Goal: Task Accomplishment & Management: Manage account settings

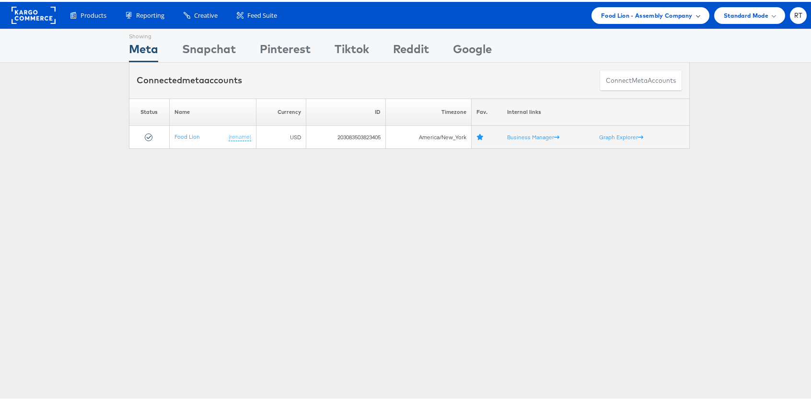
click at [640, 12] on span "Food Lion - Assembly Company" at bounding box center [646, 14] width 91 height 10
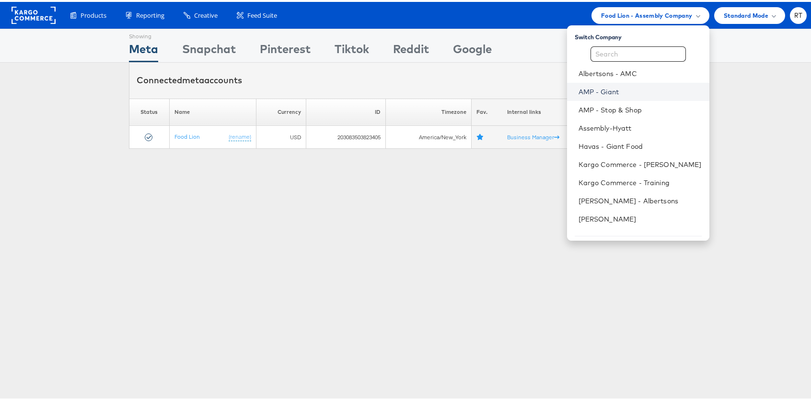
click at [633, 91] on link "AMP - Giant" at bounding box center [639, 90] width 123 height 10
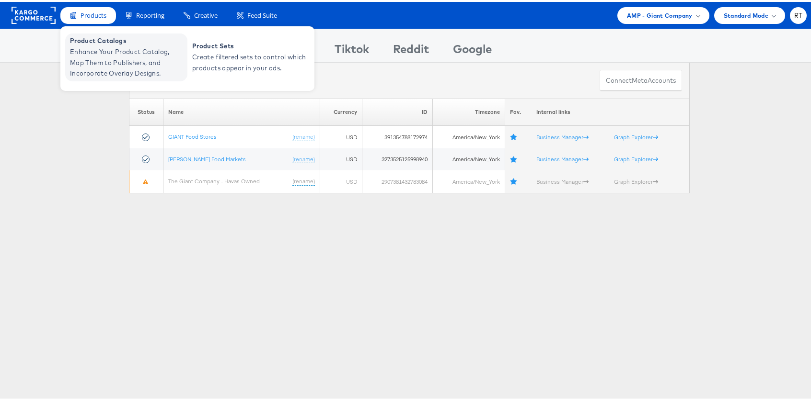
click at [100, 59] on span "Enhance Your Product Catalog, Map Them to Publishers, and Incorporate Overlay D…" at bounding box center [127, 61] width 115 height 33
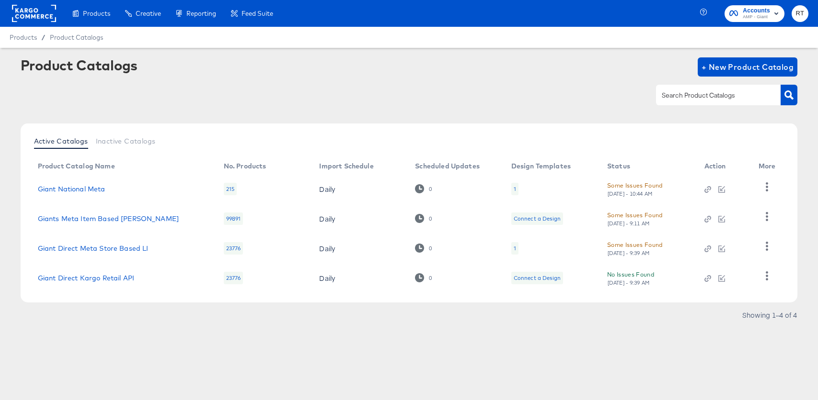
click at [155, 373] on div "Products Creative Reporting Feed Suite Accounts AMP - Giant RT Products / Produ…" at bounding box center [409, 200] width 818 height 400
click at [101, 188] on link "Giant National Meta" at bounding box center [72, 189] width 68 height 8
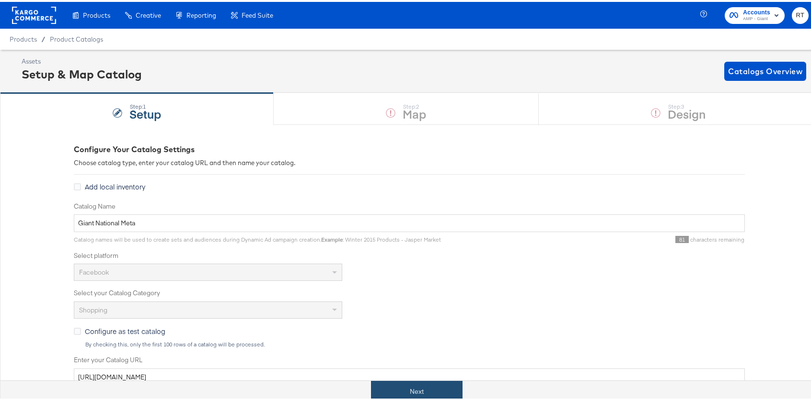
click at [410, 394] on button "Next" at bounding box center [416, 390] width 91 height 22
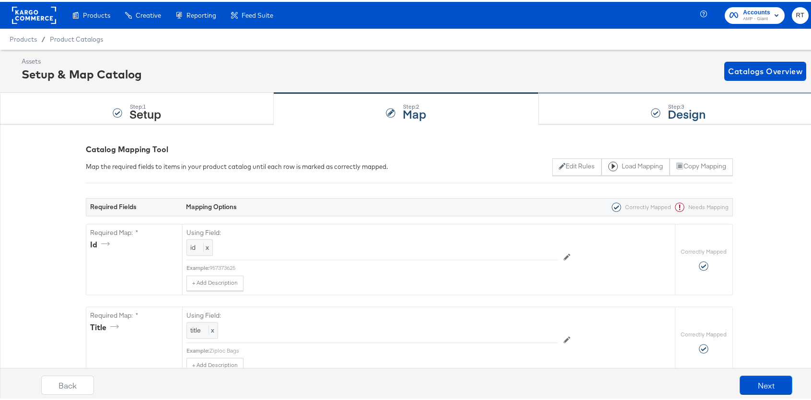
click at [637, 105] on div "Step: 3 Design" at bounding box center [677, 107] width 279 height 32
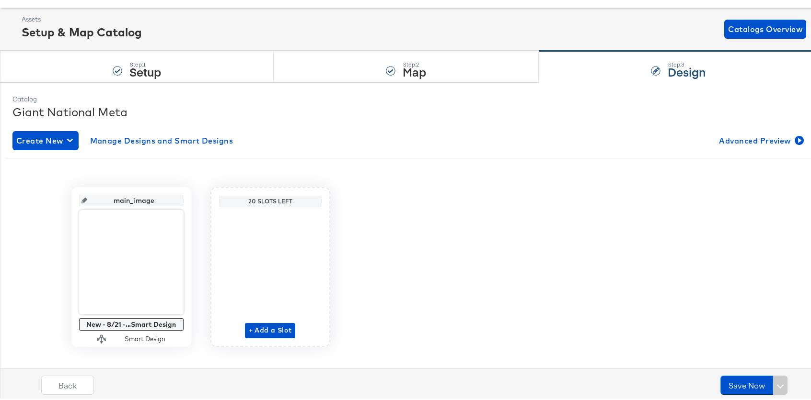
scroll to position [56, 0]
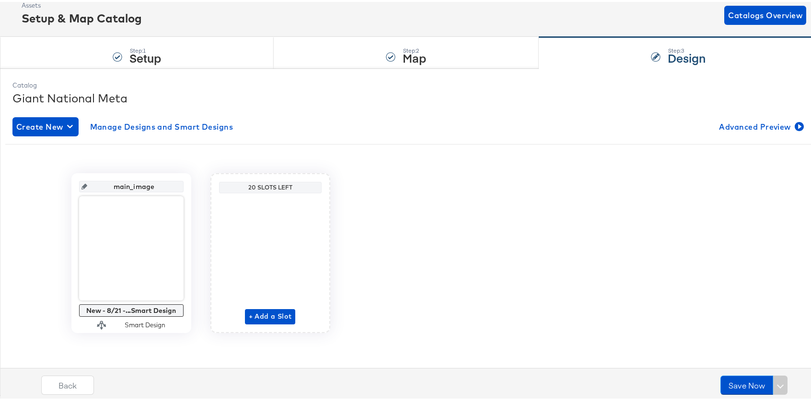
click at [419, 163] on div "main_image New - 8/21 -...Smart Design Smart Design 20 Slots Left + Add a Slot" at bounding box center [408, 248] width 793 height 196
click at [259, 319] on span "+ Add a Slot" at bounding box center [270, 315] width 43 height 12
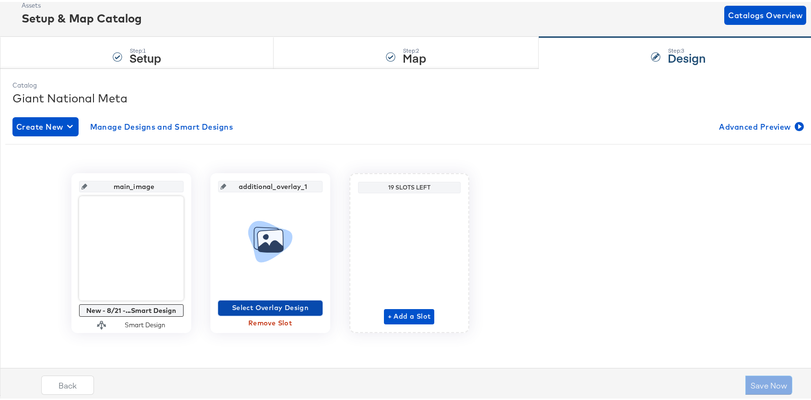
click at [263, 308] on span "Select Overlay Design" at bounding box center [270, 306] width 97 height 12
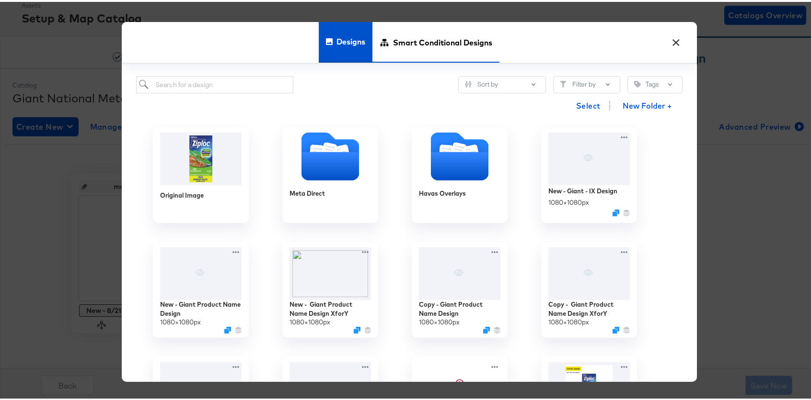
click at [413, 37] on span "Smart Conditional Designs" at bounding box center [442, 40] width 99 height 42
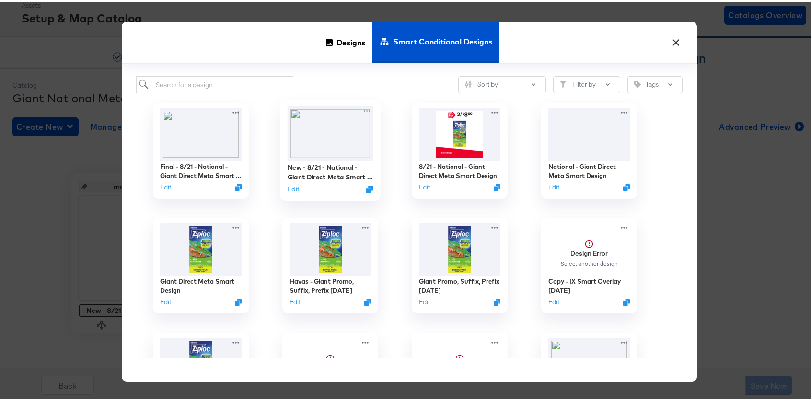
click at [339, 131] on img at bounding box center [330, 131] width 86 height 55
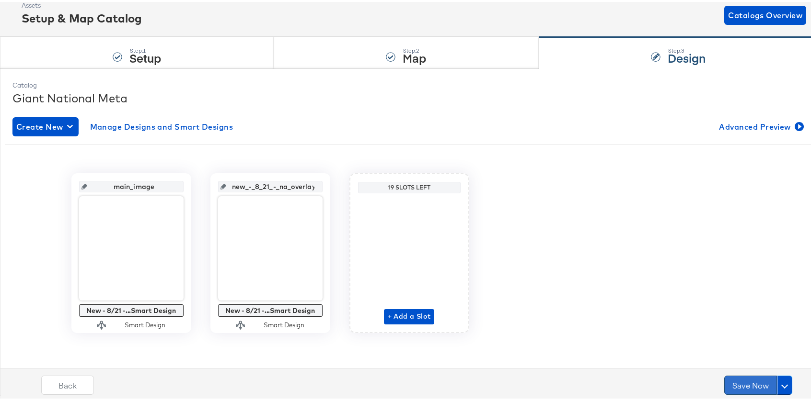
click at [737, 389] on button "Save Now" at bounding box center [750, 383] width 53 height 19
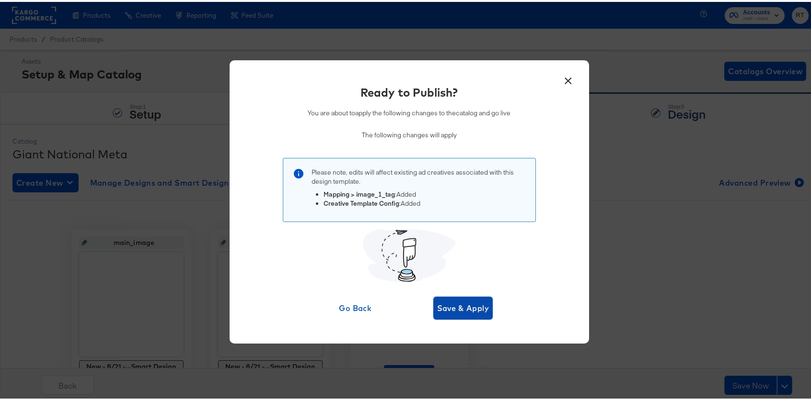
click at [447, 305] on span "Save & Apply" at bounding box center [463, 306] width 52 height 13
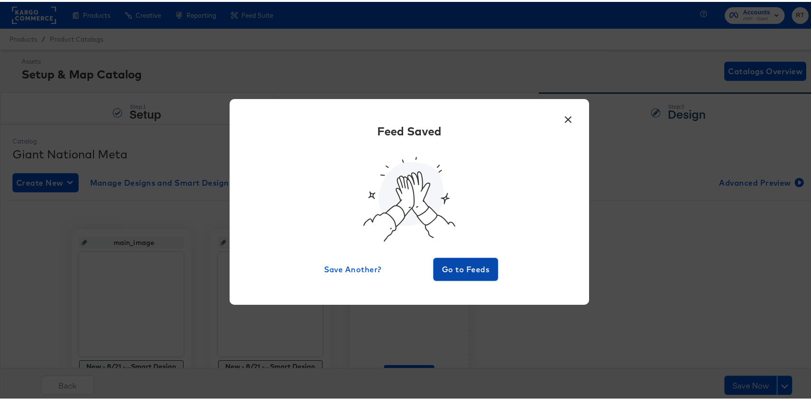
click at [469, 263] on span "Go to Feeds" at bounding box center [465, 267] width 57 height 13
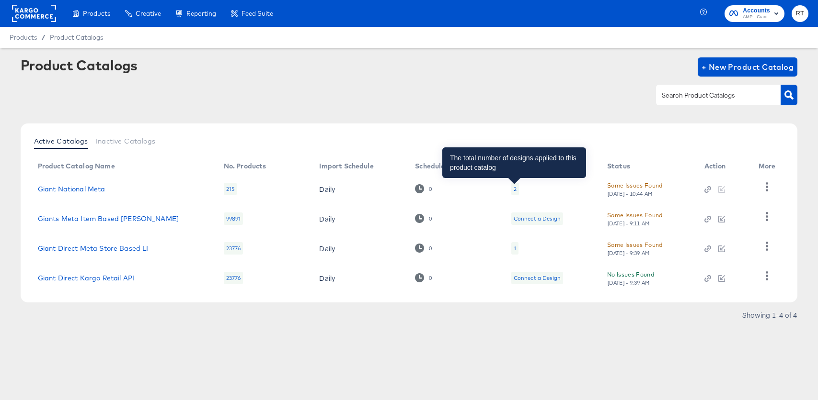
click at [514, 185] on div "2" at bounding box center [515, 189] width 3 height 8
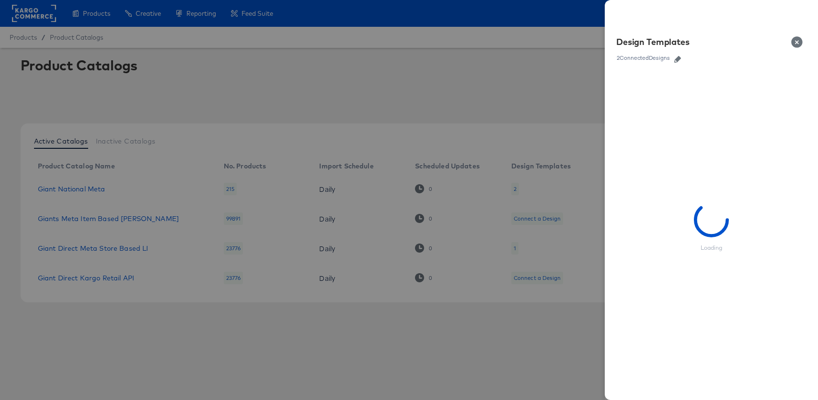
click at [680, 57] on icon "button" at bounding box center [677, 59] width 7 height 7
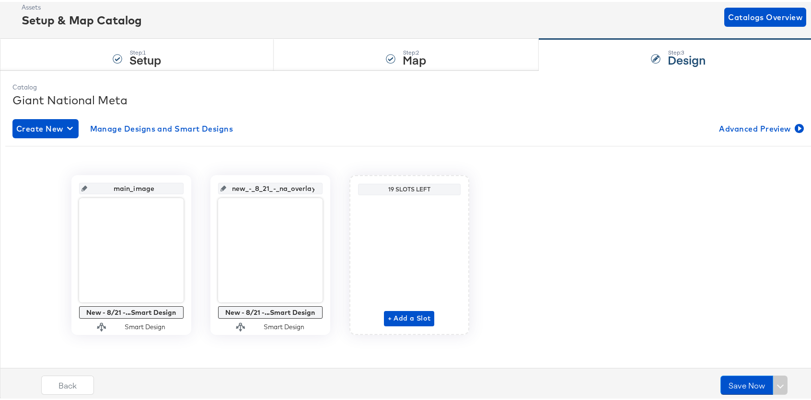
scroll to position [56, 0]
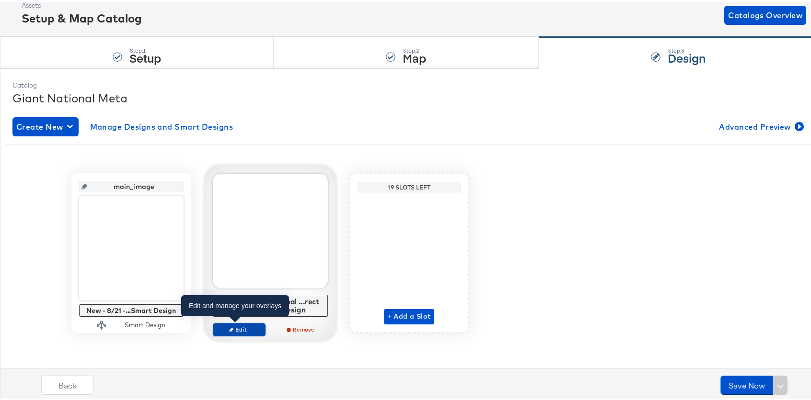
click at [252, 330] on span "Edit" at bounding box center [239, 327] width 44 height 7
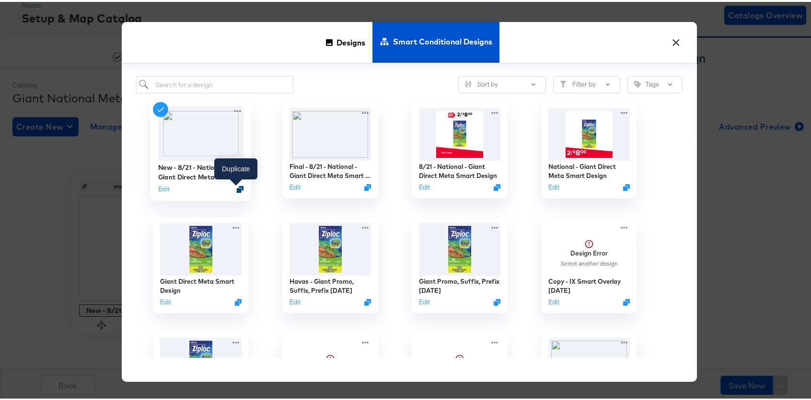
click at [236, 188] on icon "Duplicate" at bounding box center [239, 187] width 7 height 7
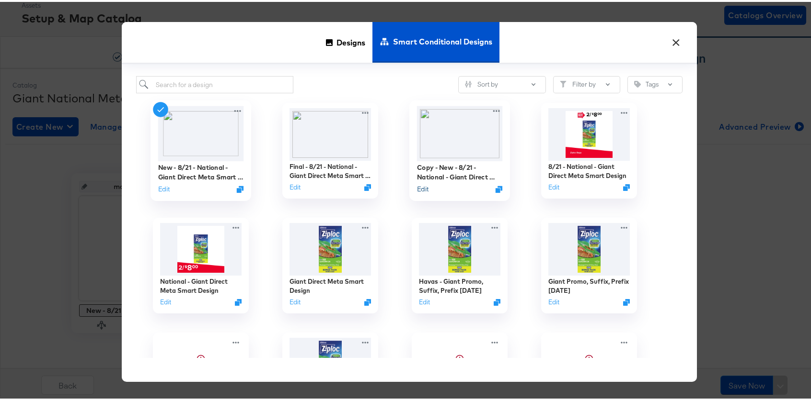
click at [417, 187] on button "Edit" at bounding box center [421, 187] width 11 height 9
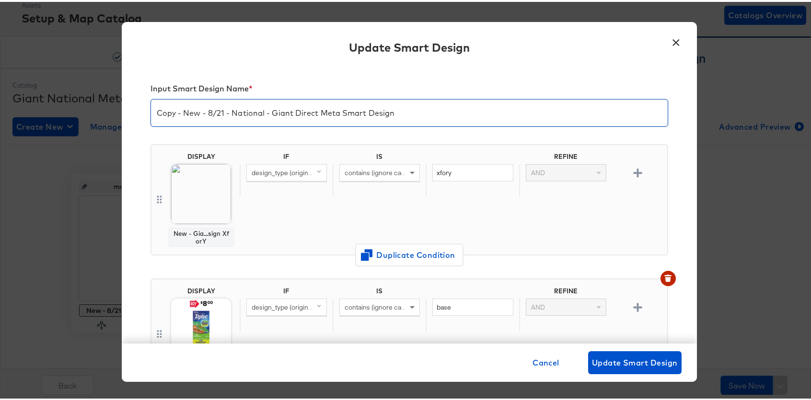
drag, startPoint x: 194, startPoint y: 111, endPoint x: 63, endPoint y: 101, distance: 131.6
click at [63, 101] on div "× Update Smart Design Input Smart Design Name * Copy - New - 8/21 - National - …" at bounding box center [409, 200] width 818 height 400
type input "IX - 8/21 - National - Giant Direct Meta Smart Design"
click at [280, 74] on div "Input Smart Design Name * IX - 8/21 - National - Giant Direct Meta Smart Design" at bounding box center [408, 104] width 517 height 60
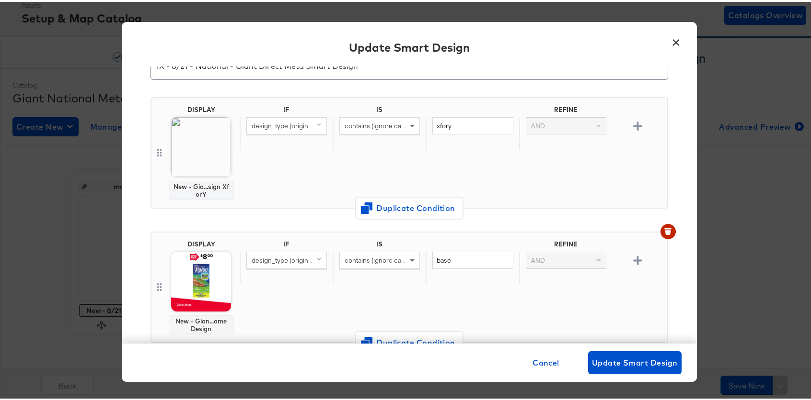
scroll to position [64, 0]
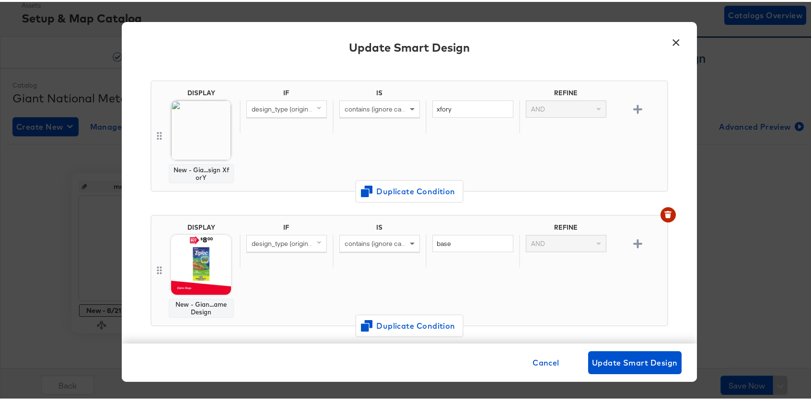
click at [197, 131] on img at bounding box center [201, 129] width 60 height 60
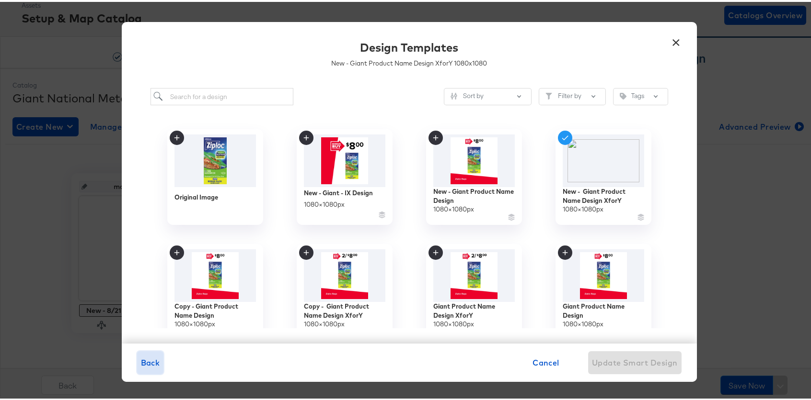
click at [142, 363] on span "Back" at bounding box center [150, 360] width 19 height 13
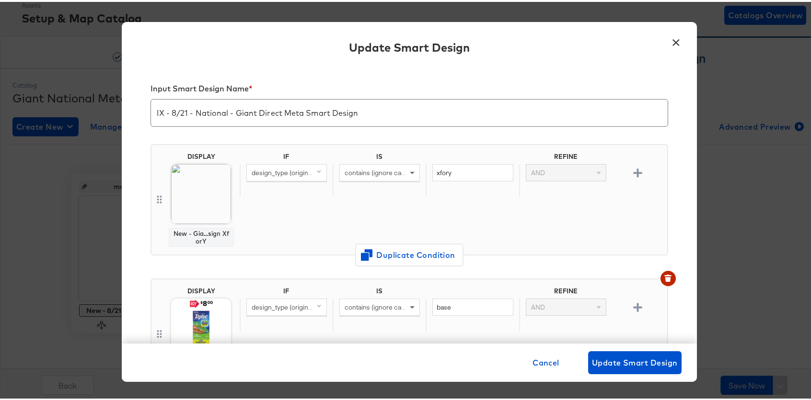
scroll to position [64, 0]
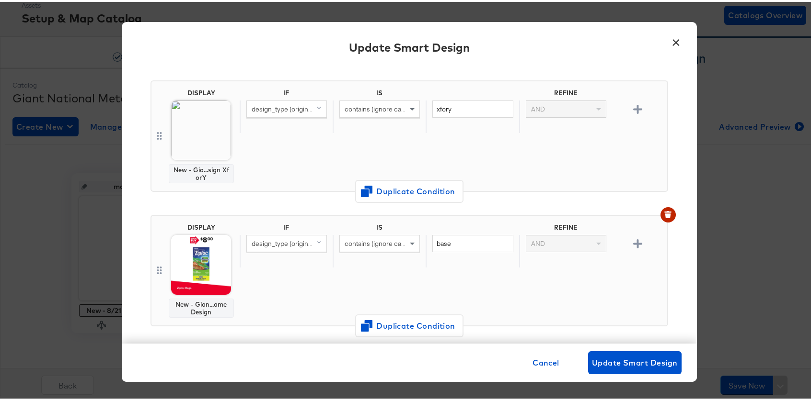
click at [197, 240] on img at bounding box center [201, 263] width 60 height 60
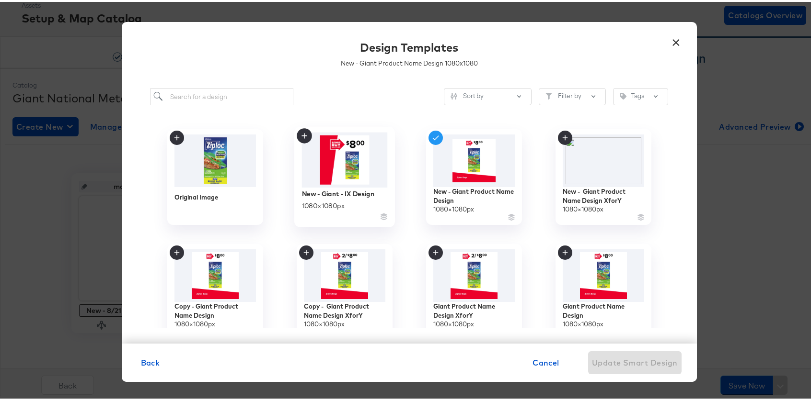
click at [363, 159] on img at bounding box center [344, 158] width 86 height 55
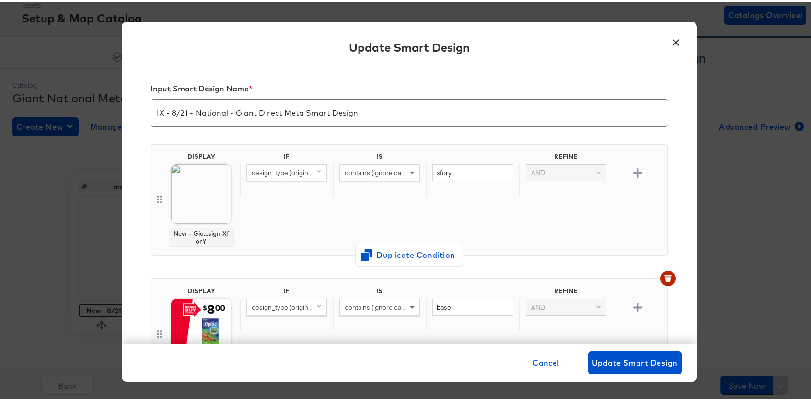
scroll to position [64, 0]
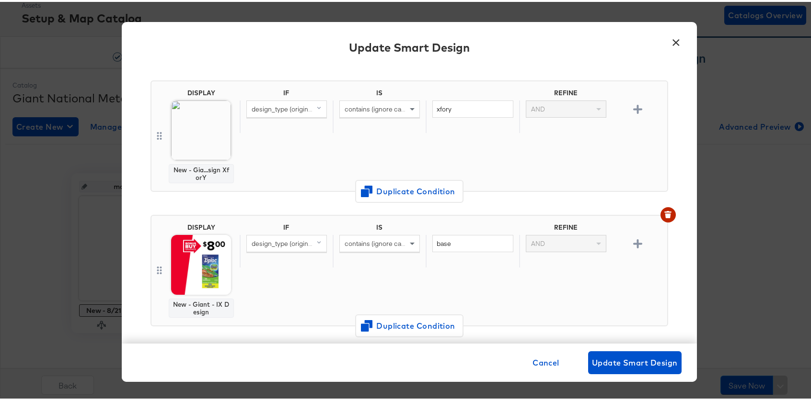
click at [674, 41] on button "×" at bounding box center [675, 38] width 17 height 17
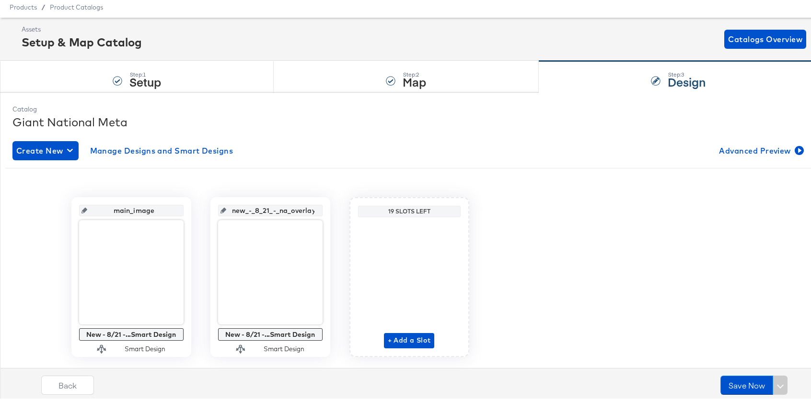
scroll to position [56, 0]
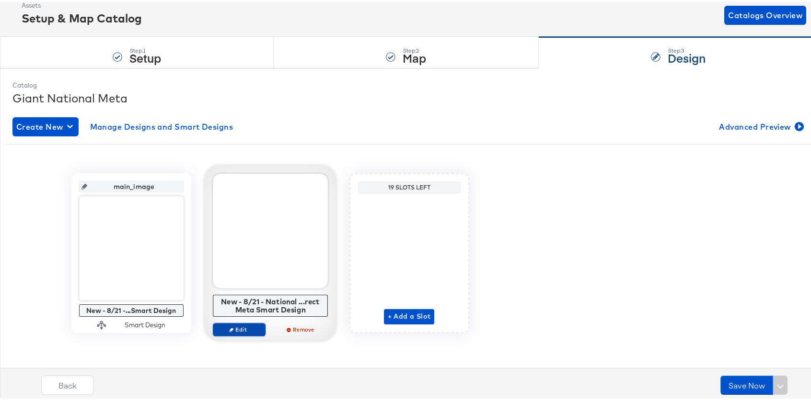
click at [236, 329] on span "Edit" at bounding box center [239, 327] width 44 height 7
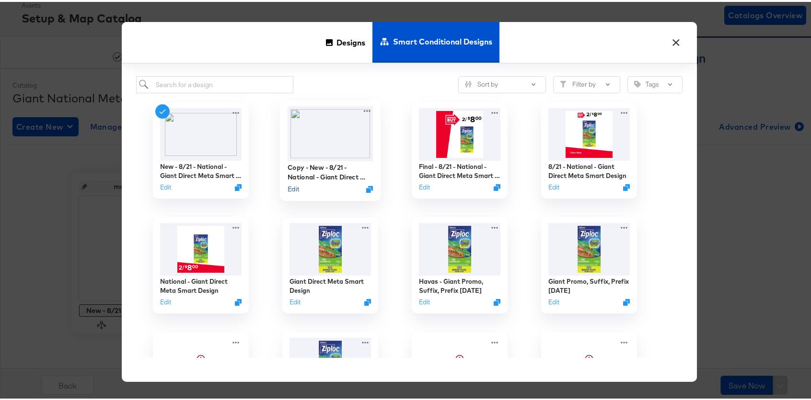
click at [293, 190] on button "Edit" at bounding box center [292, 187] width 11 height 9
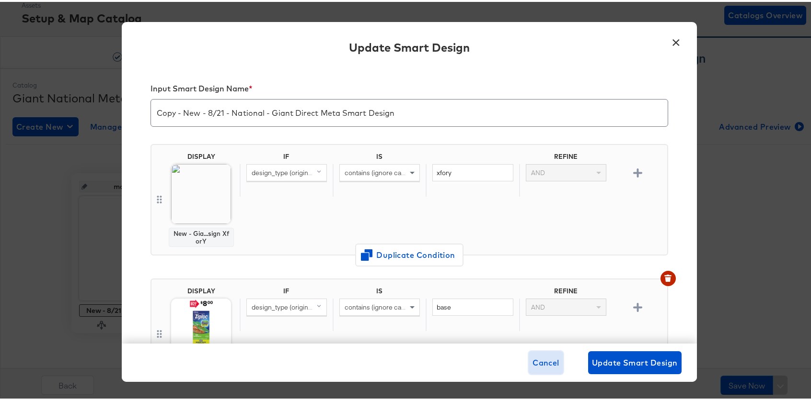
click at [546, 362] on span "Cancel" at bounding box center [545, 360] width 27 height 13
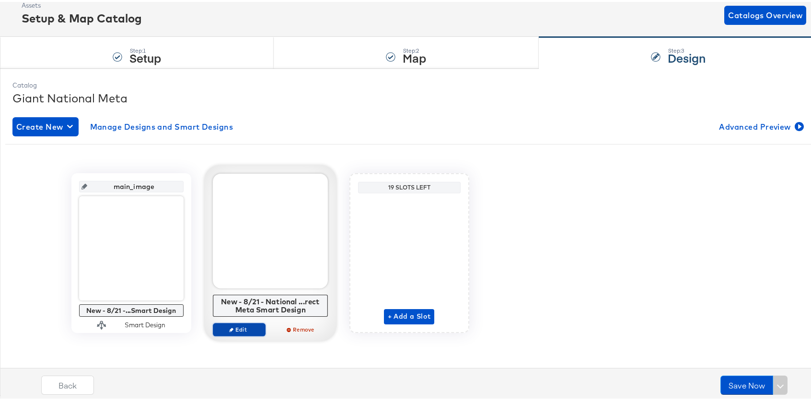
click at [243, 325] on span "Edit" at bounding box center [239, 327] width 44 height 7
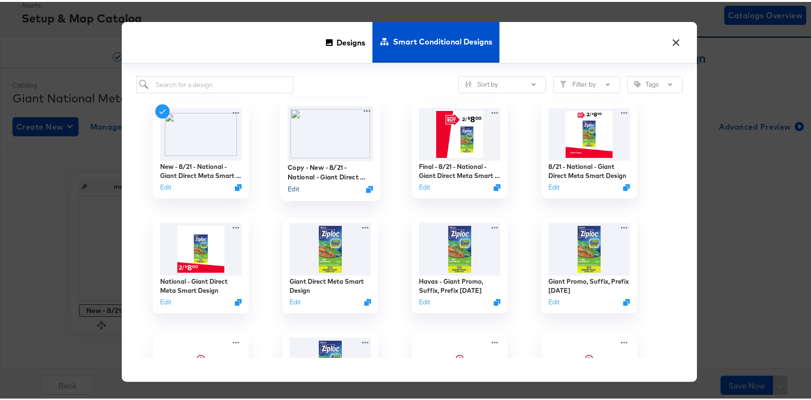
click at [287, 188] on button "Edit" at bounding box center [292, 187] width 11 height 9
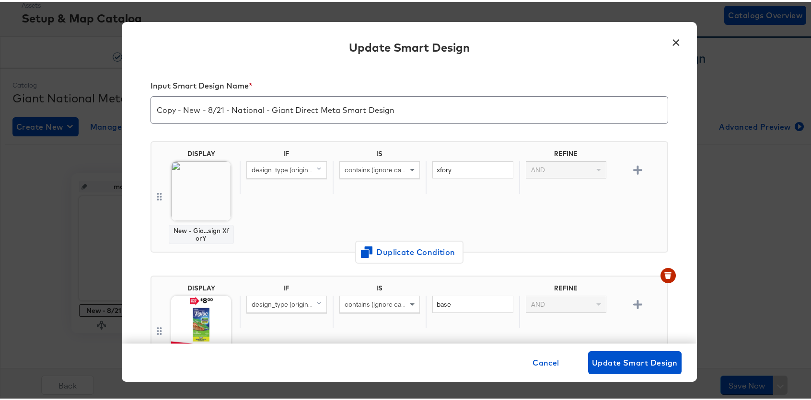
scroll to position [0, 0]
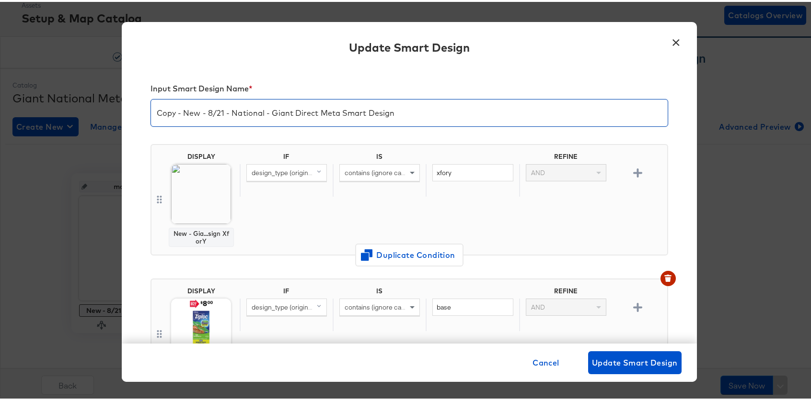
click at [156, 111] on input "Copy - New - 8/21 - National - Giant Direct Meta Smart Design" at bounding box center [409, 107] width 516 height 27
type input "IX - New - 8/21 - National - Giant Direct Meta Smart Design"
click at [217, 194] on img at bounding box center [201, 192] width 60 height 60
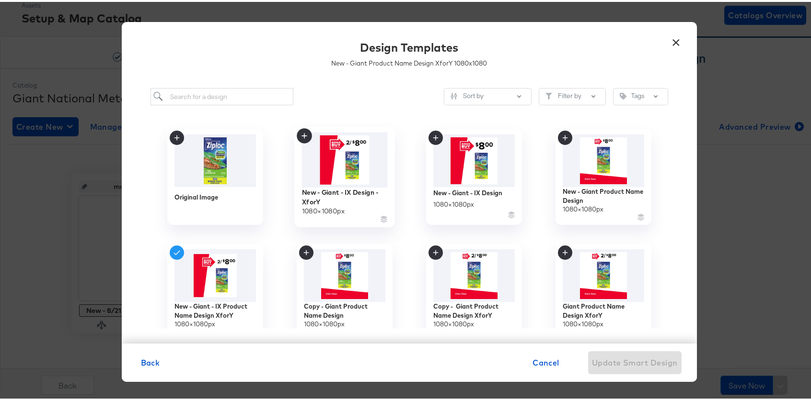
click at [358, 152] on img at bounding box center [344, 158] width 86 height 55
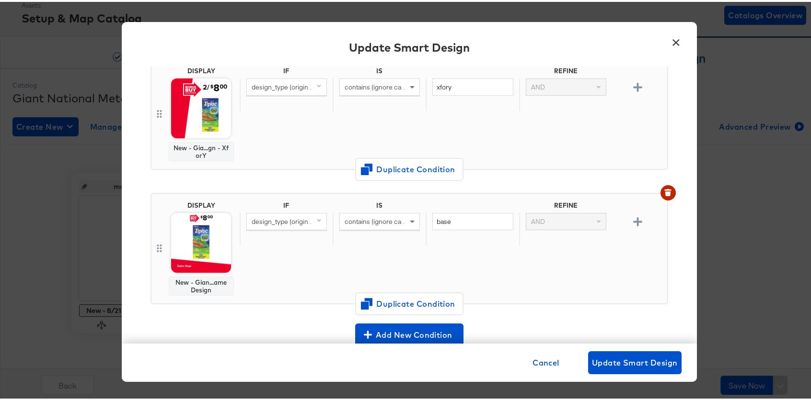
scroll to position [133, 0]
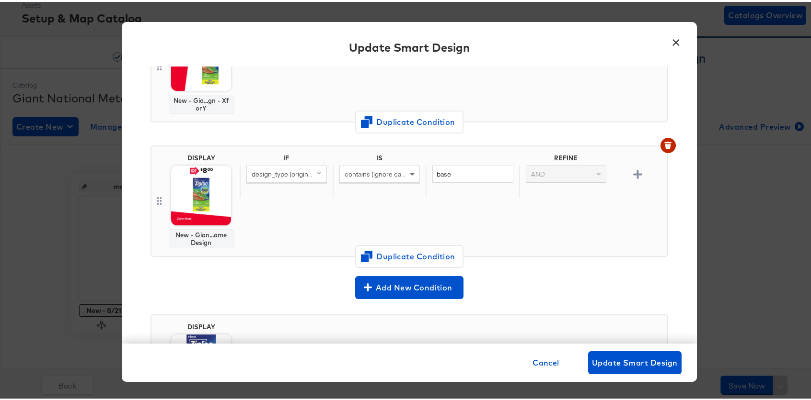
click at [175, 186] on body "Products Creative Reporting Feed Suite Accounts AMP - Giant RT Products / Produ…" at bounding box center [409, 172] width 818 height 457
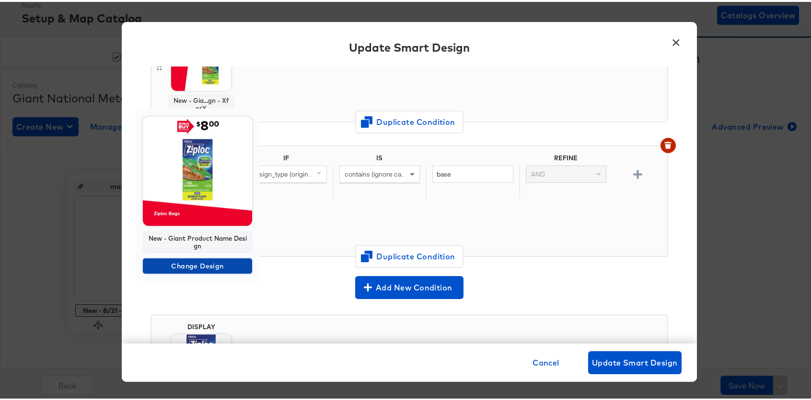
click at [186, 264] on span "Change Design" at bounding box center [198, 265] width 102 height 12
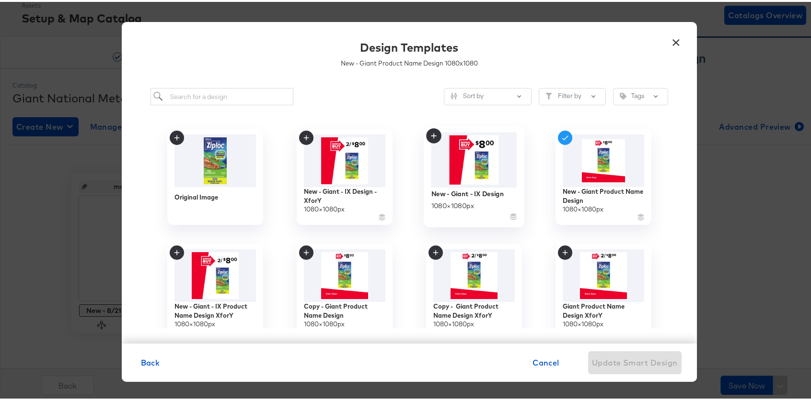
click at [457, 148] on img at bounding box center [474, 158] width 86 height 55
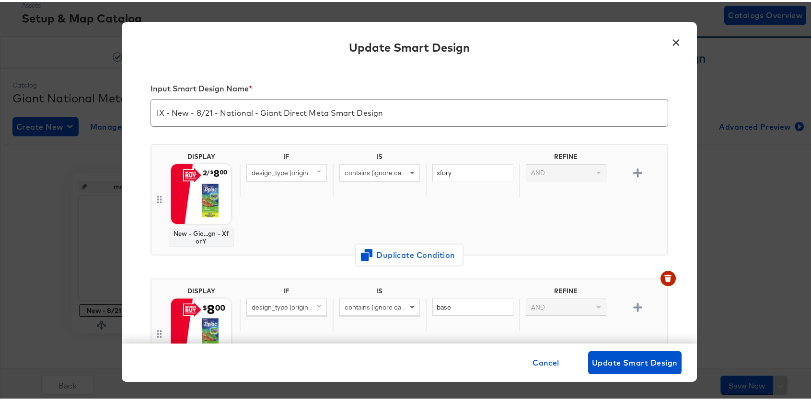
scroll to position [133, 0]
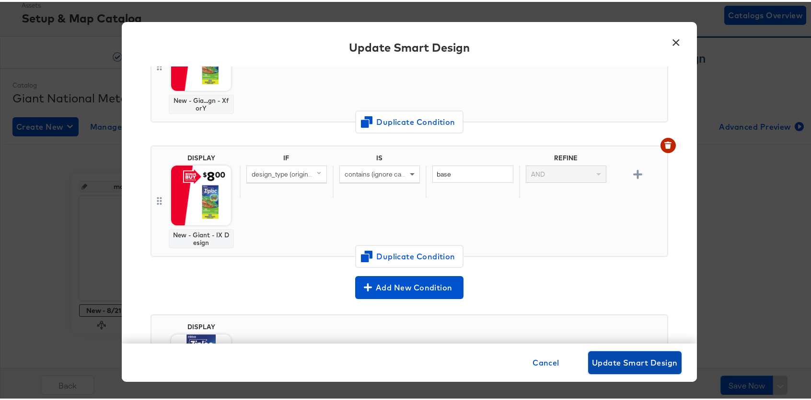
click at [652, 369] on button "Update Smart Design" at bounding box center [634, 361] width 93 height 23
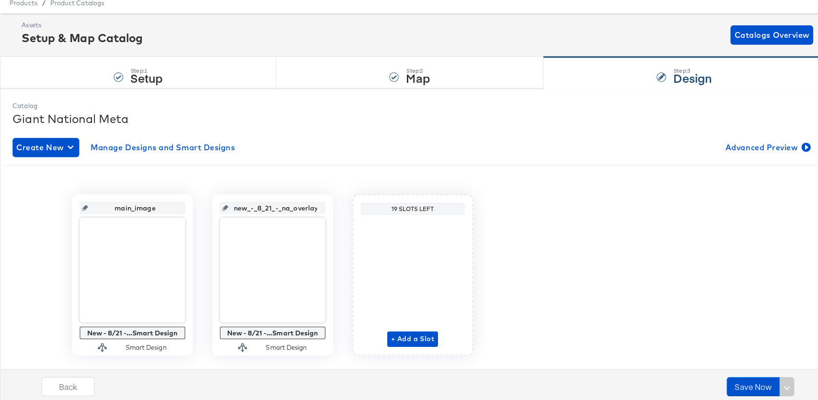
scroll to position [0, 0]
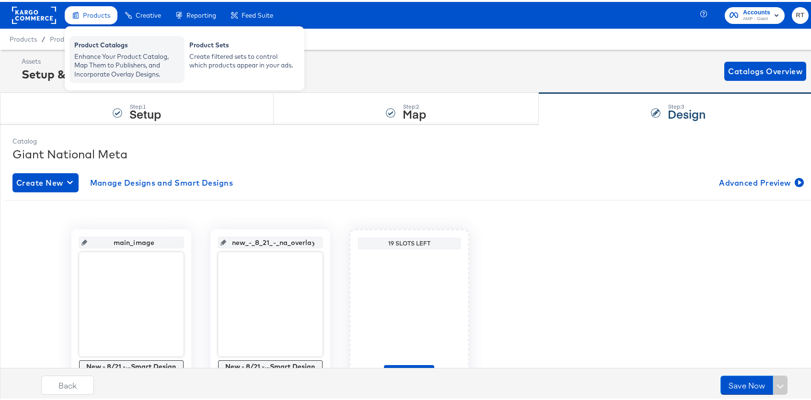
click at [94, 54] on div "Enhance Your Product Catalog, Map Them to Publishers, and Incorporate Overlay D…" at bounding box center [126, 63] width 105 height 27
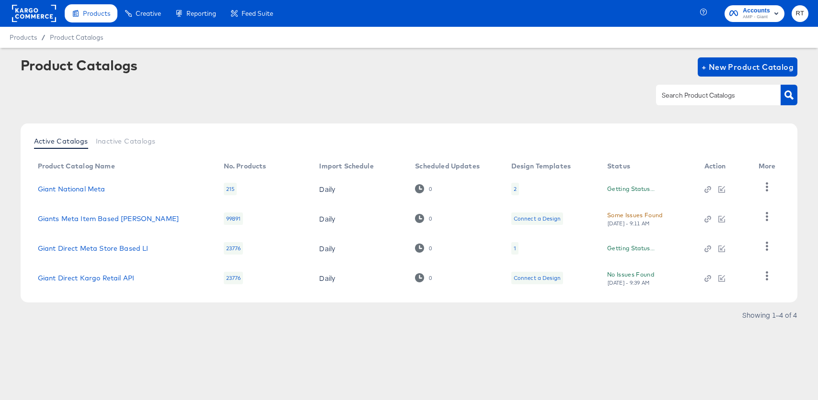
click at [43, 10] on rect at bounding box center [34, 13] width 44 height 17
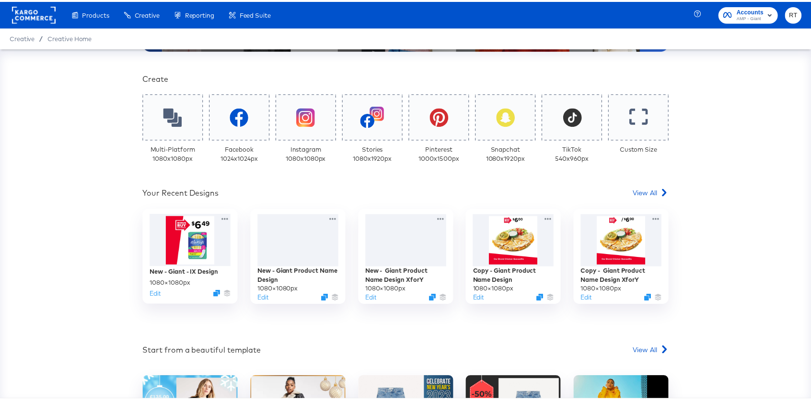
scroll to position [186, 0]
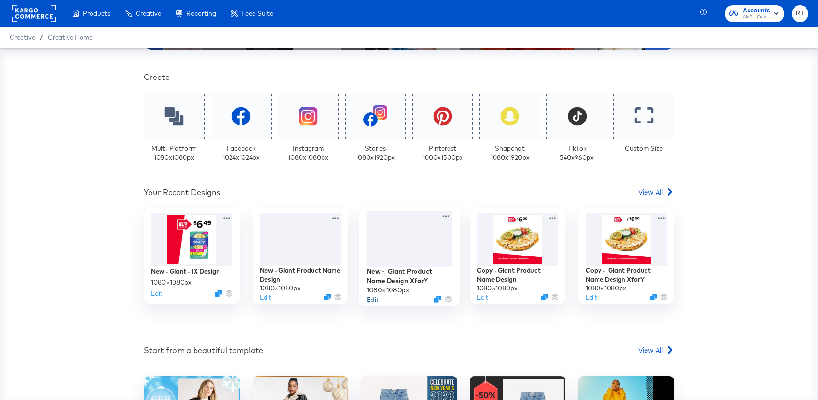
click at [374, 302] on button "Edit" at bounding box center [371, 299] width 11 height 9
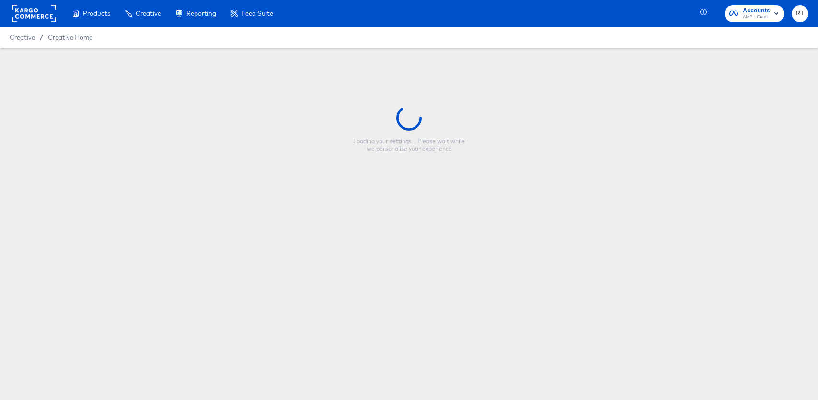
type input "New - Giant Product Name Design XforY"
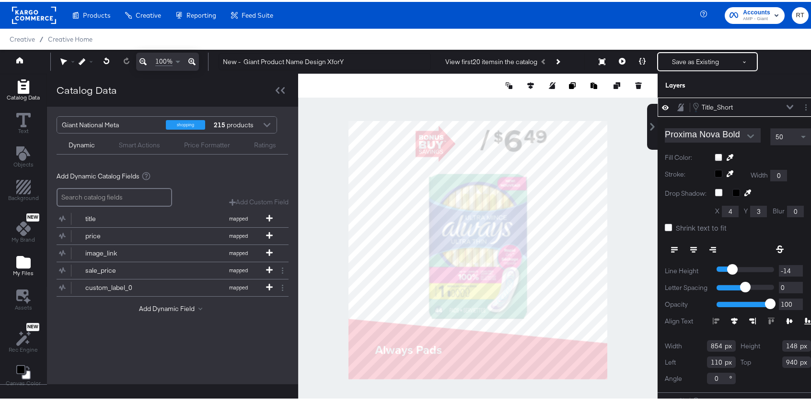
click at [32, 262] on div "My Files" at bounding box center [23, 264] width 21 height 22
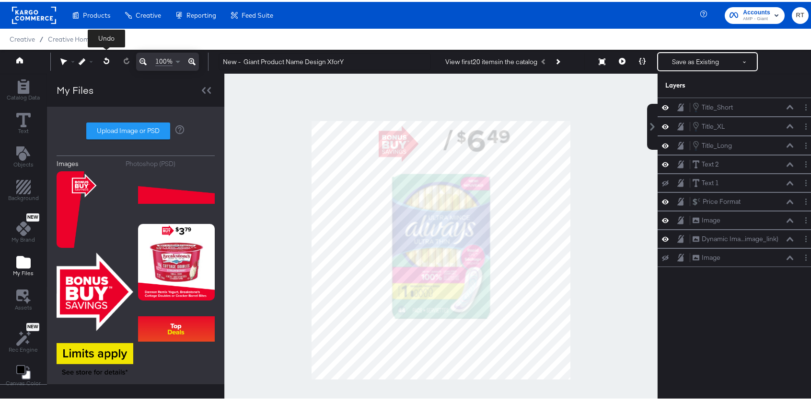
click at [103, 58] on button at bounding box center [107, 59] width 20 height 17
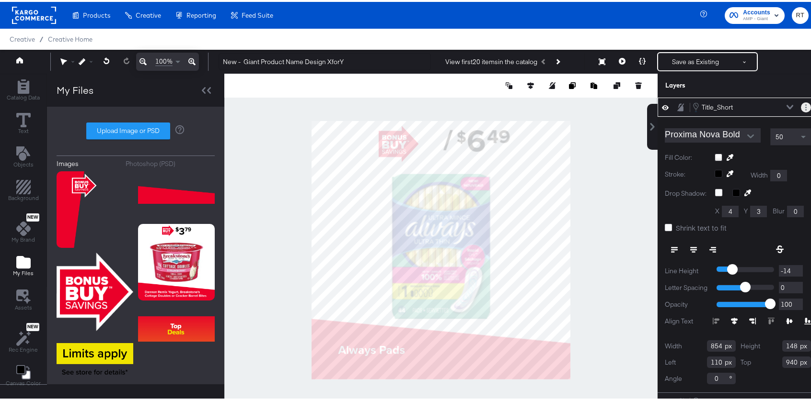
click at [800, 106] on button "Layer Options" at bounding box center [805, 106] width 10 height 10
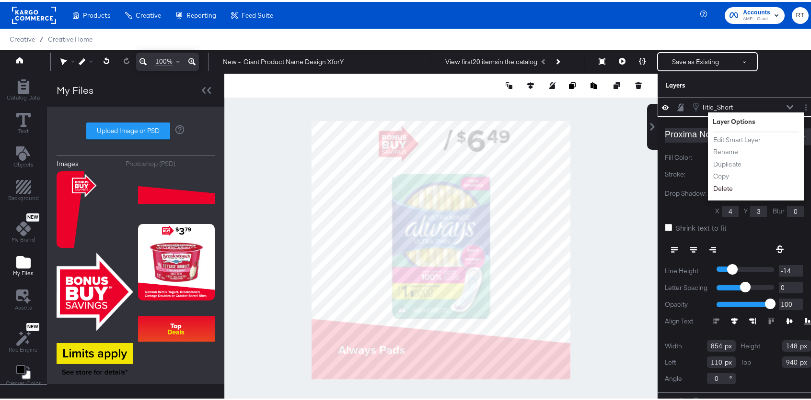
click at [719, 187] on button "Delete" at bounding box center [722, 187] width 21 height 10
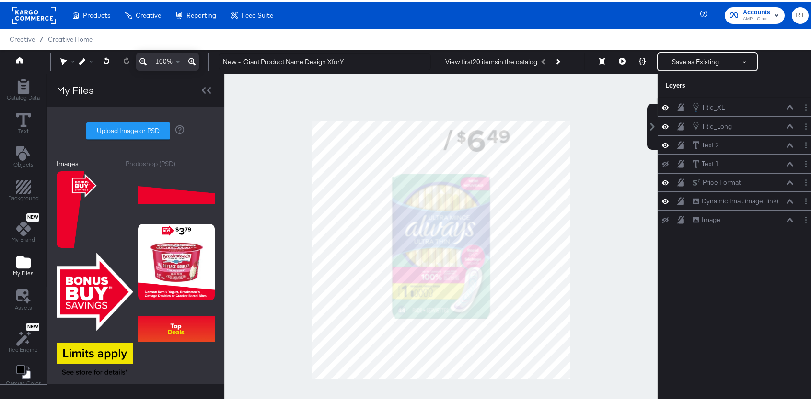
click at [662, 106] on icon at bounding box center [665, 106] width 7 height 8
click at [662, 106] on icon at bounding box center [665, 106] width 7 height 6
click at [662, 106] on icon at bounding box center [665, 106] width 7 height 8
click at [662, 106] on icon at bounding box center [665, 106] width 7 height 6
click at [662, 106] on icon at bounding box center [665, 106] width 7 height 8
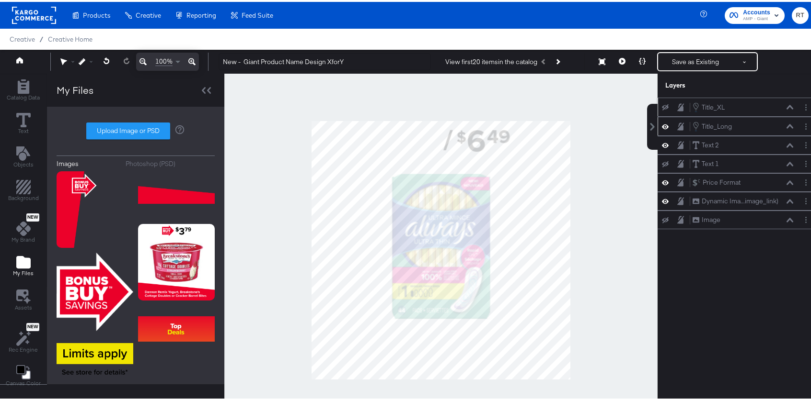
click at [662, 126] on icon at bounding box center [665, 125] width 7 height 8
click at [662, 142] on icon at bounding box center [665, 143] width 7 height 8
click at [662, 142] on icon at bounding box center [665, 144] width 7 height 6
click at [662, 184] on icon at bounding box center [665, 181] width 7 height 8
click at [661, 184] on button at bounding box center [665, 181] width 8 height 8
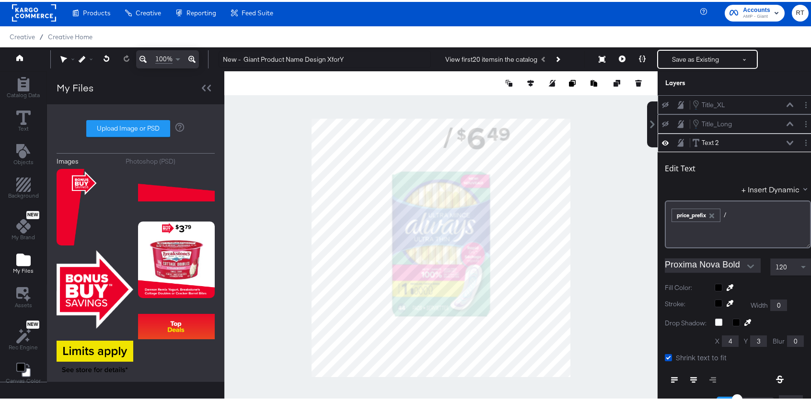
click at [611, 157] on div at bounding box center [440, 245] width 433 height 353
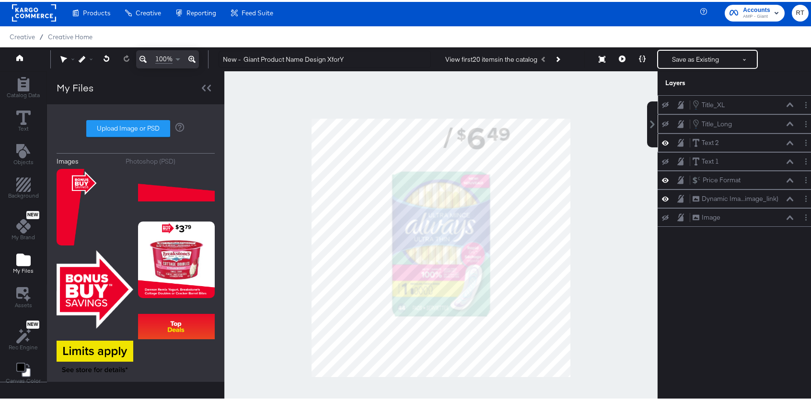
click at [662, 143] on icon at bounding box center [665, 141] width 7 height 8
click at [662, 143] on icon at bounding box center [665, 141] width 7 height 6
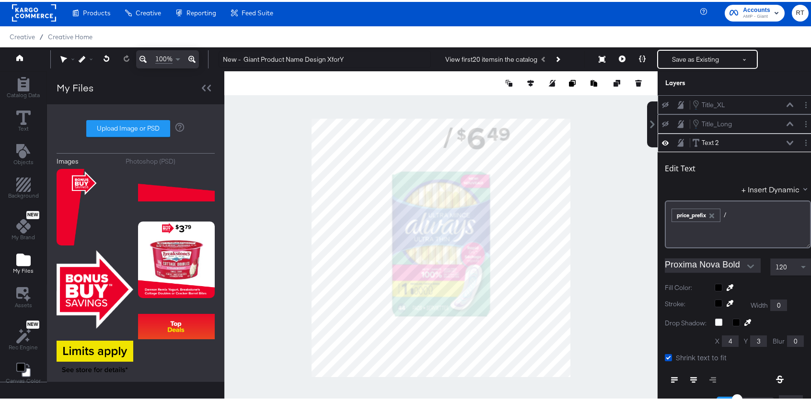
scroll to position [38, 0]
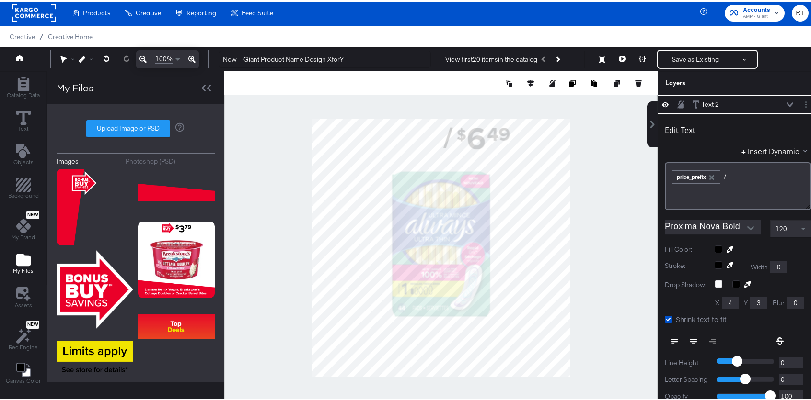
click at [662, 101] on icon at bounding box center [665, 103] width 7 height 8
click at [662, 101] on icon at bounding box center [665, 103] width 7 height 6
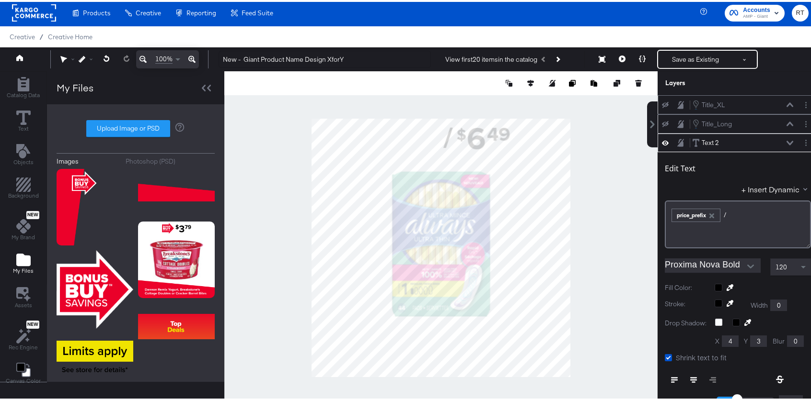
click at [577, 188] on div at bounding box center [440, 245] width 433 height 353
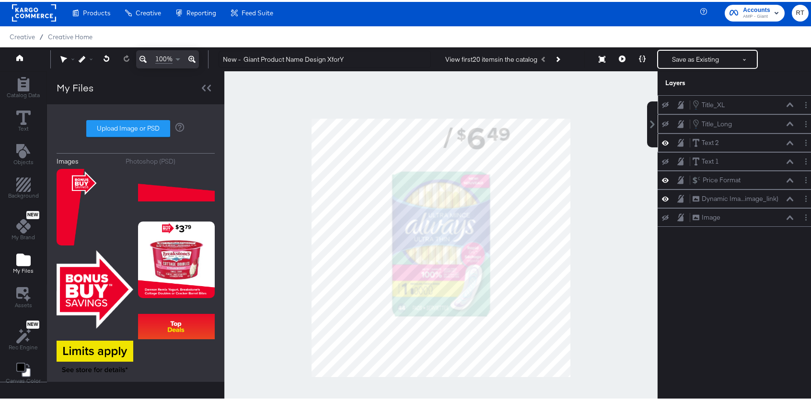
click at [751, 144] on div "Text 2 Text 2" at bounding box center [743, 141] width 102 height 10
click at [786, 141] on icon at bounding box center [789, 141] width 7 height 4
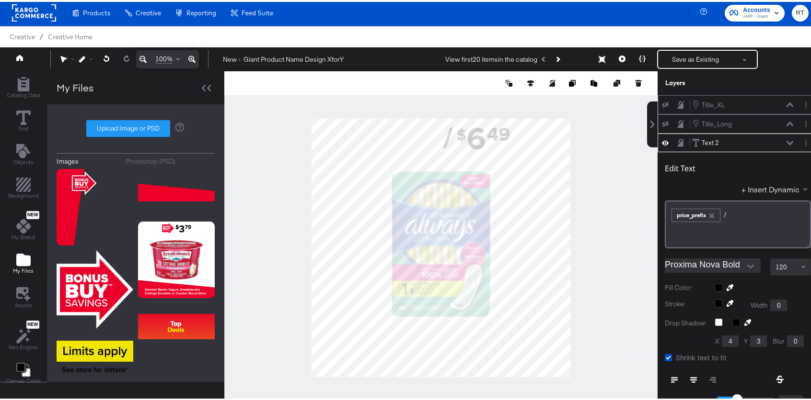
scroll to position [38, 0]
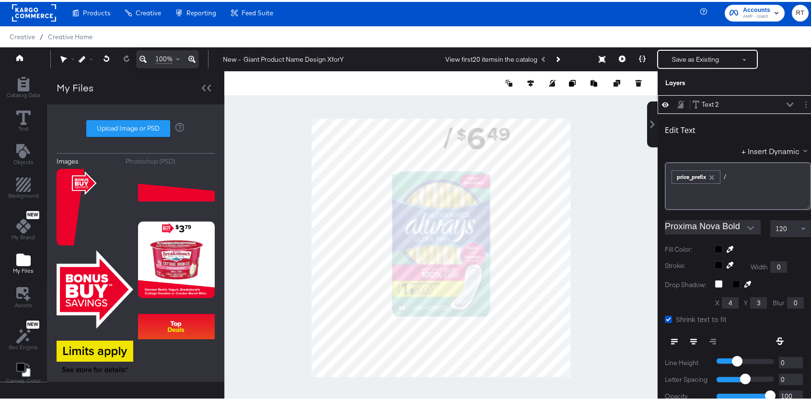
click at [786, 103] on icon at bounding box center [789, 103] width 7 height 4
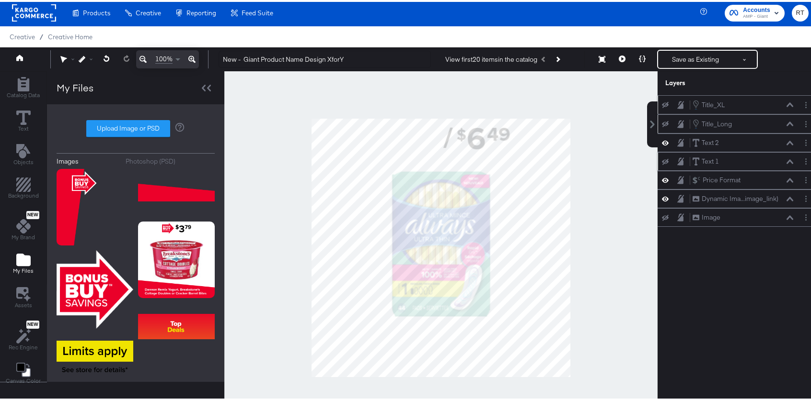
click at [786, 158] on icon at bounding box center [789, 160] width 7 height 5
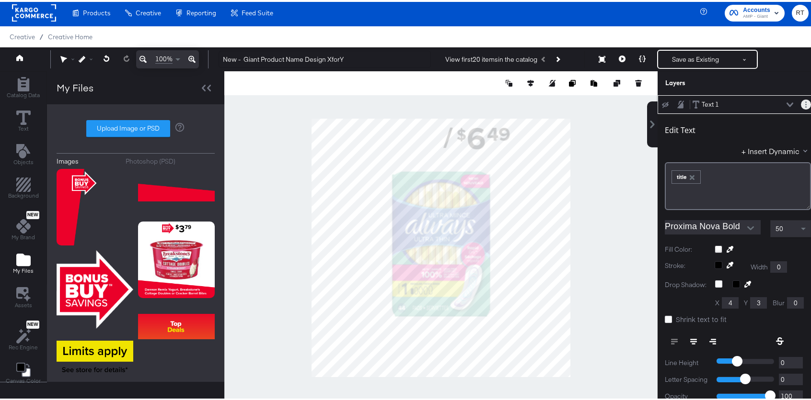
click at [800, 105] on button "Layer Options" at bounding box center [805, 103] width 10 height 10
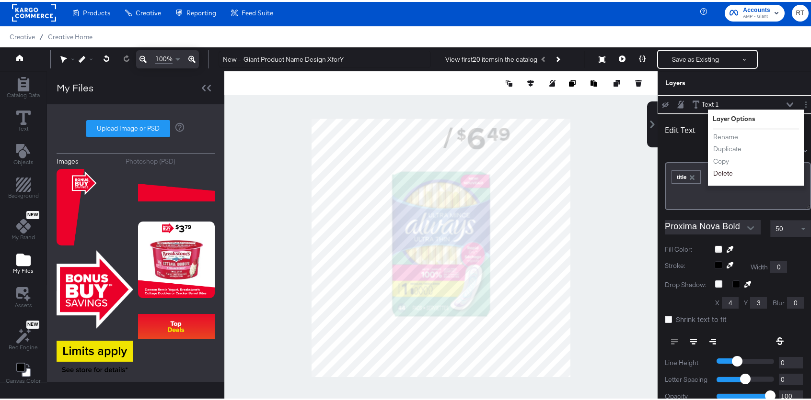
click at [717, 172] on button "Delete" at bounding box center [722, 172] width 21 height 10
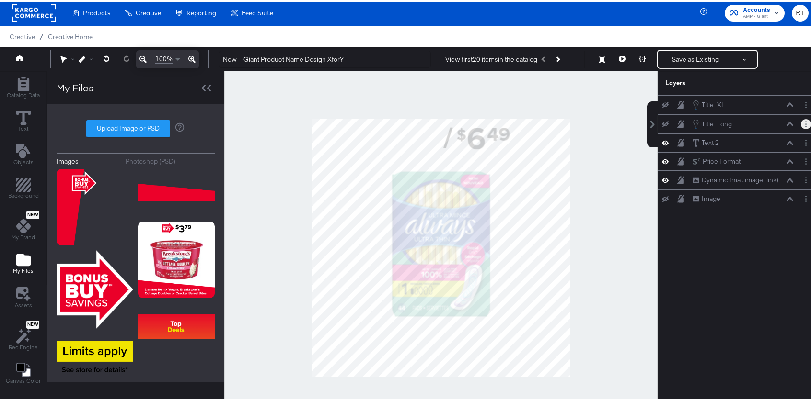
click at [802, 122] on button "Layer Options" at bounding box center [805, 122] width 10 height 10
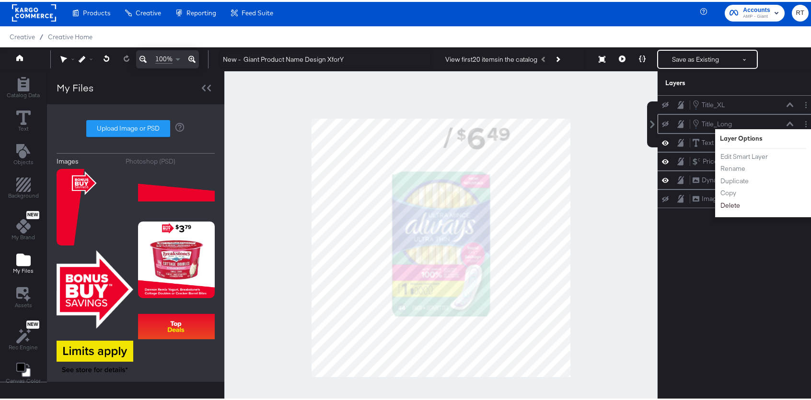
click at [726, 204] on button "Delete" at bounding box center [730, 204] width 21 height 10
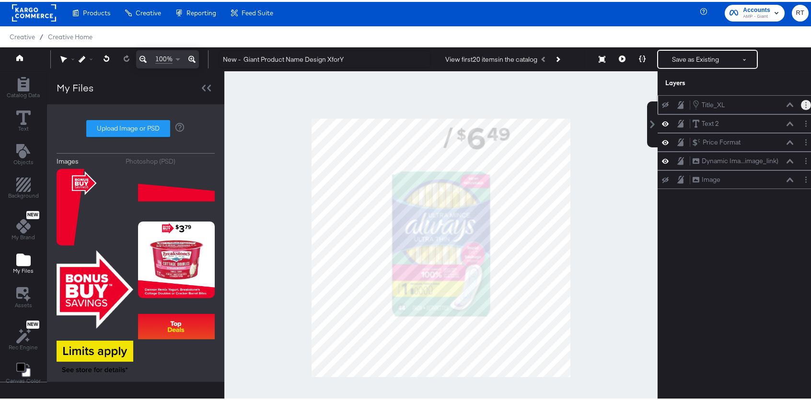
click at [800, 103] on button "Layer Options" at bounding box center [805, 103] width 10 height 10
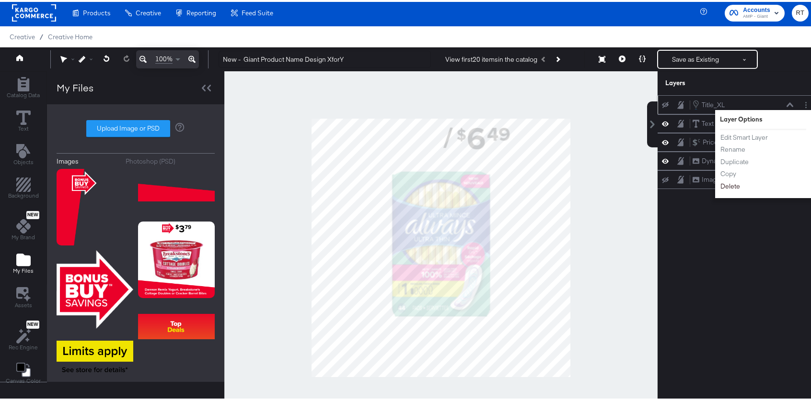
click at [720, 184] on button "Delete" at bounding box center [730, 185] width 21 height 10
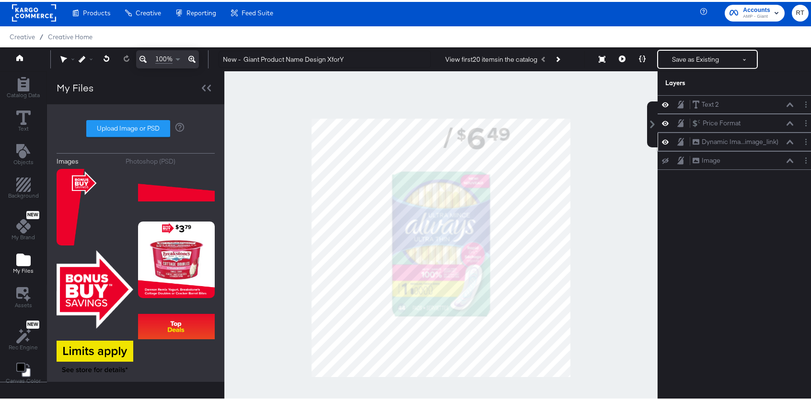
click at [662, 140] on icon at bounding box center [665, 140] width 7 height 5
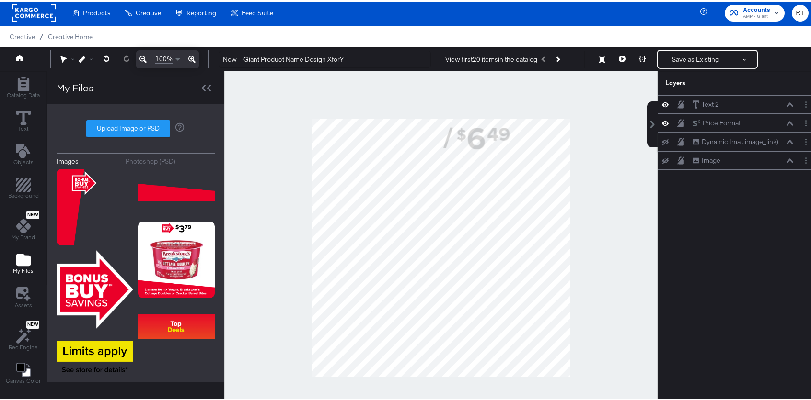
click at [662, 140] on icon at bounding box center [665, 140] width 7 height 6
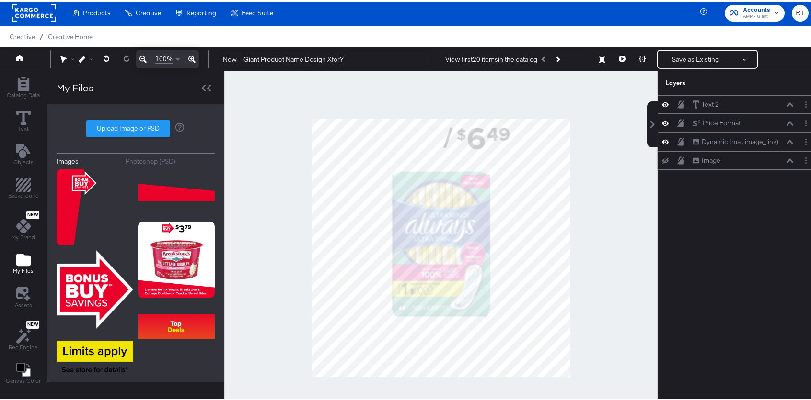
click at [662, 158] on icon at bounding box center [665, 159] width 7 height 6
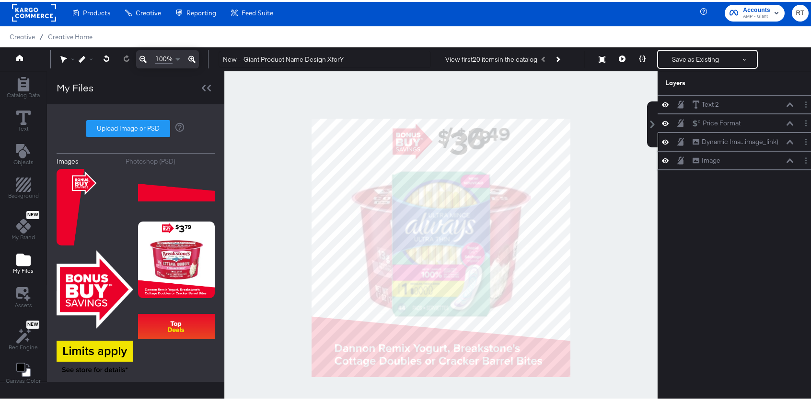
click at [662, 158] on icon at bounding box center [665, 159] width 7 height 5
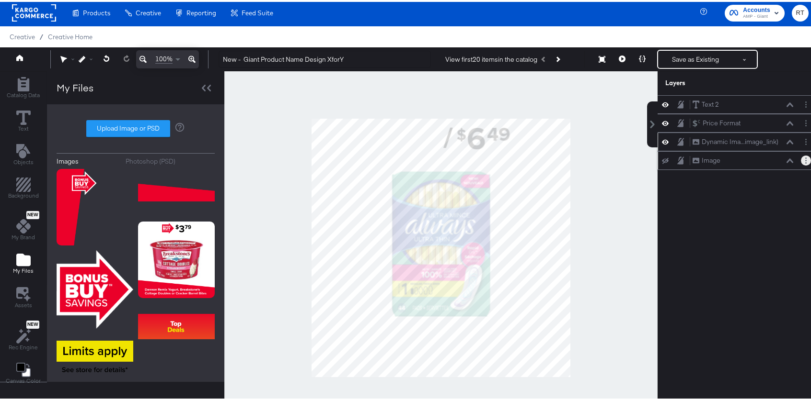
click at [805, 158] on circle "Layer Options" at bounding box center [805, 158] width 1 height 1
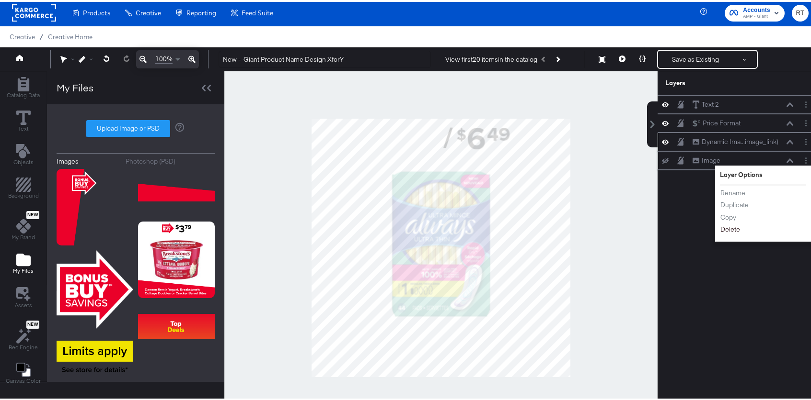
click at [722, 229] on button "Delete" at bounding box center [730, 228] width 21 height 10
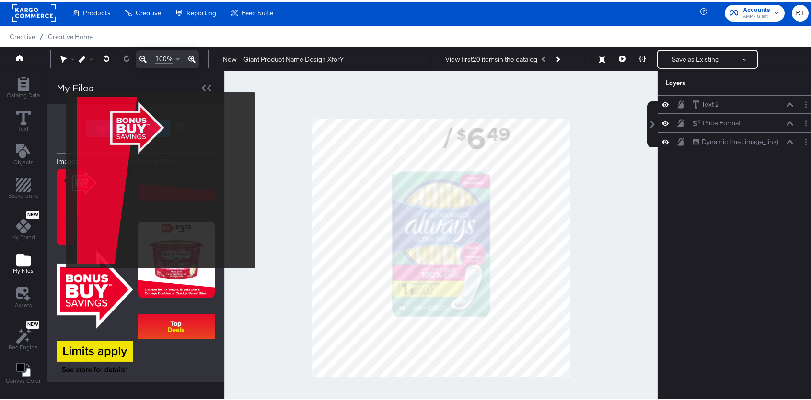
click at [67, 185] on img at bounding box center [95, 205] width 77 height 77
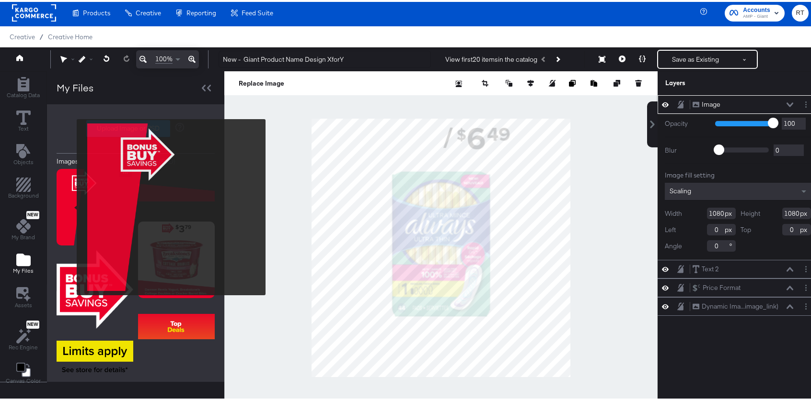
click at [70, 206] on img at bounding box center [95, 205] width 77 height 77
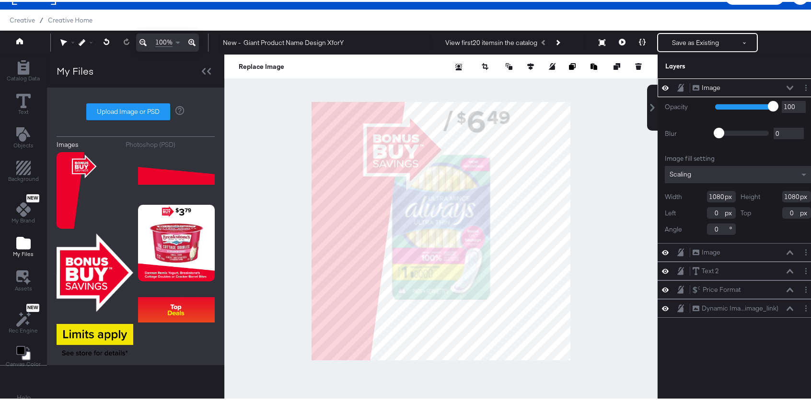
scroll to position [24, 0]
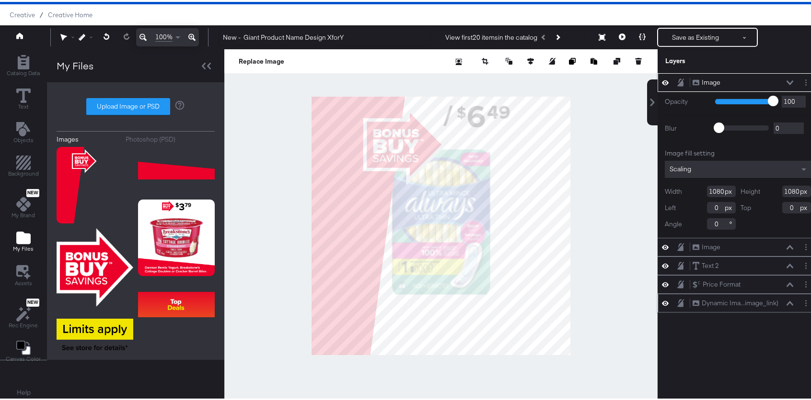
click at [786, 301] on icon at bounding box center [789, 301] width 7 height 5
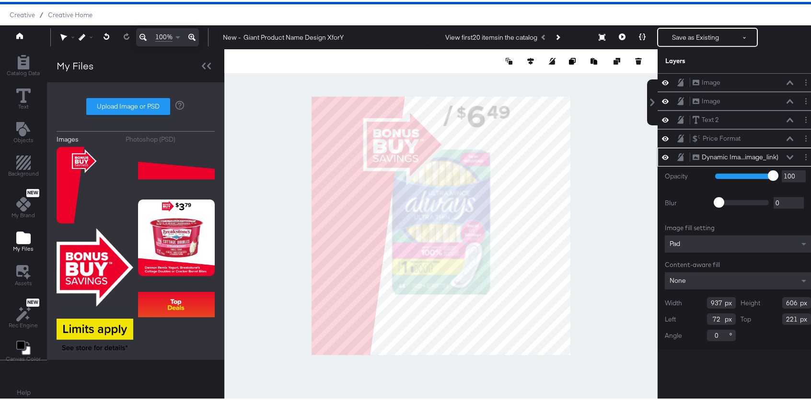
click at [710, 302] on input "937" at bounding box center [721, 301] width 29 height 11
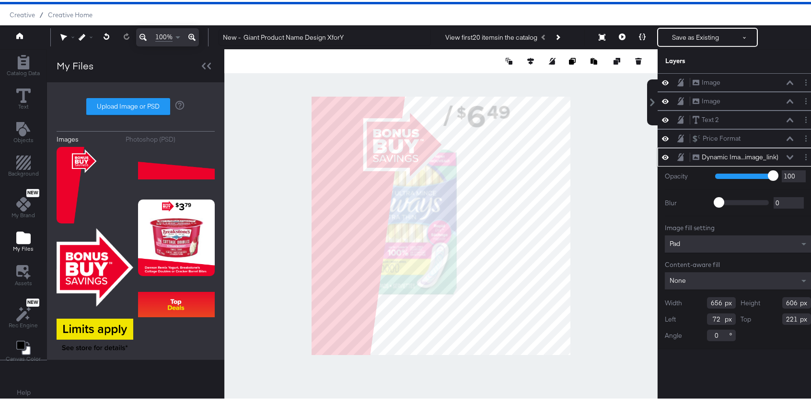
type input "656"
type input "378"
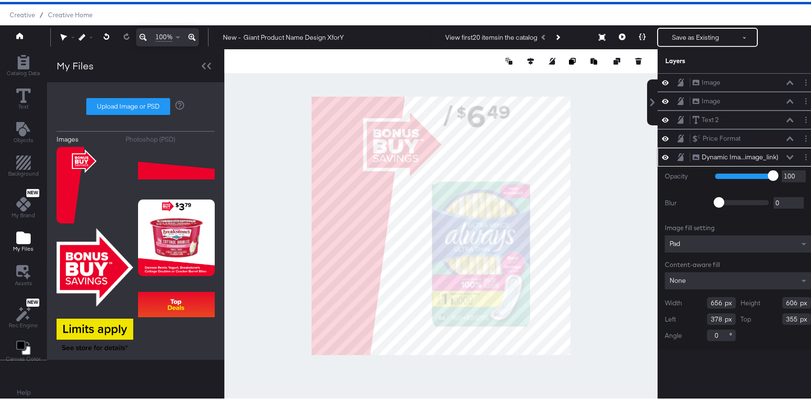
type input "355"
click at [734, 365] on div "Image Image Image Image Text 2 Text 2 Price Format Price Format Dynamic Ima...i…" at bounding box center [737, 228] width 160 height 314
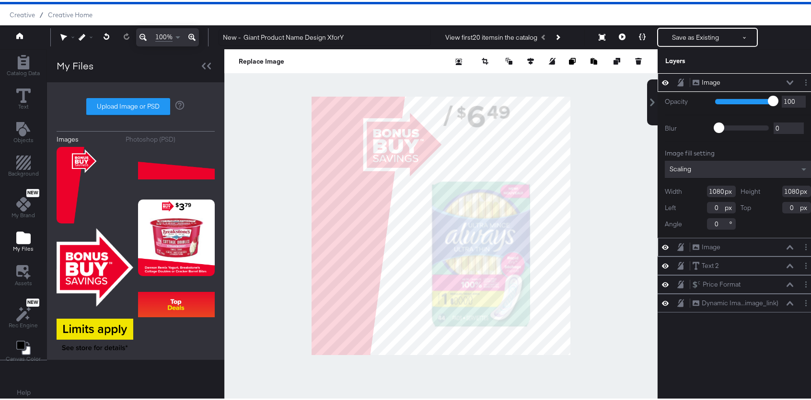
click at [709, 252] on div "Image Image" at bounding box center [737, 245] width 160 height 19
click at [707, 246] on div "Image" at bounding box center [710, 245] width 19 height 9
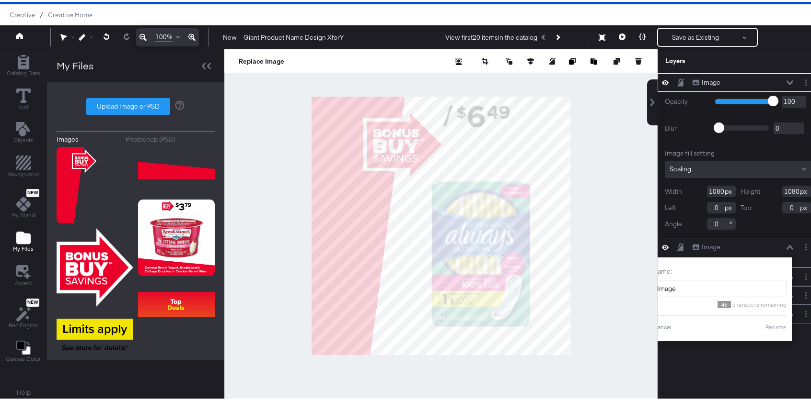
drag, startPoint x: 736, startPoint y: 380, endPoint x: 719, endPoint y: 359, distance: 26.6
click at [736, 380] on div "Image Image Opacity 1 100 100 Blur 0 2000 0 Image fill setting Scaling Width 10…" at bounding box center [737, 228] width 160 height 314
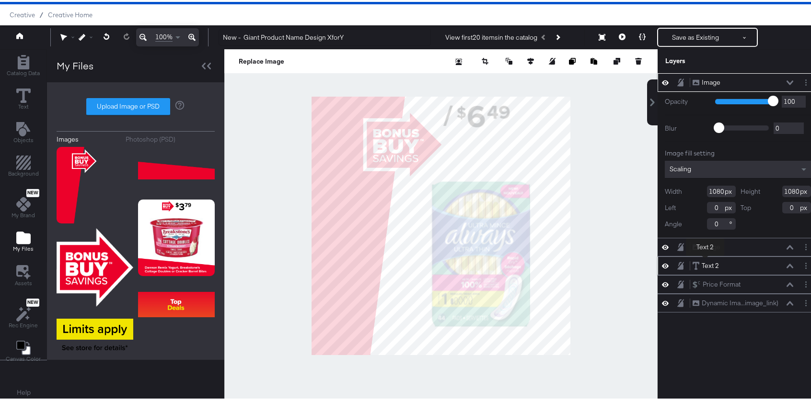
click at [705, 261] on div "Text 2" at bounding box center [709, 264] width 17 height 9
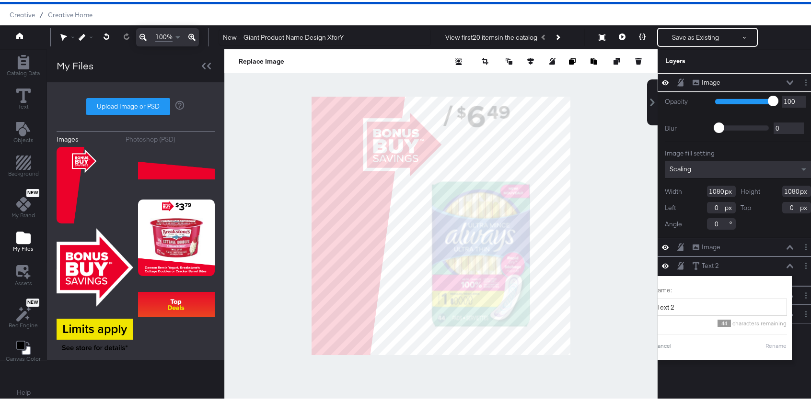
click at [798, 381] on div "Image Image Opacity 1 100 100 Blur 0 2000 0 Image fill setting Scaling Width 10…" at bounding box center [737, 228] width 160 height 314
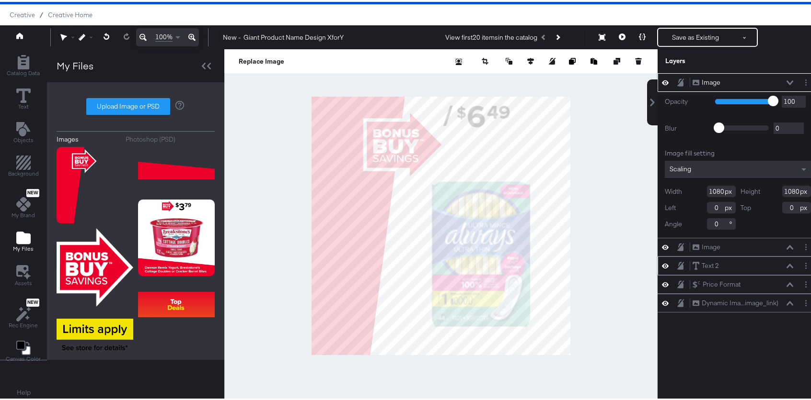
click at [786, 263] on icon at bounding box center [789, 264] width 7 height 4
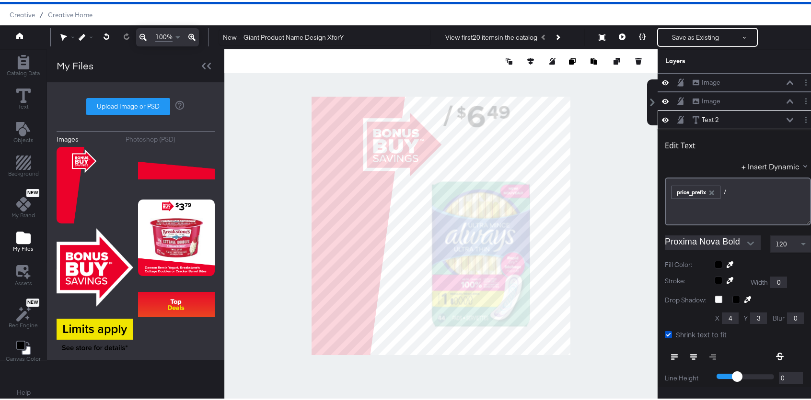
scroll to position [37, 0]
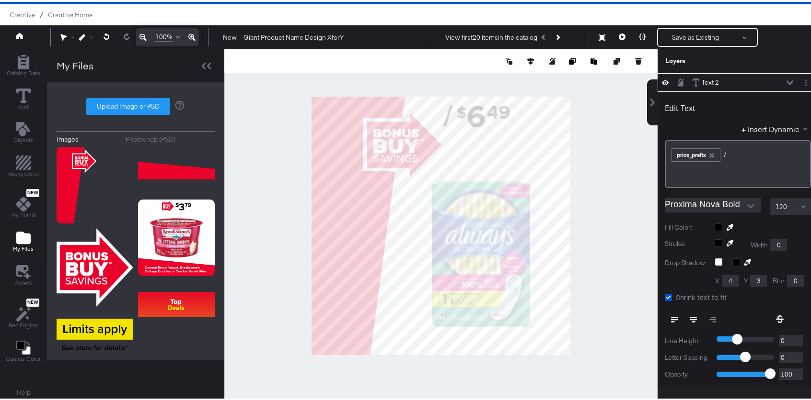
click at [786, 79] on icon at bounding box center [789, 81] width 7 height 5
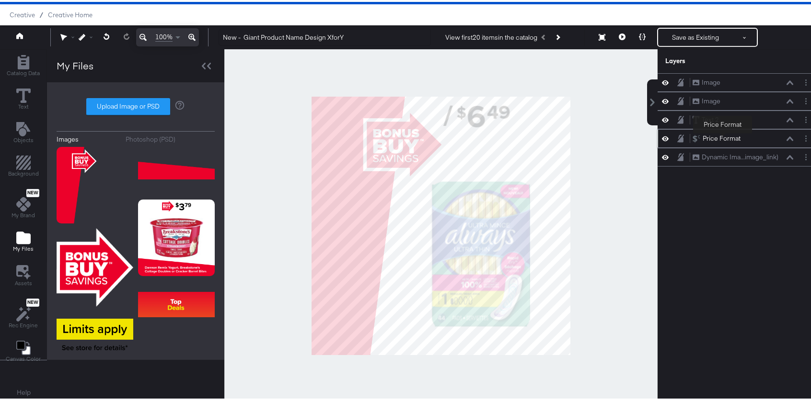
click at [722, 138] on div "Price Format" at bounding box center [721, 136] width 38 height 9
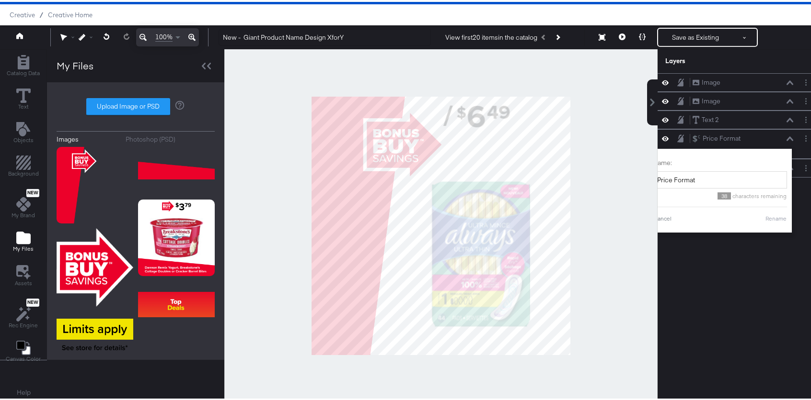
drag, startPoint x: 782, startPoint y: 355, endPoint x: 778, endPoint y: 334, distance: 21.0
click at [782, 355] on div "Image Image Image Image Text 2 Text 2 Price Format Price Format Name: Price For…" at bounding box center [737, 228] width 160 height 314
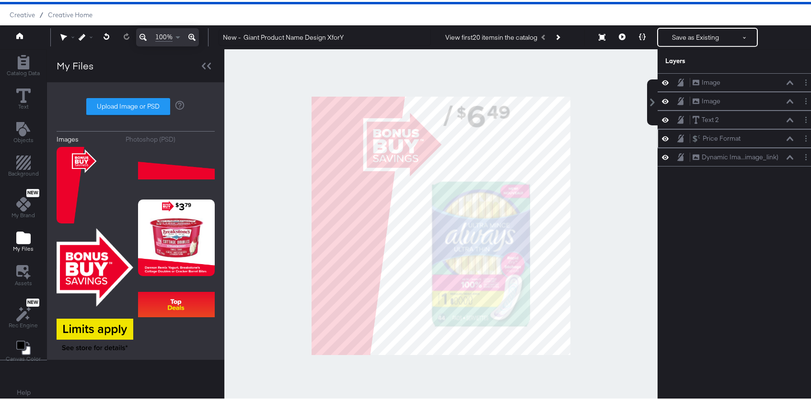
click at [786, 137] on icon at bounding box center [789, 137] width 7 height 5
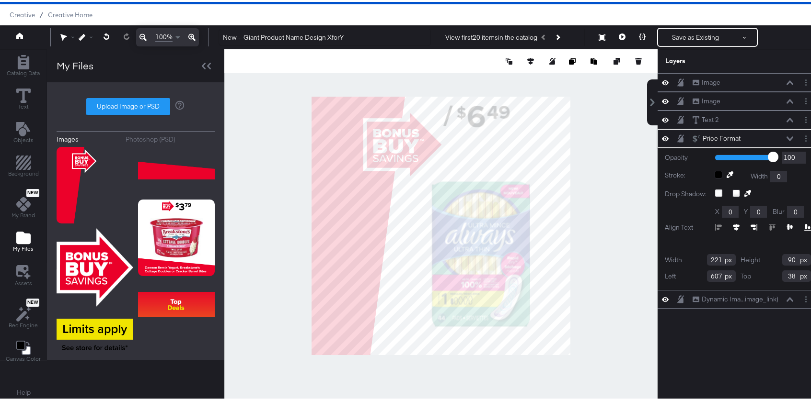
click at [711, 257] on input "221" at bounding box center [721, 257] width 29 height 11
type input "397"
type input "190"
type input "574"
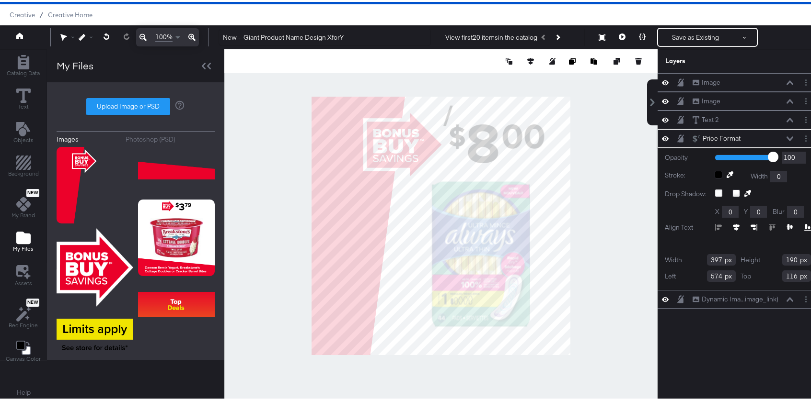
type input "116"
click at [695, 340] on div "Image Image Image Image Text 2 Text 2 Price Format Price Format Opacity 1 100 1…" at bounding box center [737, 228] width 160 height 314
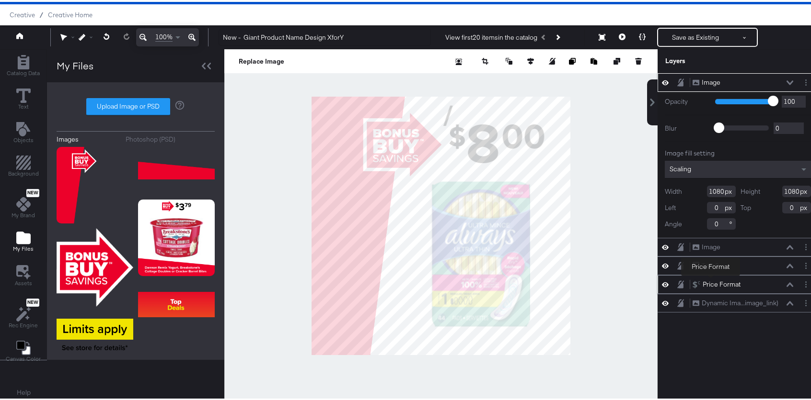
click at [710, 281] on div "Price Format" at bounding box center [721, 282] width 38 height 9
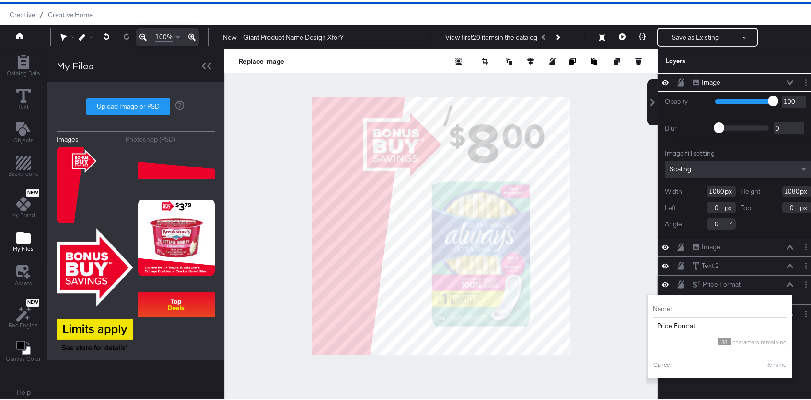
click at [786, 283] on icon at bounding box center [789, 283] width 7 height 4
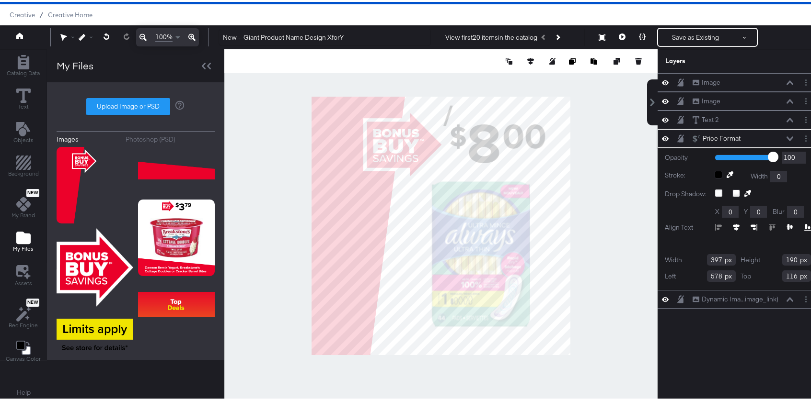
click at [711, 275] on input "578" at bounding box center [721, 274] width 29 height 11
type input "7"
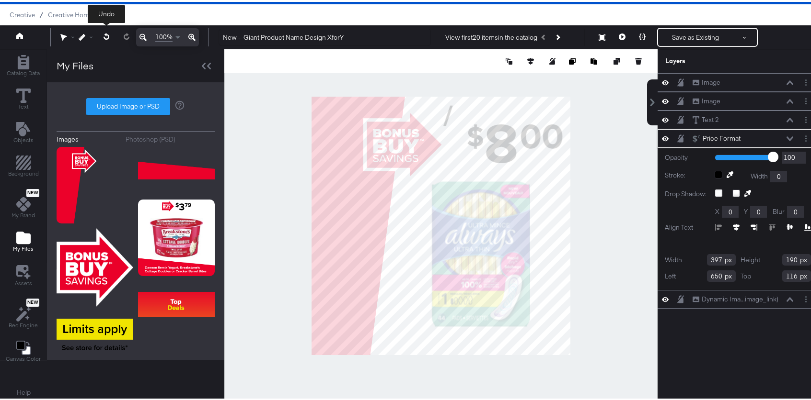
type input "650"
click at [104, 36] on icon at bounding box center [106, 34] width 6 height 7
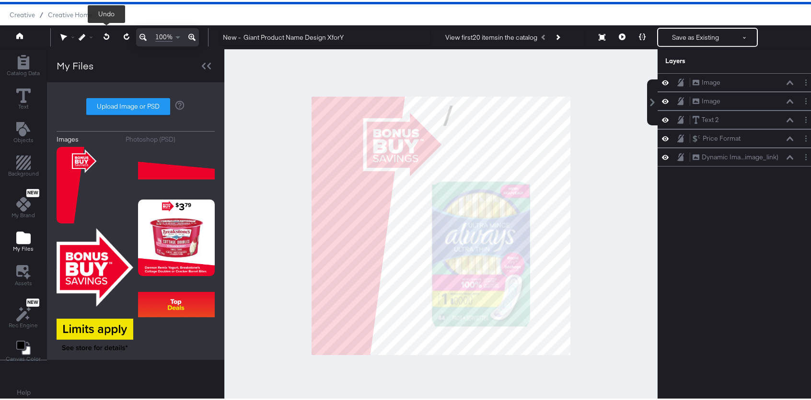
click at [104, 36] on icon at bounding box center [106, 34] width 6 height 7
click at [105, 35] on icon at bounding box center [106, 34] width 6 height 7
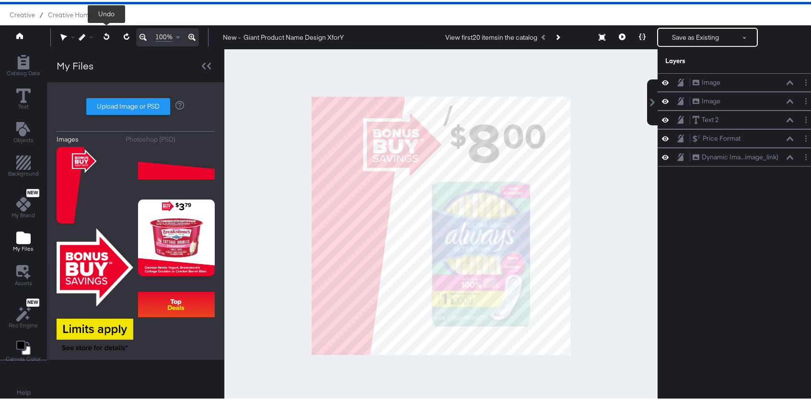
click at [105, 35] on icon at bounding box center [106, 34] width 6 height 7
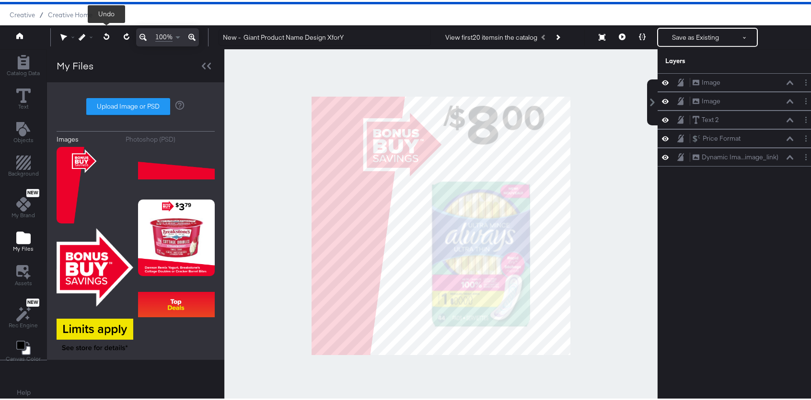
click at [105, 35] on icon at bounding box center [106, 34] width 6 height 7
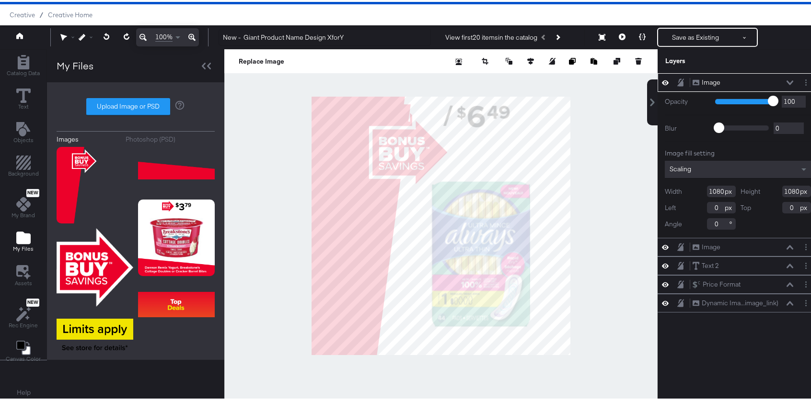
type input "68"
type input "160"
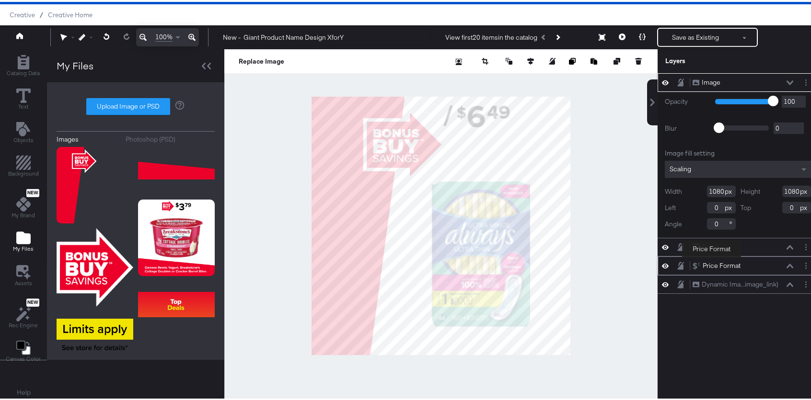
click at [711, 263] on div "Price Format" at bounding box center [721, 264] width 38 height 9
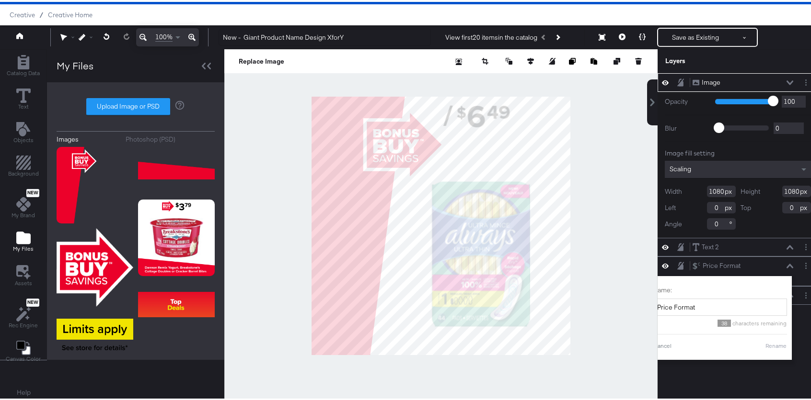
drag, startPoint x: 779, startPoint y: 396, endPoint x: 777, endPoint y: 377, distance: 18.8
click at [779, 395] on div "Layers Image Image Opacity 1 100 100 Blur 0 2000 0 Image fill setting Scaling W…" at bounding box center [737, 223] width 160 height 353
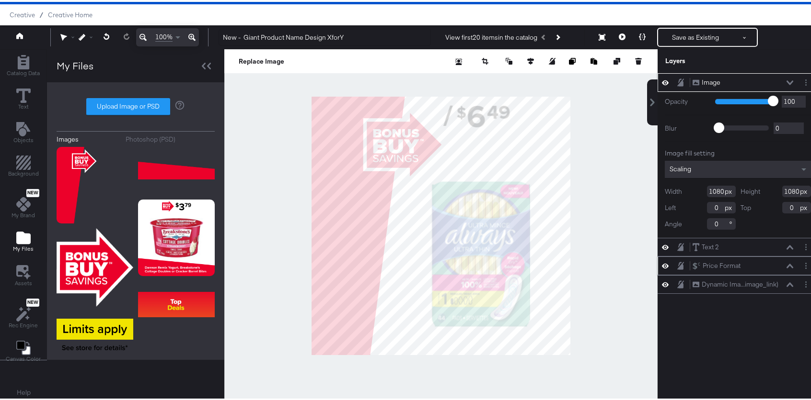
click at [786, 264] on icon at bounding box center [789, 264] width 7 height 5
type input "22"
click at [104, 37] on icon at bounding box center [106, 34] width 6 height 7
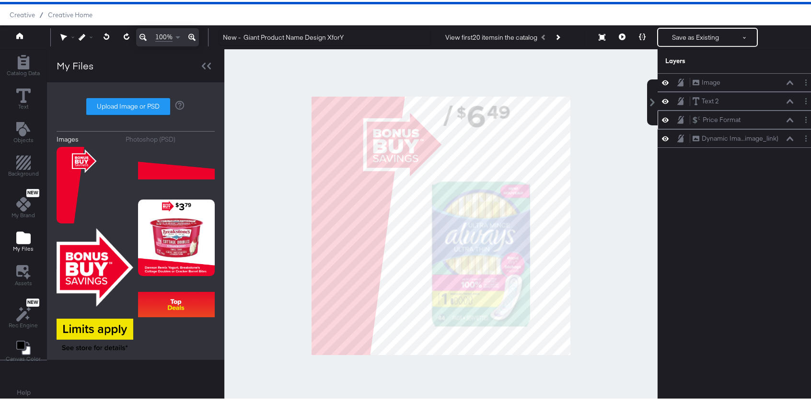
click at [786, 115] on button at bounding box center [790, 118] width 8 height 6
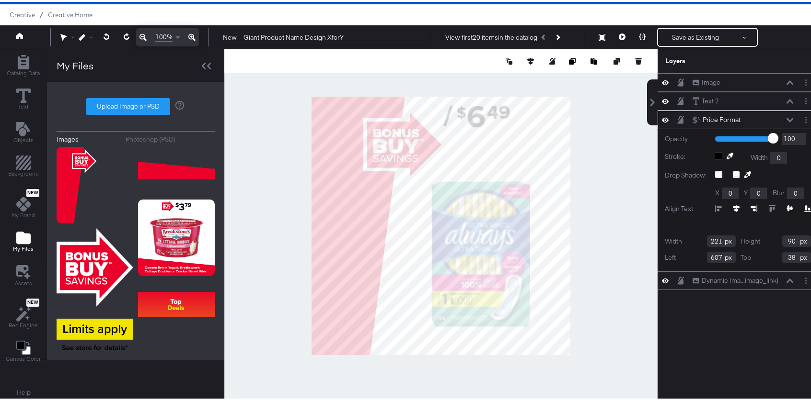
click at [710, 258] on input "607" at bounding box center [721, 255] width 29 height 11
type input "574"
type input "116"
type input "283"
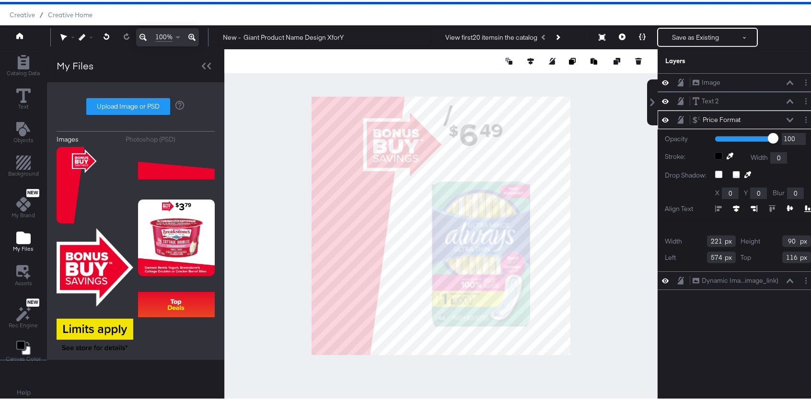
type input "116"
type input "313"
type input "128"
type input "104"
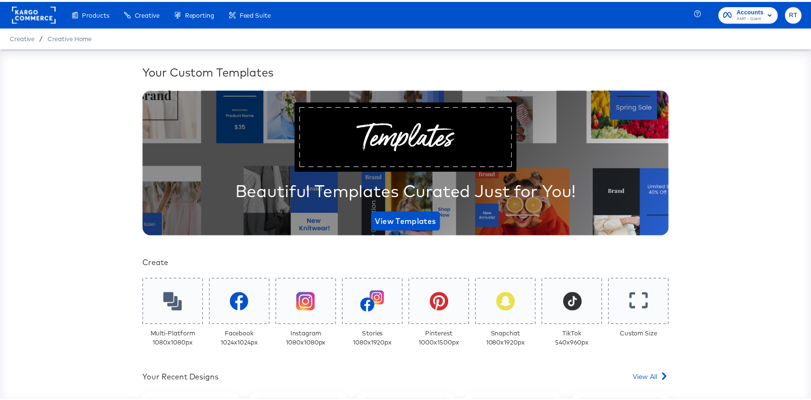
scroll to position [311, 0]
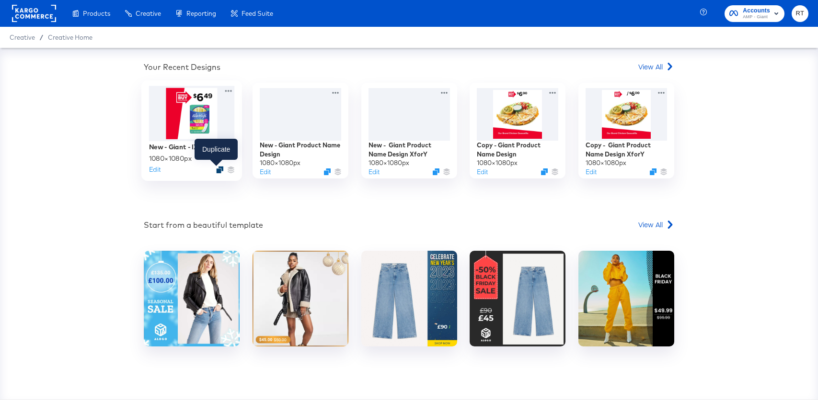
click at [217, 170] on icon "Duplicate" at bounding box center [219, 170] width 7 height 7
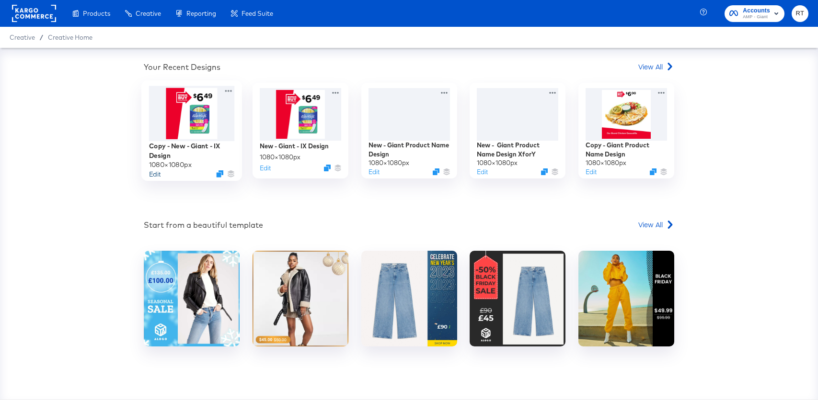
click at [152, 172] on button "Edit" at bounding box center [154, 174] width 11 height 9
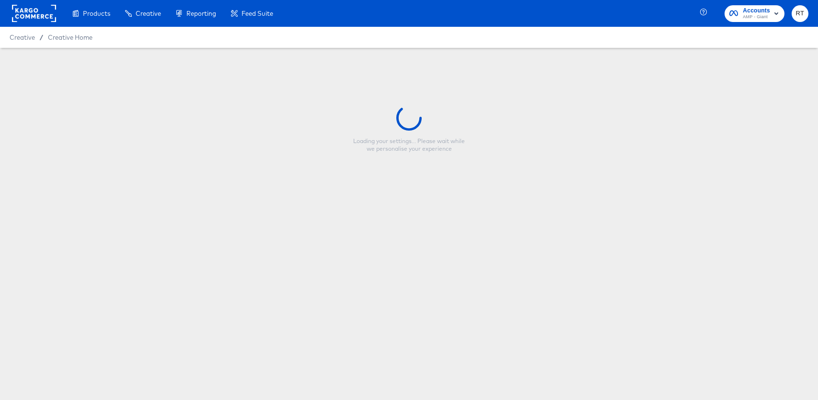
type input "Copy - New - Giant - IX Design"
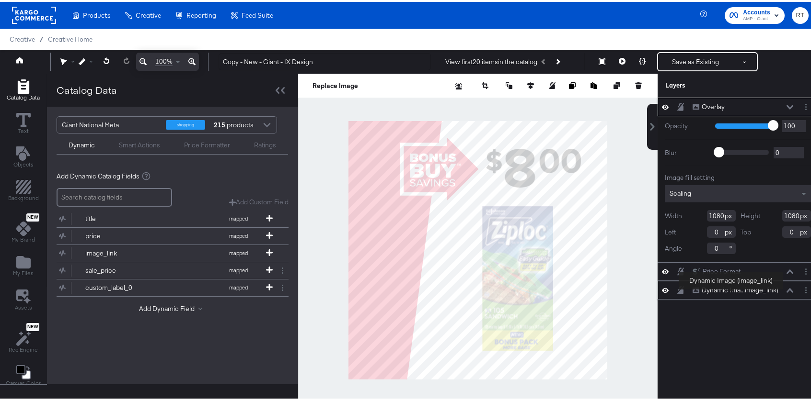
click at [731, 290] on div "Dynamic Ima...image_link)" at bounding box center [739, 288] width 77 height 9
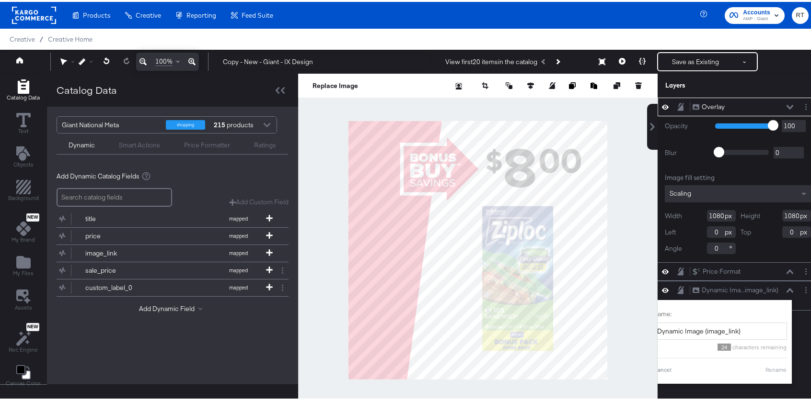
click at [807, 340] on div "Overlay Overlay Opacity 1 100 100 Blur 0 2000 0 Image fill setting Scaling Widt…" at bounding box center [737, 253] width 160 height 314
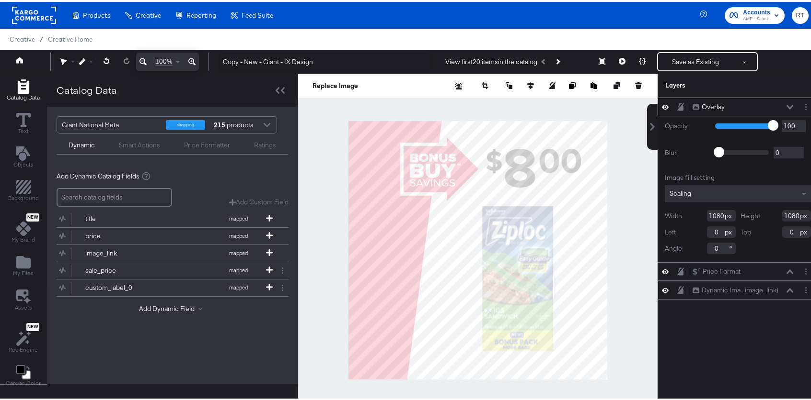
click at [786, 290] on icon at bounding box center [789, 288] width 7 height 5
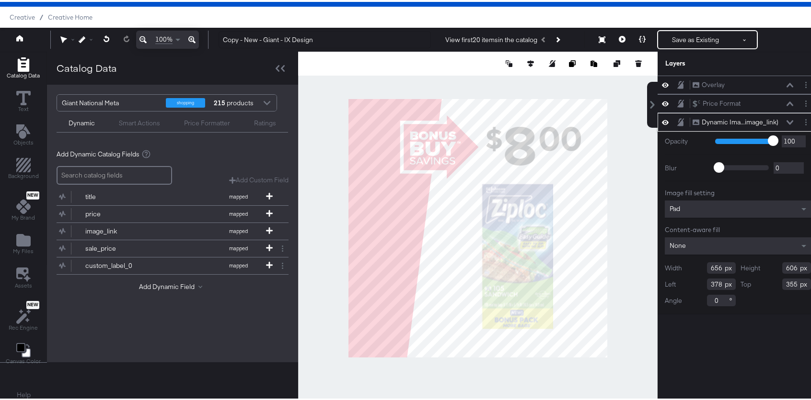
scroll to position [24, 0]
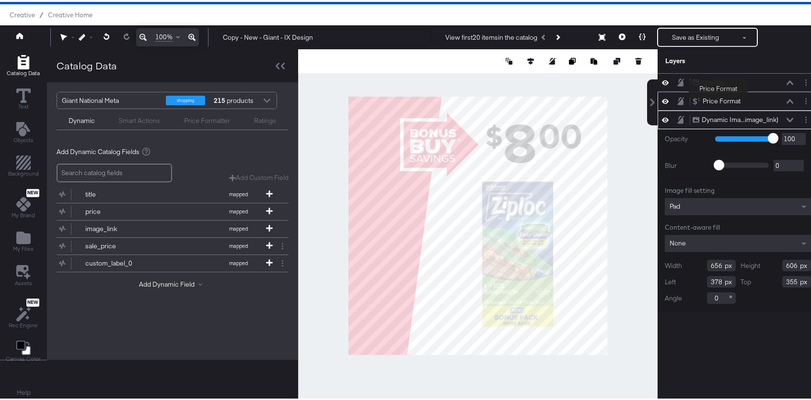
click at [718, 98] on div "Price Format" at bounding box center [721, 99] width 38 height 9
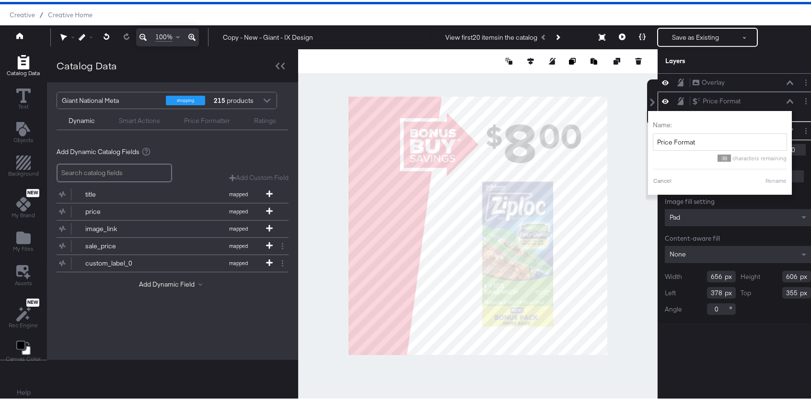
click at [786, 97] on icon at bounding box center [789, 99] width 7 height 5
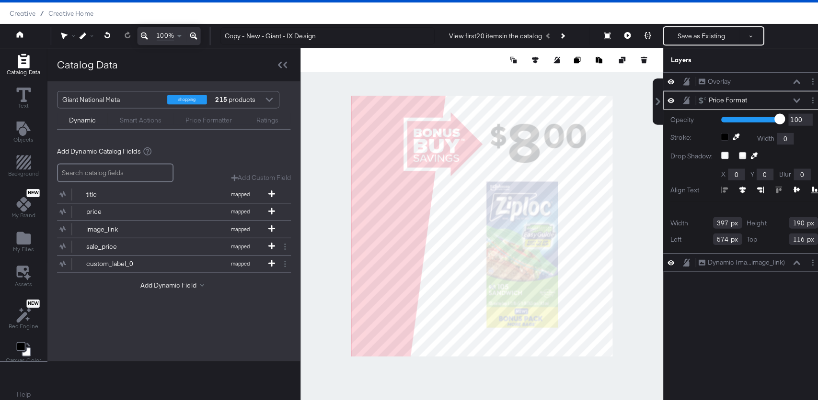
scroll to position [0, 0]
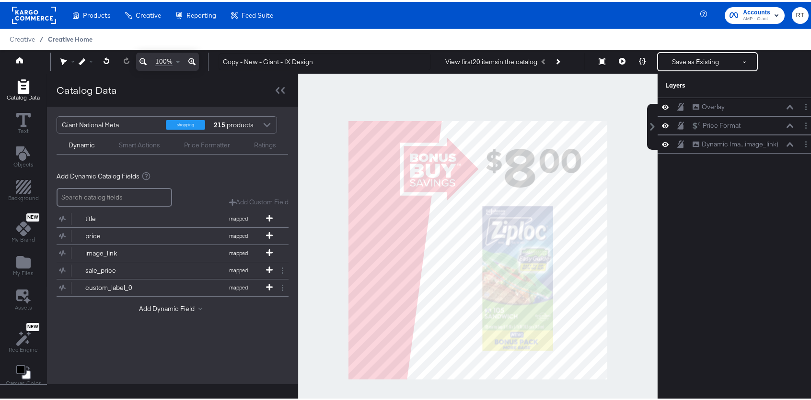
click at [60, 35] on span "Creative Home" at bounding box center [70, 38] width 45 height 8
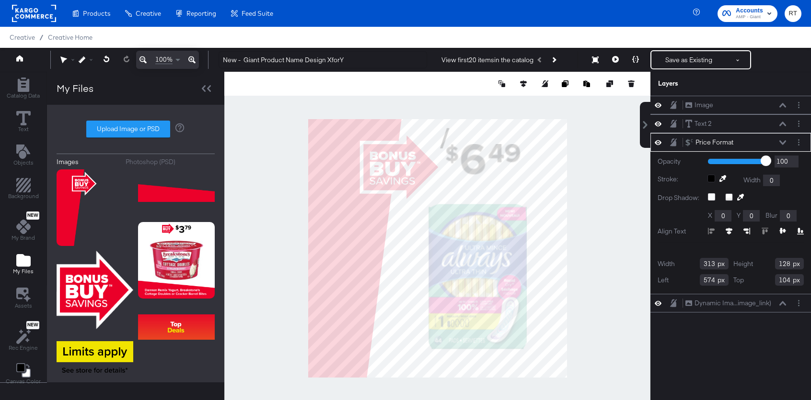
scroll to position [24, 0]
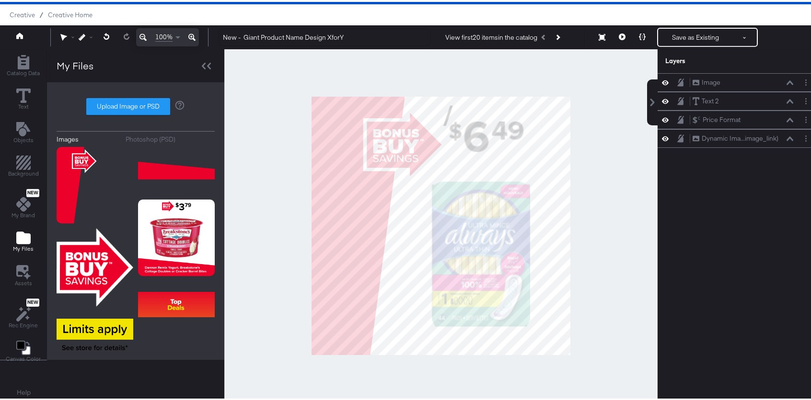
click at [604, 167] on div at bounding box center [440, 223] width 433 height 353
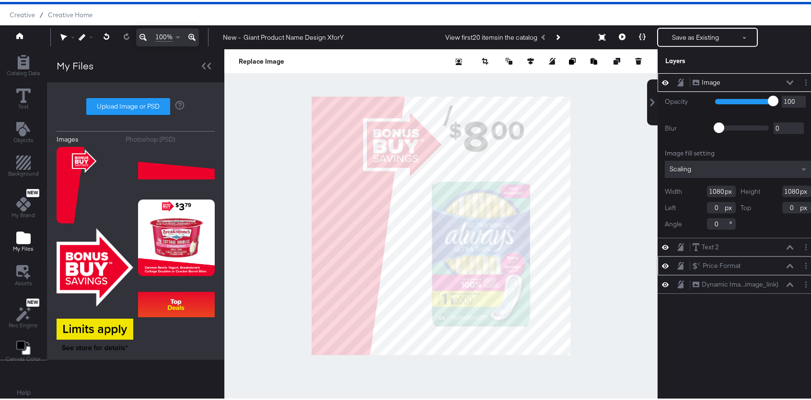
click at [786, 265] on icon at bounding box center [789, 264] width 7 height 5
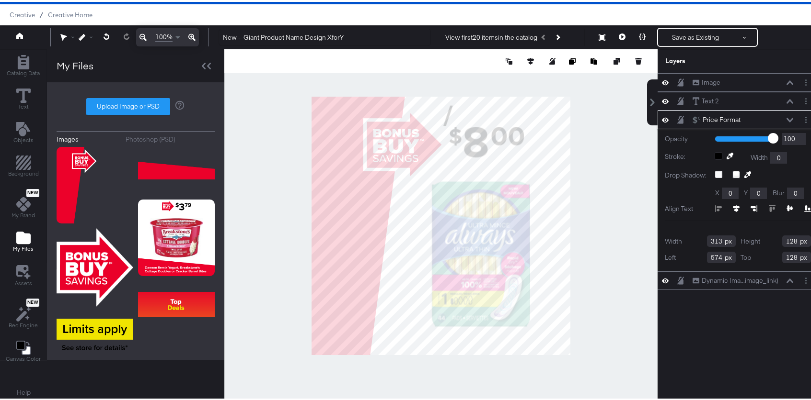
type input "129"
type input "631"
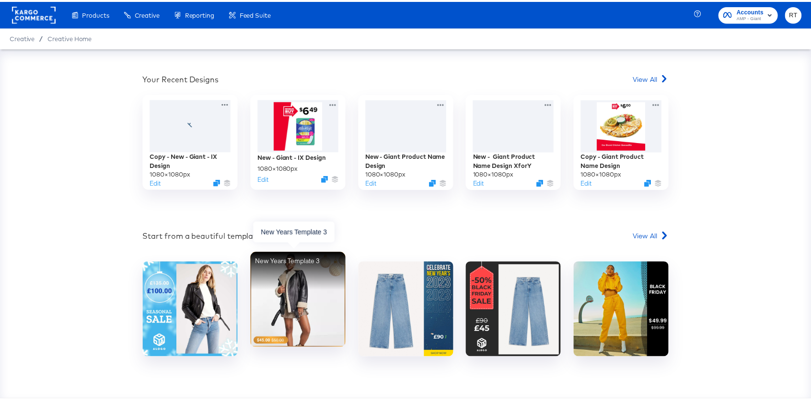
scroll to position [299, 0]
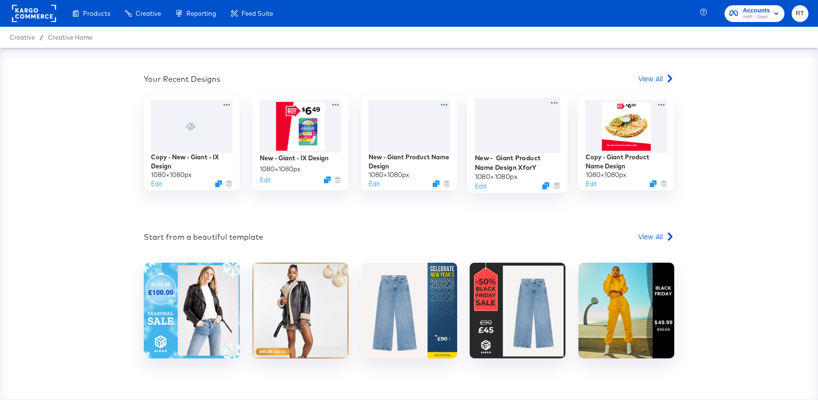
click at [520, 130] on div at bounding box center [518, 125] width 86 height 55
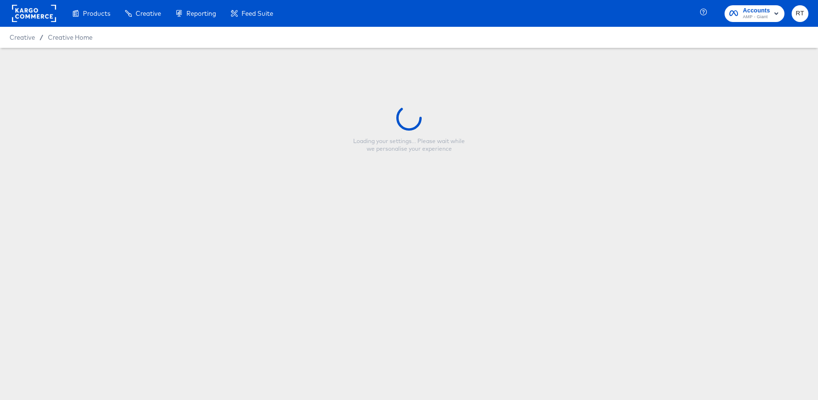
type input "New - Giant Product Name Design XforY"
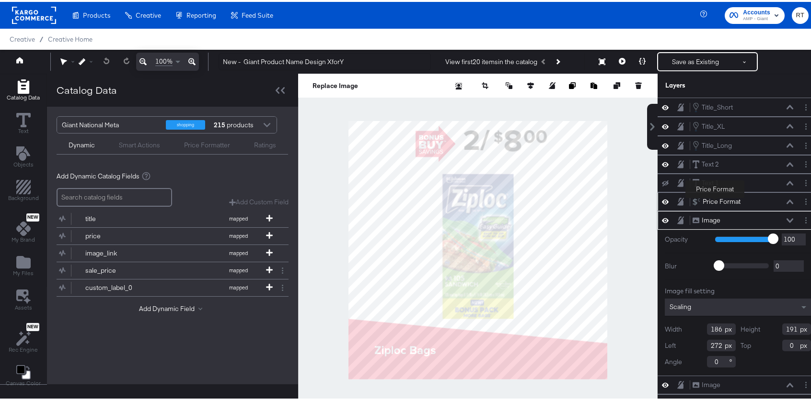
click at [714, 198] on div "Price Format" at bounding box center [721, 199] width 38 height 9
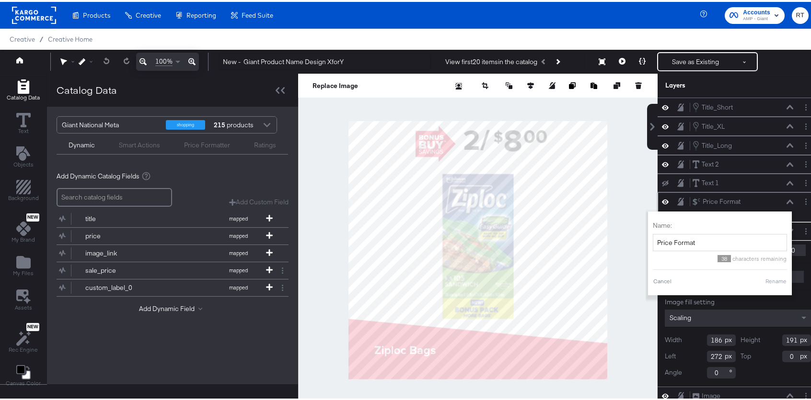
click at [786, 201] on icon at bounding box center [789, 200] width 7 height 5
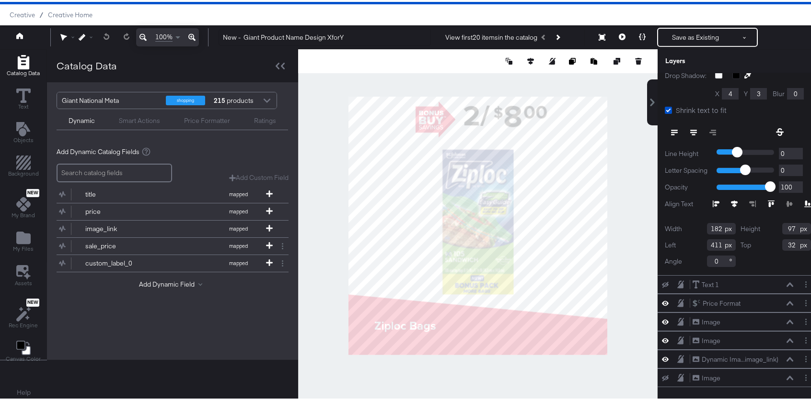
scroll to position [252, 0]
click at [708, 297] on div "Price Format" at bounding box center [721, 301] width 38 height 9
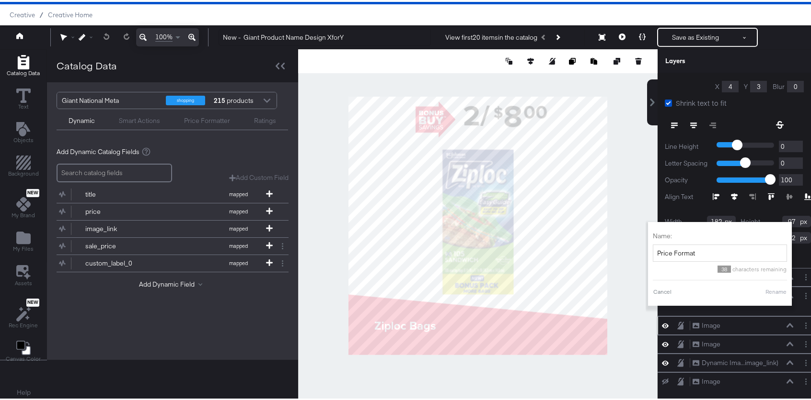
click at [778, 320] on div "Image Image" at bounding box center [743, 324] width 102 height 10
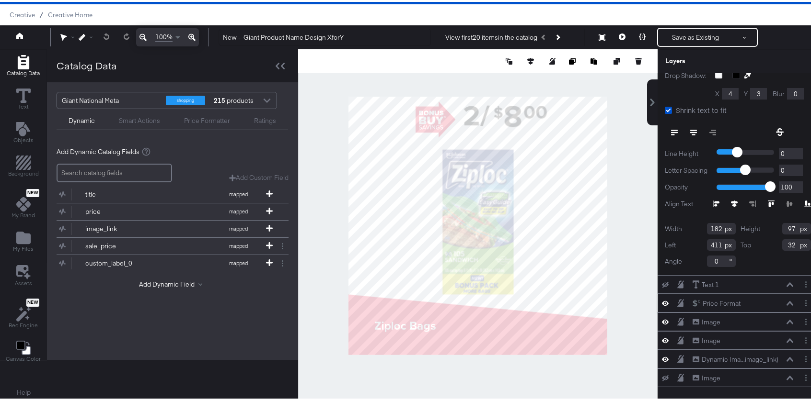
click at [786, 299] on icon at bounding box center [789, 301] width 7 height 4
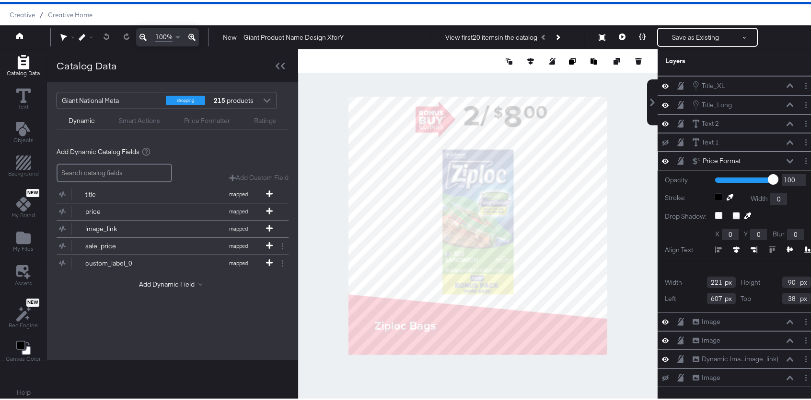
scroll to position [18, 0]
click at [786, 121] on icon at bounding box center [789, 122] width 7 height 5
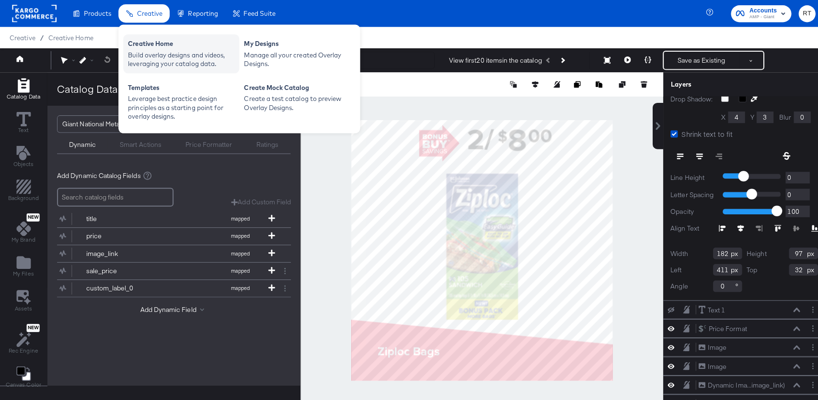
scroll to position [0, 0]
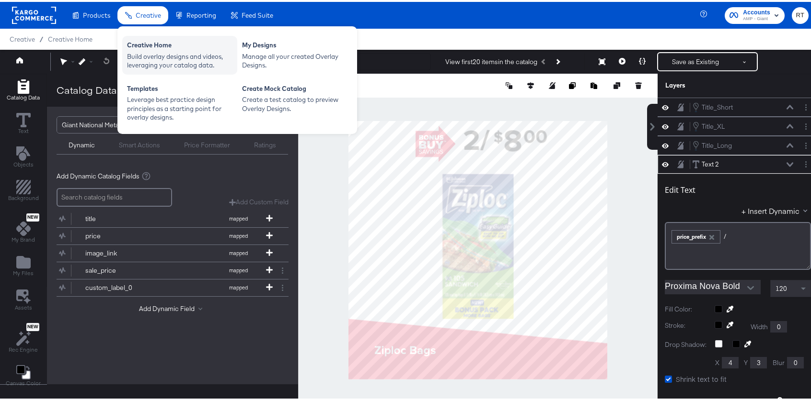
click at [170, 59] on div "Build overlay designs and videos, leveraging your catalog data." at bounding box center [179, 59] width 105 height 18
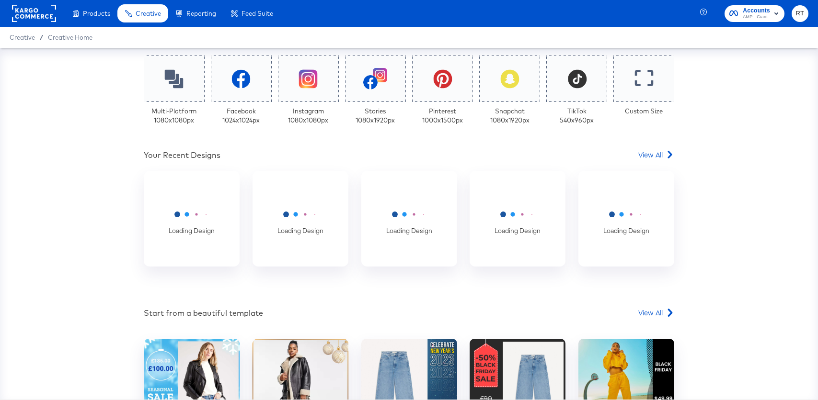
scroll to position [311, 0]
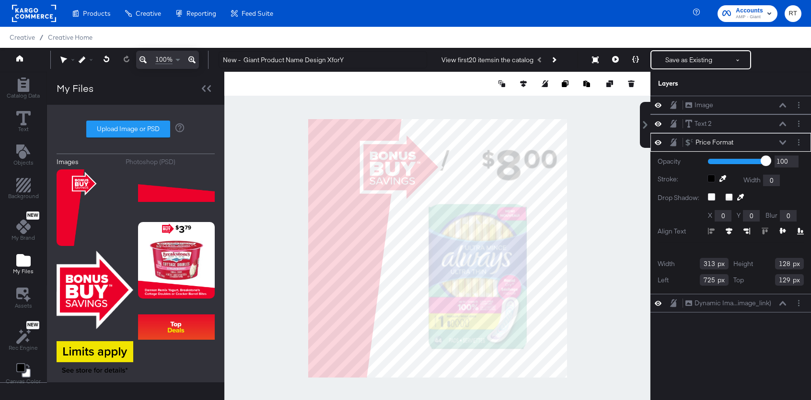
scroll to position [24, 0]
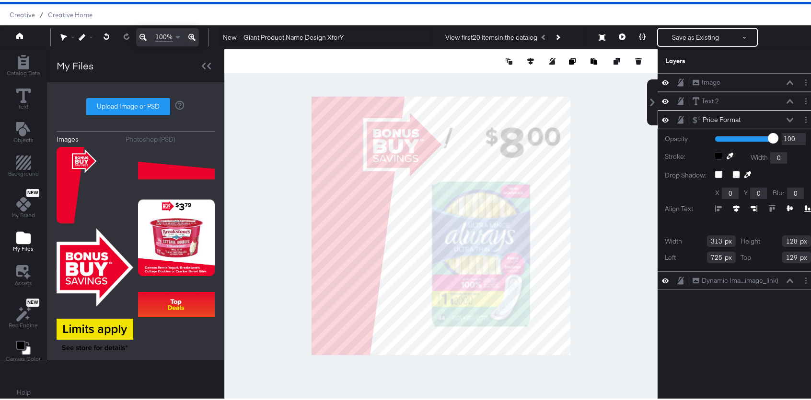
click at [786, 98] on icon at bounding box center [789, 99] width 7 height 4
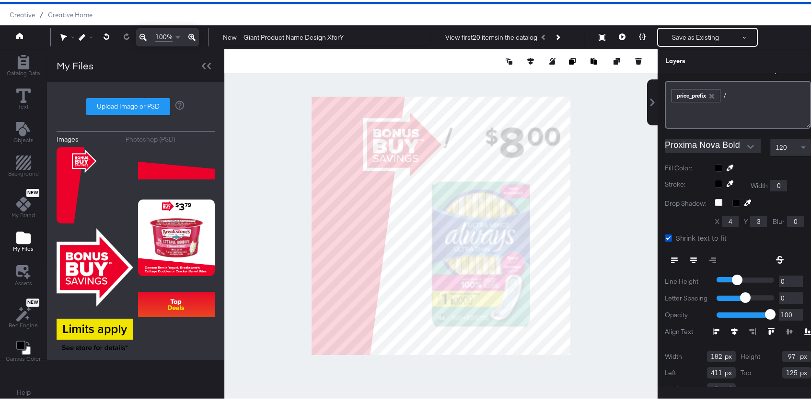
scroll to position [138, 0]
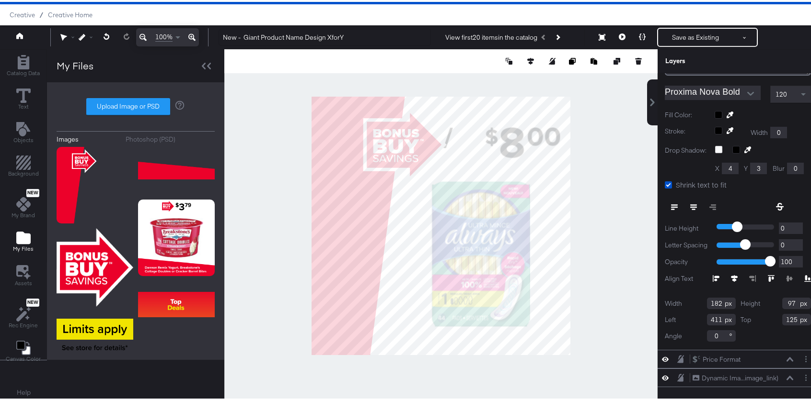
click at [782, 297] on input "97" at bounding box center [796, 301] width 29 height 11
click at [782, 296] on input "97" at bounding box center [796, 301] width 29 height 11
type input "128"
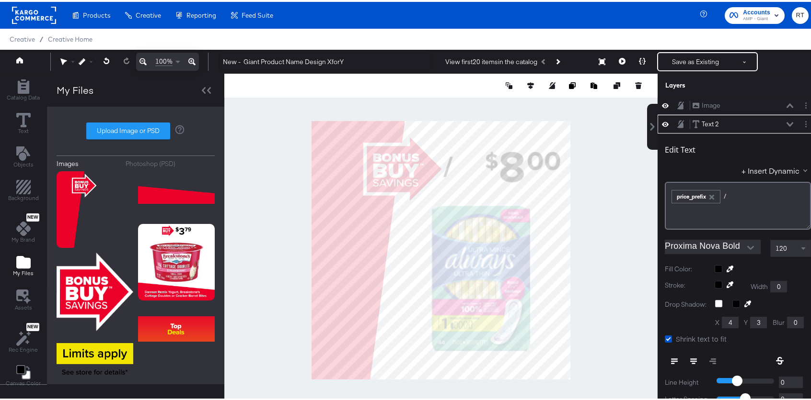
scroll to position [0, 0]
type input "129"
click at [786, 123] on icon at bounding box center [789, 124] width 7 height 5
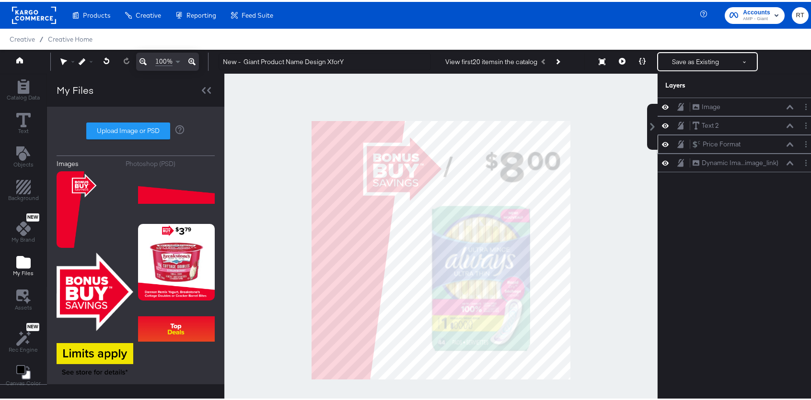
click at [786, 142] on icon at bounding box center [789, 142] width 7 height 4
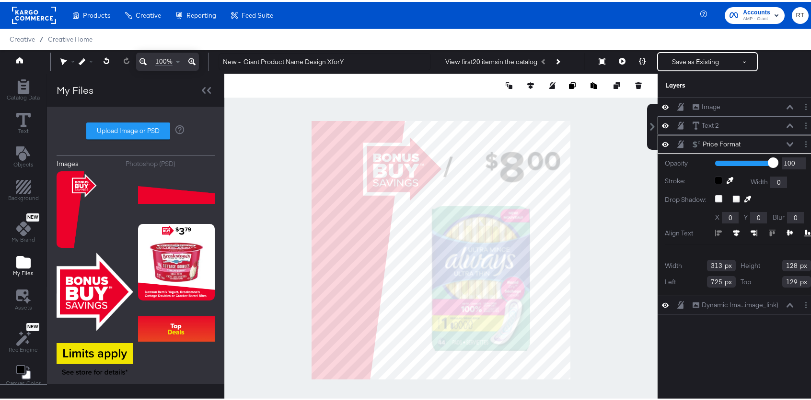
click at [786, 123] on icon at bounding box center [789, 124] width 7 height 5
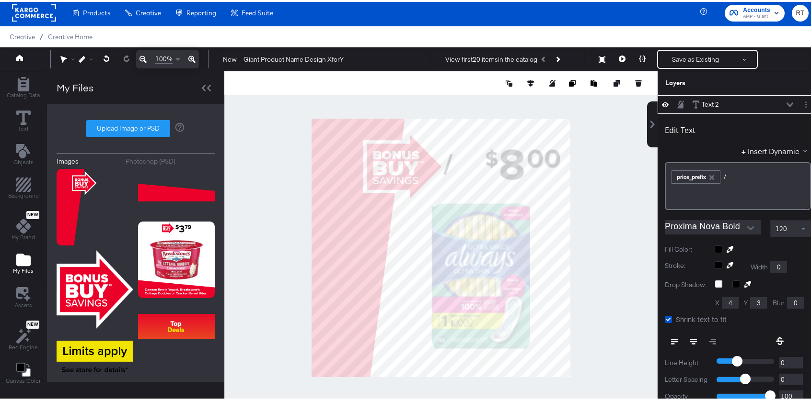
scroll to position [138, 0]
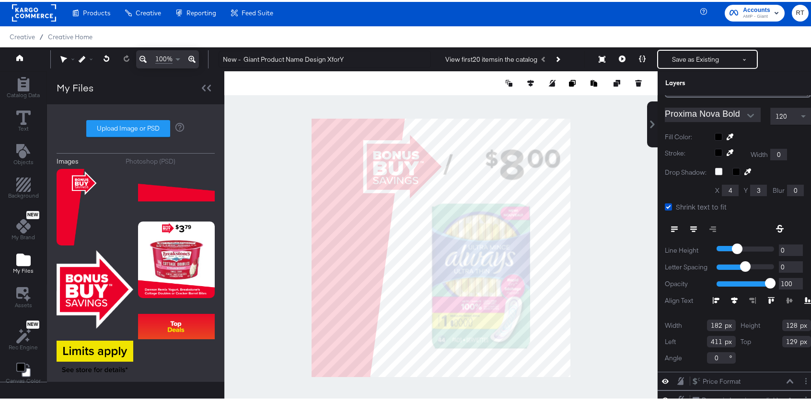
click at [707, 334] on input "411" at bounding box center [721, 339] width 29 height 11
type input "7"
type input "525"
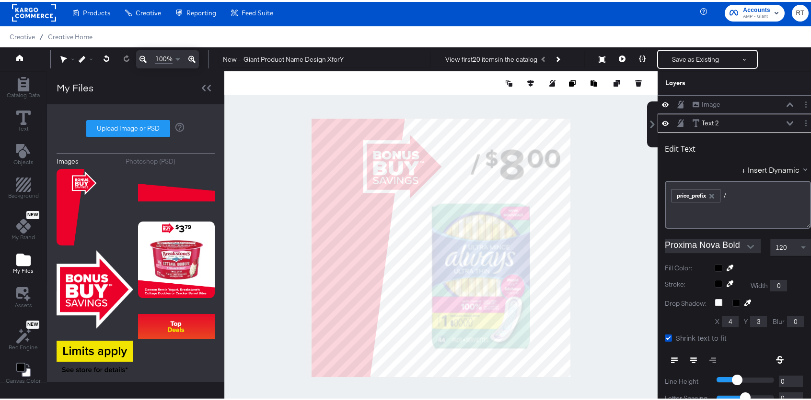
click at [565, 107] on div at bounding box center [440, 245] width 433 height 353
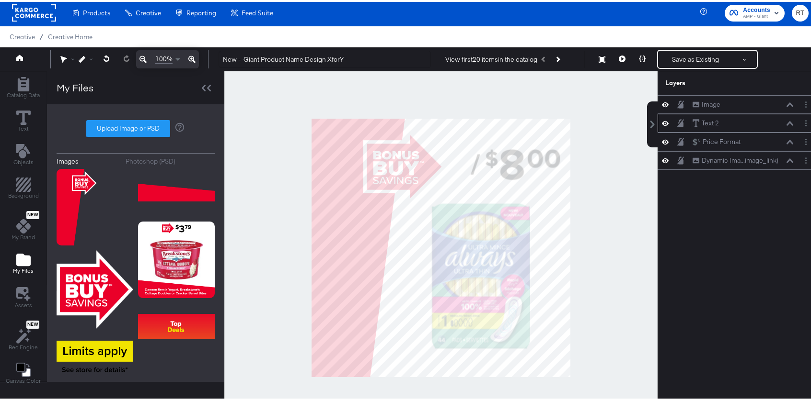
click at [786, 123] on icon at bounding box center [789, 121] width 7 height 5
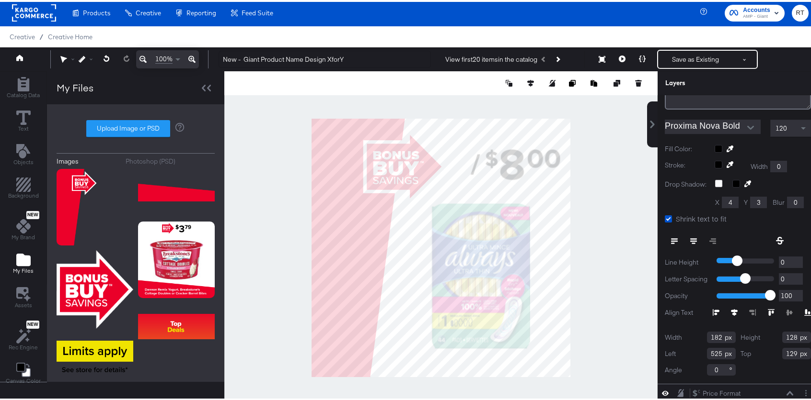
scroll to position [138, 0]
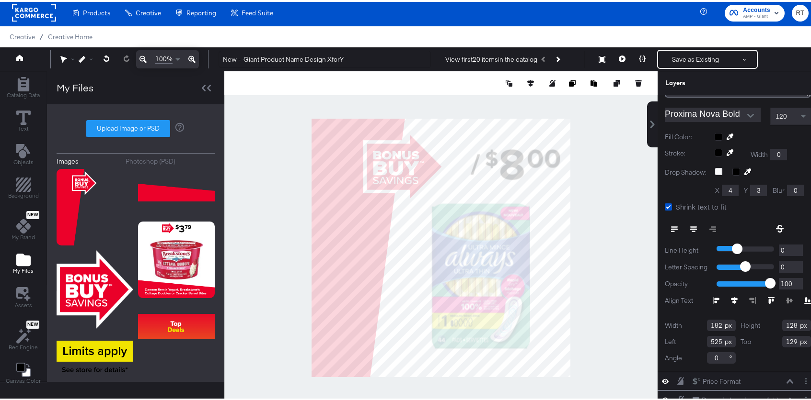
click at [782, 320] on input "128" at bounding box center [796, 323] width 29 height 11
type input "128"
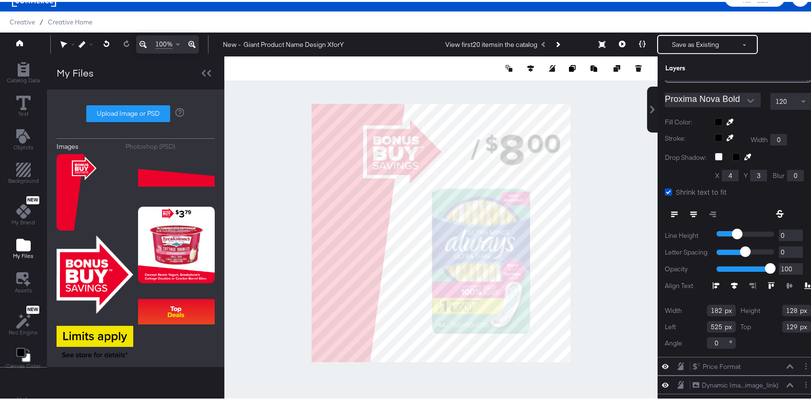
scroll to position [24, 0]
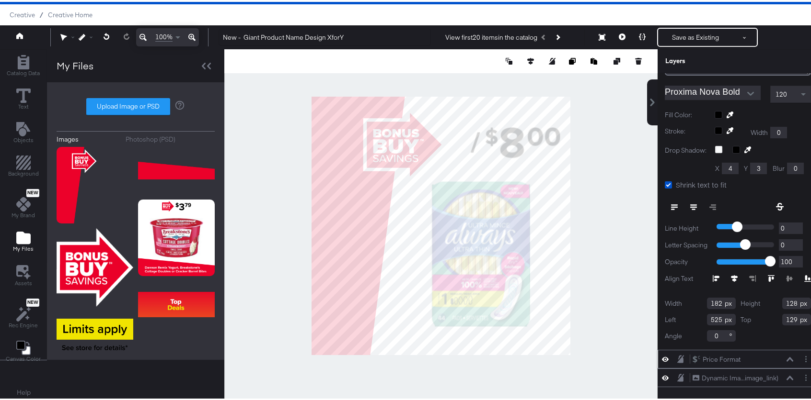
click at [786, 355] on icon at bounding box center [789, 357] width 7 height 5
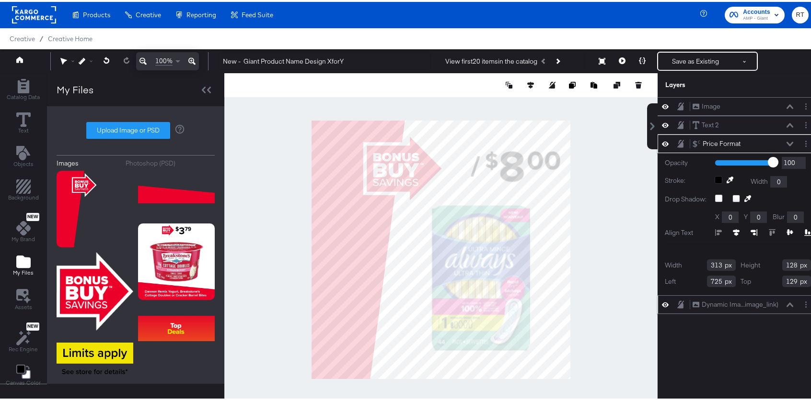
scroll to position [0, 0]
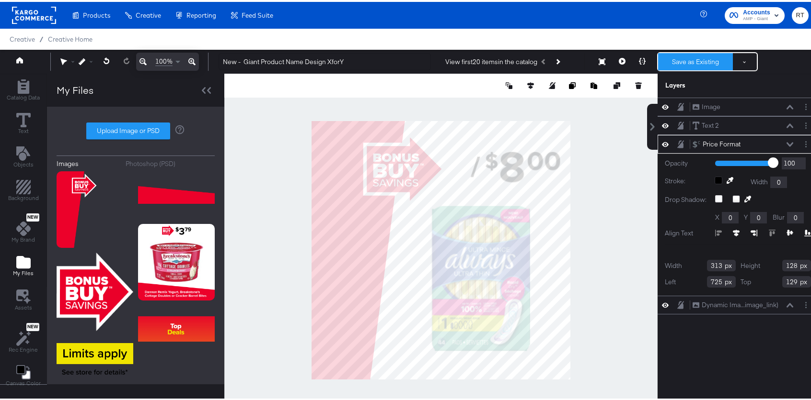
click at [679, 65] on button "Save as Existing" at bounding box center [695, 59] width 75 height 17
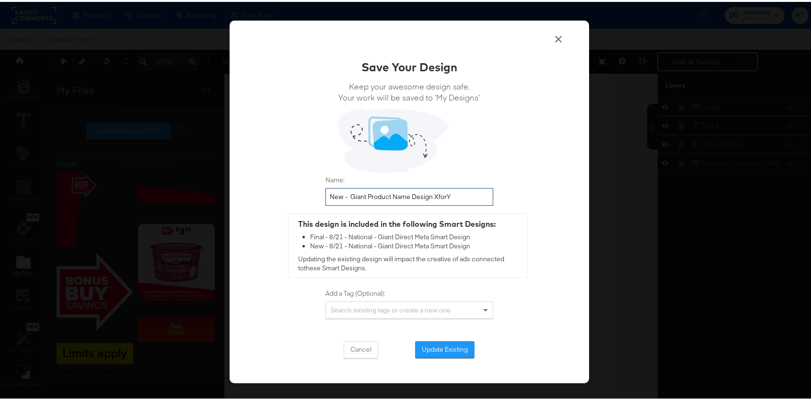
click at [337, 197] on input "New - Giant Product Name Design XforY" at bounding box center [409, 195] width 168 height 18
click at [347, 196] on input "New - Giant Product Name Design XforY" at bounding box center [409, 195] width 168 height 18
type input "New - Giant - IX Product Name Design XforY"
click at [456, 349] on button "Update Existing" at bounding box center [444, 348] width 59 height 17
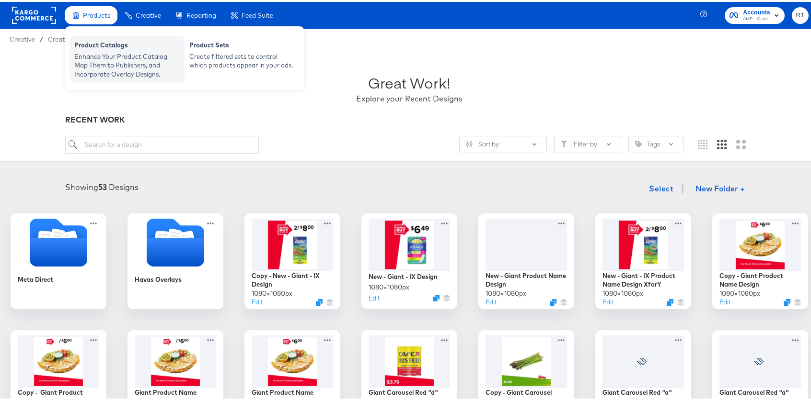
click at [112, 53] on div "Enhance Your Product Catalog, Map Them to Publishers, and Incorporate Overlay D…" at bounding box center [126, 63] width 105 height 27
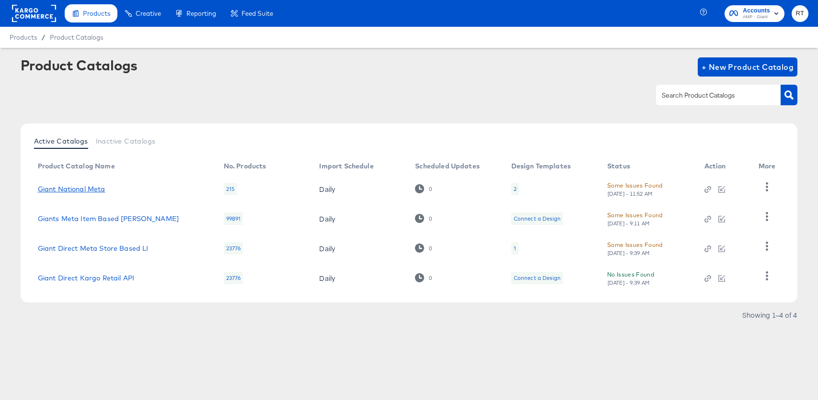
click at [83, 186] on link "Giant National Meta" at bounding box center [72, 189] width 68 height 8
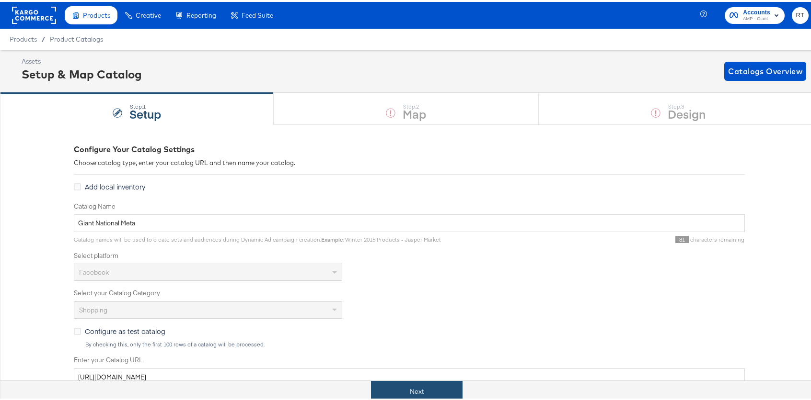
click at [411, 387] on button "Next" at bounding box center [416, 390] width 91 height 22
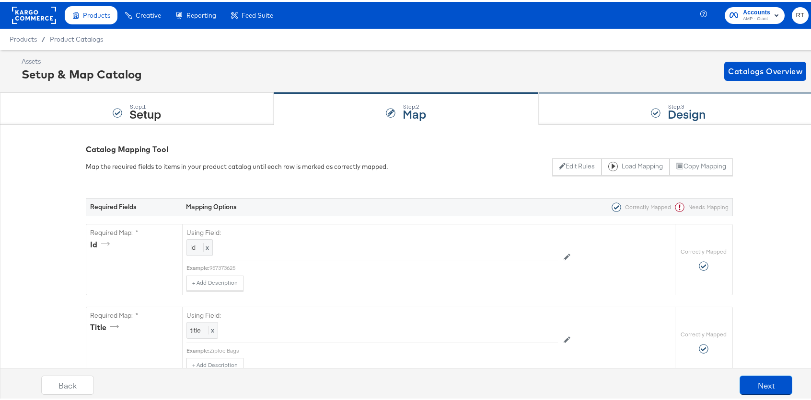
click at [689, 105] on strong "Design" at bounding box center [686, 112] width 38 height 16
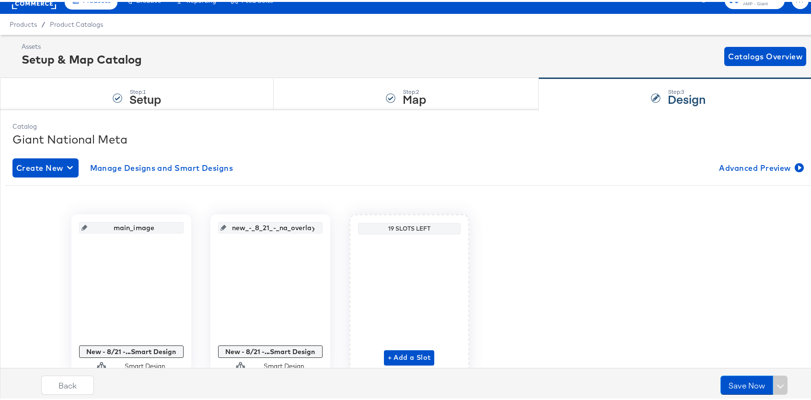
scroll to position [56, 0]
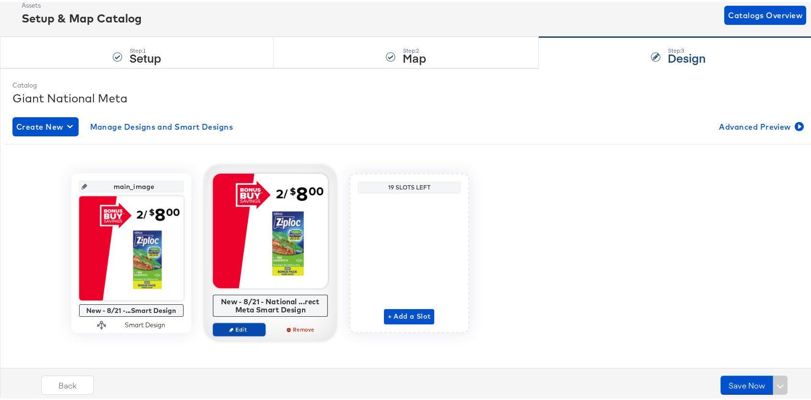
click at [234, 325] on span "Edit" at bounding box center [239, 327] width 44 height 7
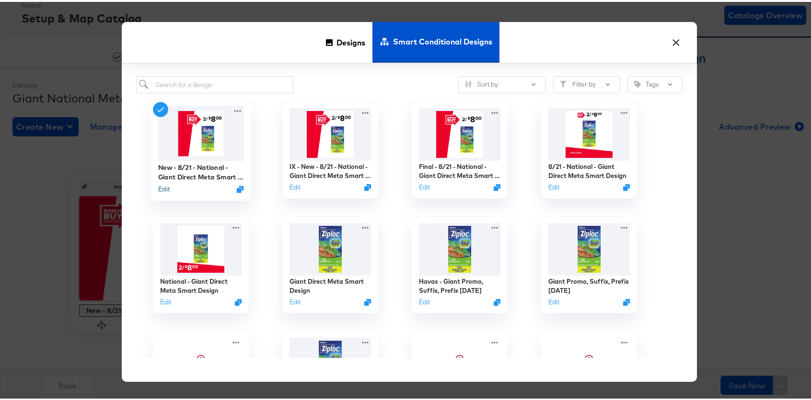
click at [163, 190] on button "Edit" at bounding box center [163, 187] width 11 height 9
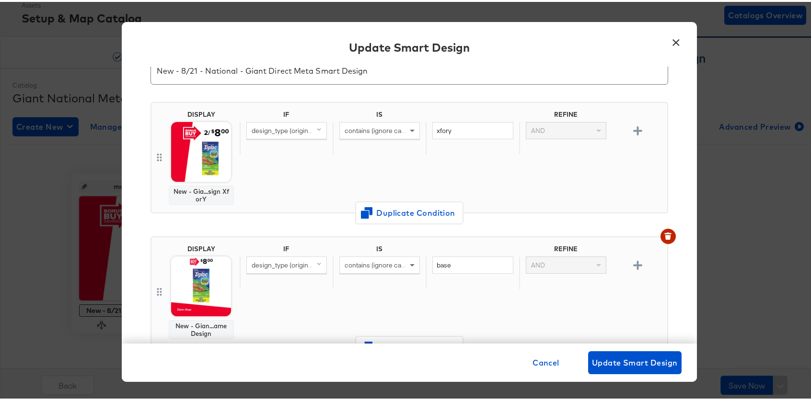
scroll to position [90, 0]
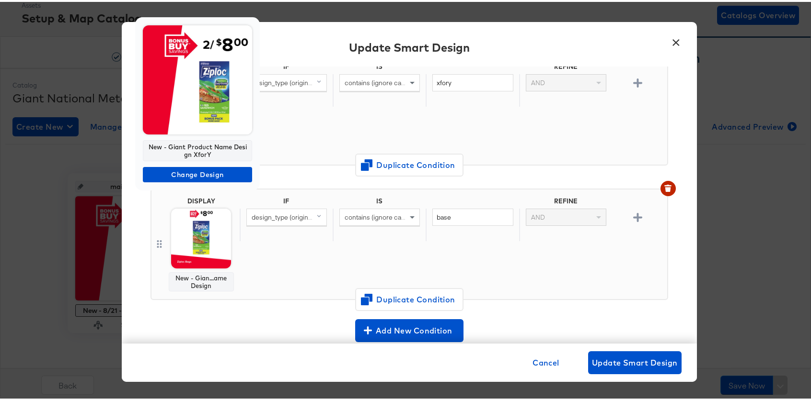
click at [202, 101] on img at bounding box center [197, 77] width 109 height 109
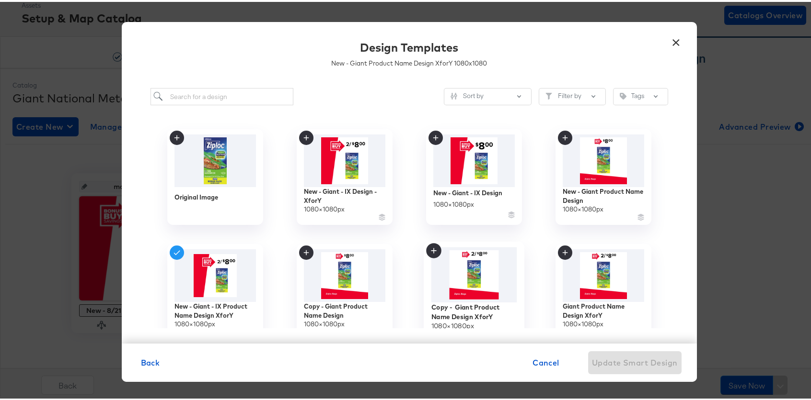
click at [457, 265] on img at bounding box center [474, 274] width 86 height 56
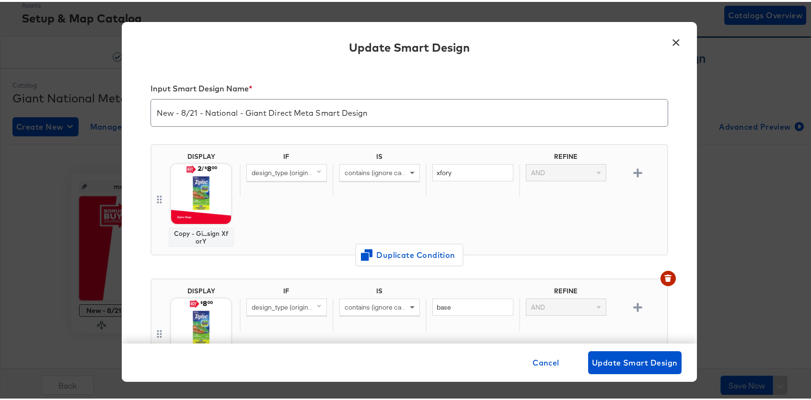
scroll to position [90, 0]
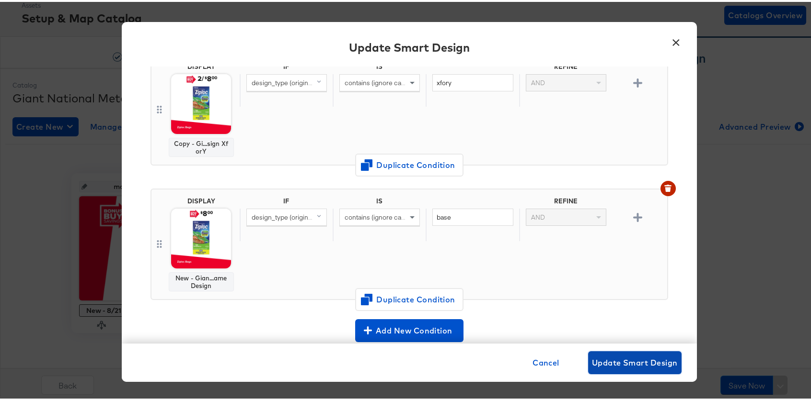
click at [632, 354] on button "Update Smart Design" at bounding box center [634, 361] width 93 height 23
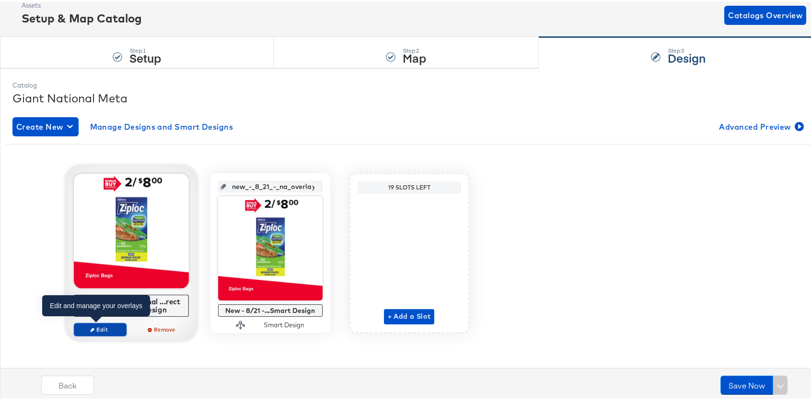
click at [108, 326] on span "Edit" at bounding box center [100, 327] width 44 height 7
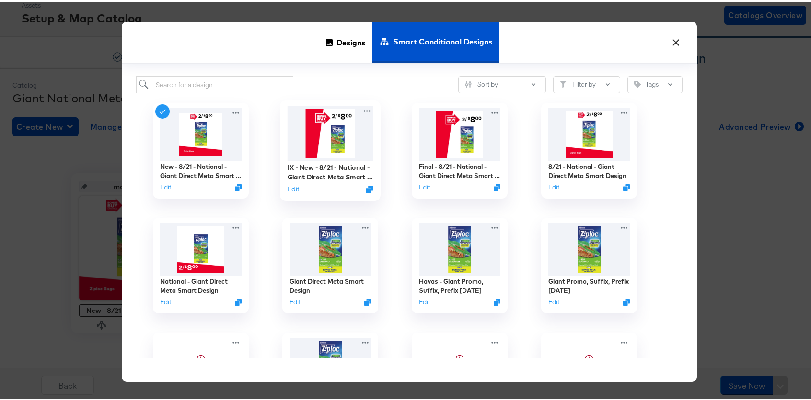
click at [335, 133] on img at bounding box center [330, 131] width 86 height 55
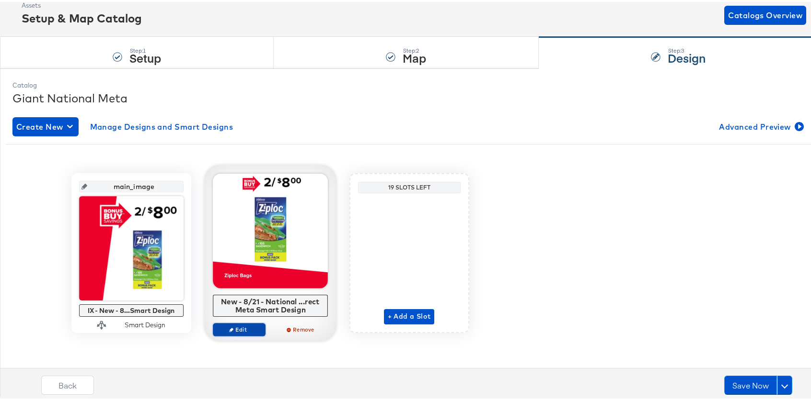
click at [232, 328] on span "Edit" at bounding box center [239, 327] width 44 height 7
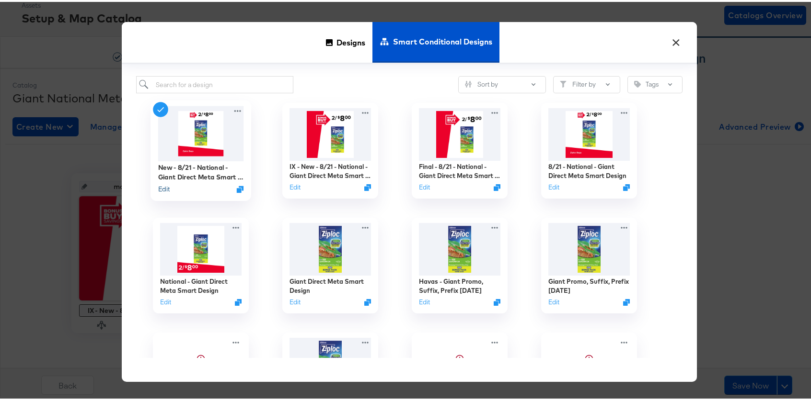
click at [159, 189] on button "Edit" at bounding box center [163, 187] width 11 height 9
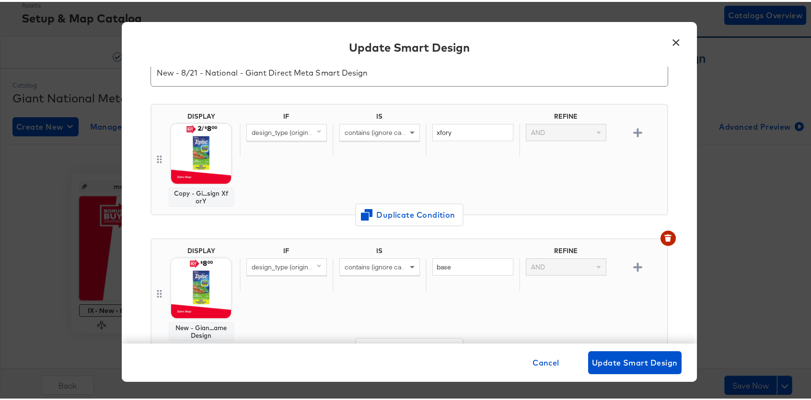
scroll to position [60, 0]
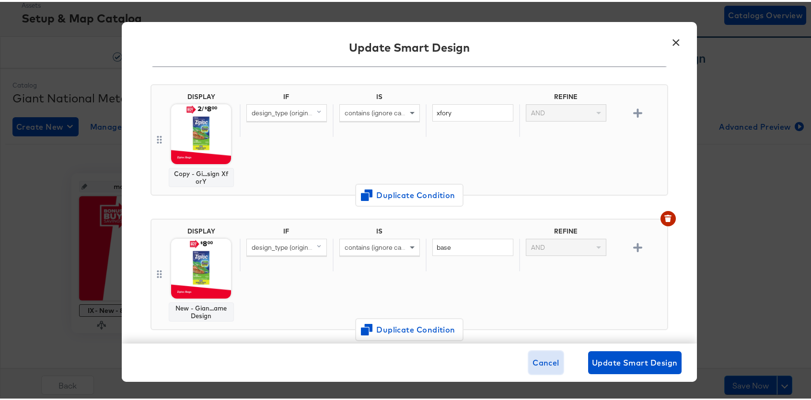
drag, startPoint x: 546, startPoint y: 356, endPoint x: 535, endPoint y: 350, distance: 12.9
click at [546, 356] on span "Cancel" at bounding box center [545, 360] width 27 height 13
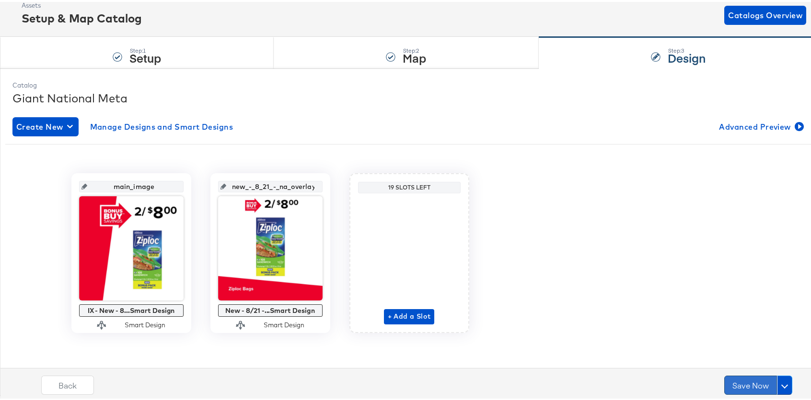
click at [736, 387] on button "Save Now" at bounding box center [750, 383] width 53 height 19
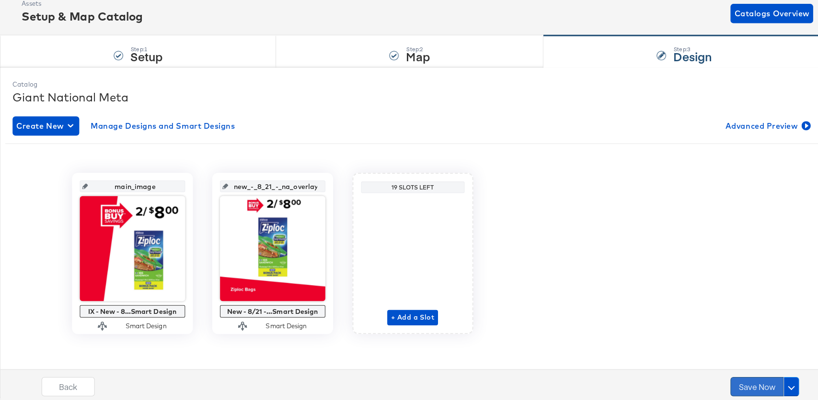
scroll to position [0, 0]
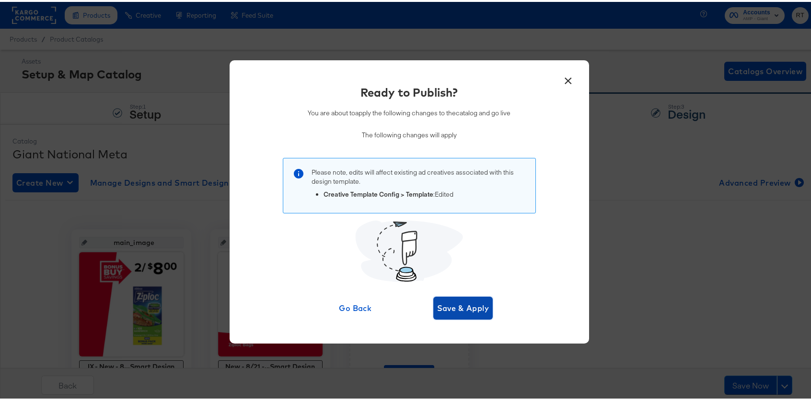
click at [466, 309] on span "Save & Apply" at bounding box center [463, 306] width 52 height 13
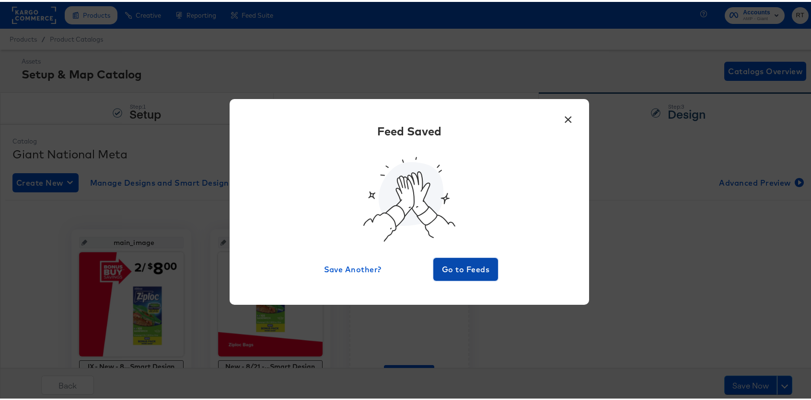
click at [462, 268] on span "Go to Feeds" at bounding box center [465, 267] width 57 height 13
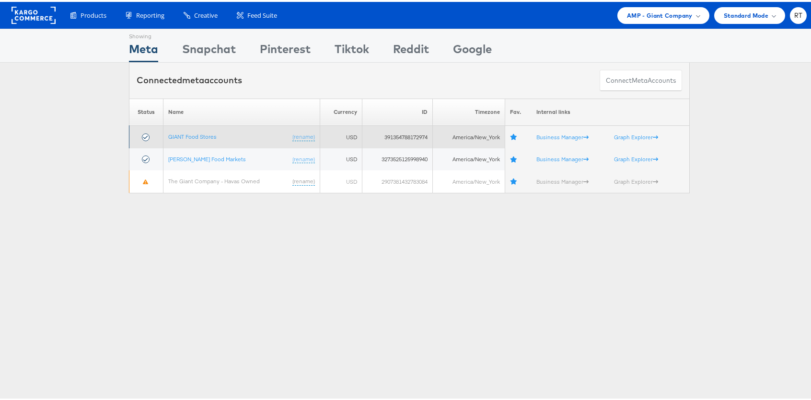
click at [182, 138] on td "GIANT Food Stores (rename)" at bounding box center [241, 135] width 156 height 23
click at [181, 133] on link "GIANT Food Stores" at bounding box center [192, 134] width 48 height 7
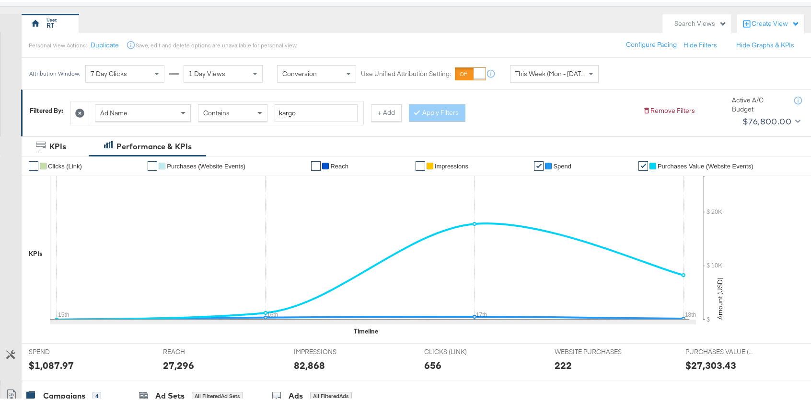
scroll to position [377, 0]
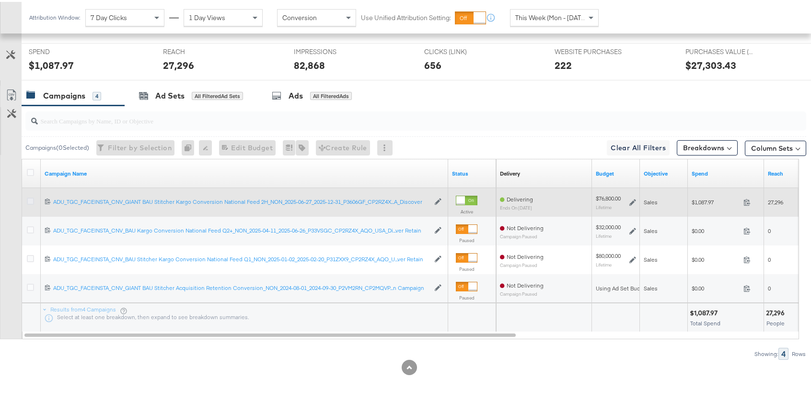
click at [33, 199] on icon at bounding box center [30, 199] width 7 height 7
click at [0, 0] on input "checkbox" at bounding box center [0, 0] width 0 height 0
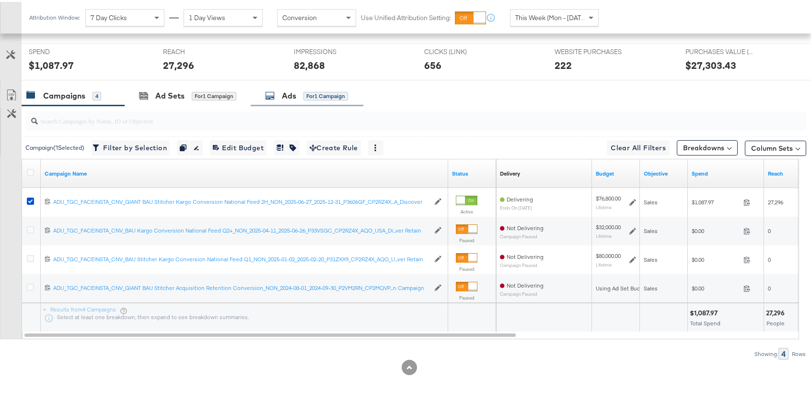
click at [270, 100] on div "Ads for 1 Campaign" at bounding box center [307, 94] width 113 height 21
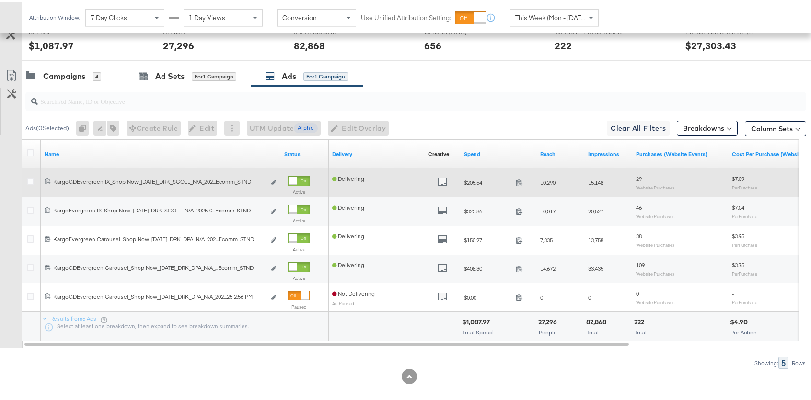
scroll to position [406, 0]
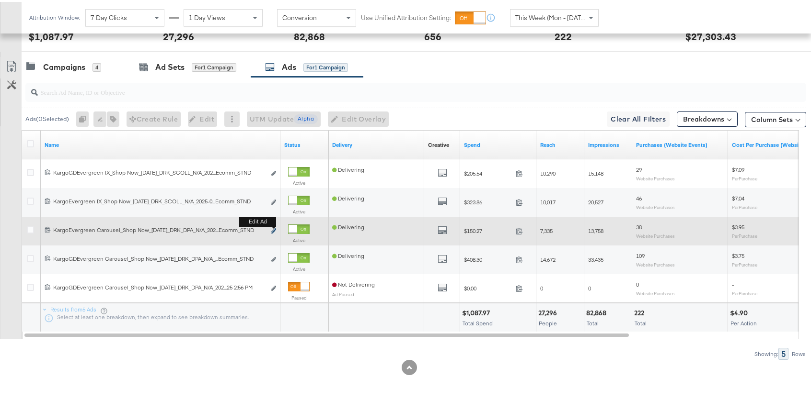
click at [272, 227] on button "Edit ad" at bounding box center [274, 230] width 6 height 10
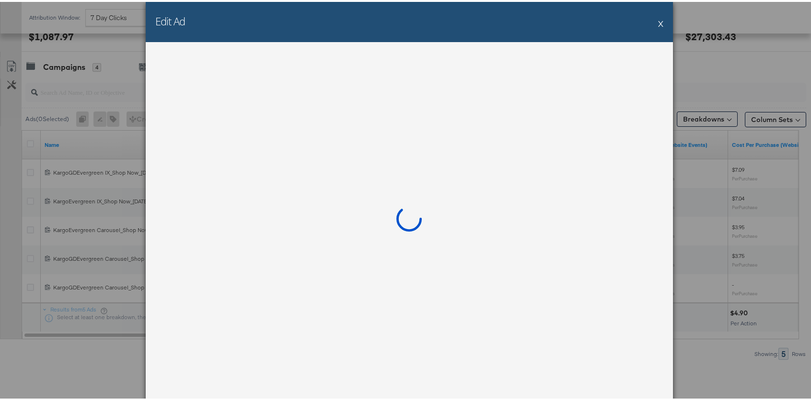
click at [660, 24] on div "Edit Ad X" at bounding box center [409, 20] width 527 height 40
click at [658, 23] on button "X" at bounding box center [660, 21] width 5 height 19
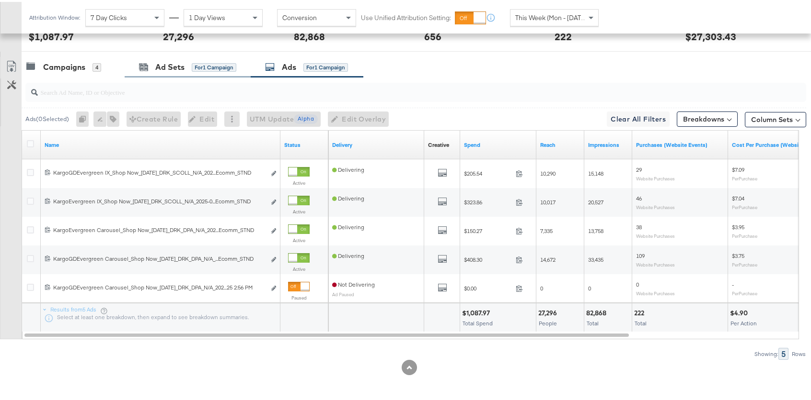
click at [176, 59] on div "Ad Sets for 1 Campaign" at bounding box center [188, 65] width 126 height 21
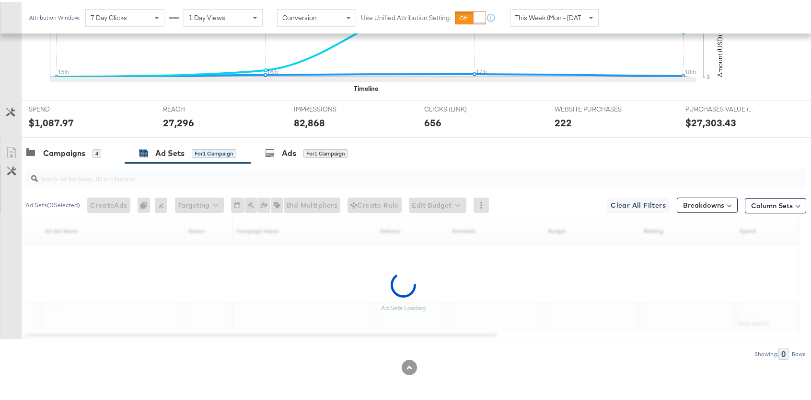
scroll to position [291, 0]
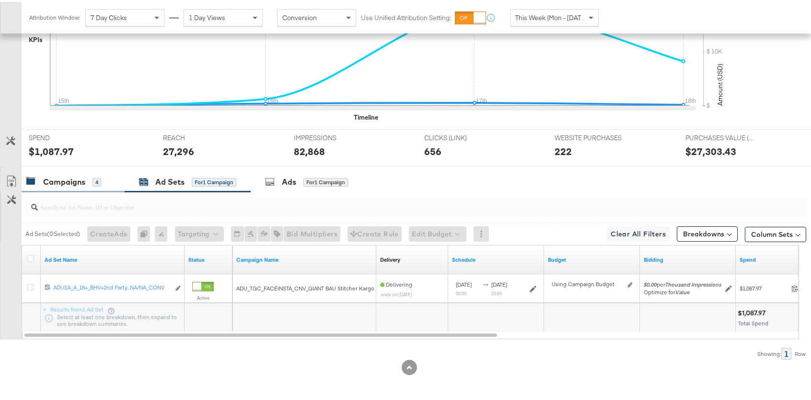
click at [102, 183] on div "Campaigns 4" at bounding box center [68, 180] width 84 height 11
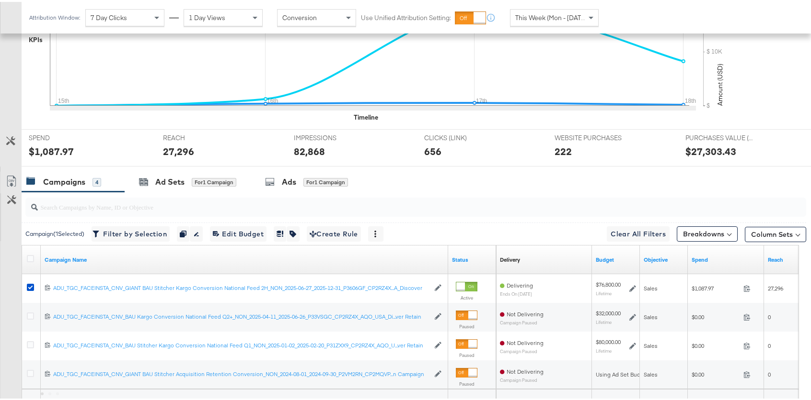
scroll to position [377, 0]
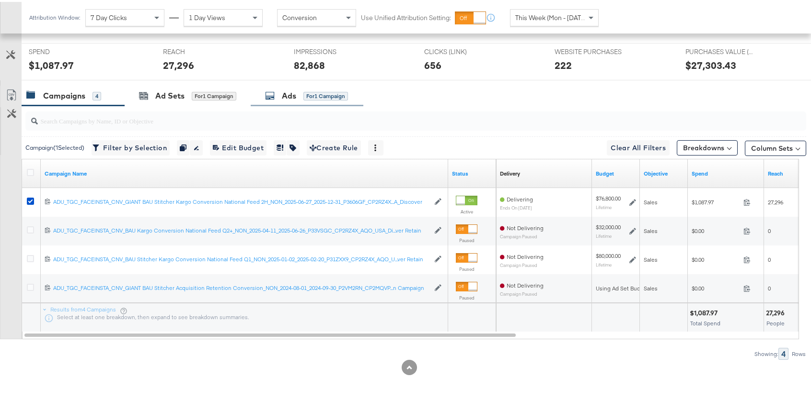
click at [309, 98] on div "for 1 Campaign" at bounding box center [325, 94] width 45 height 9
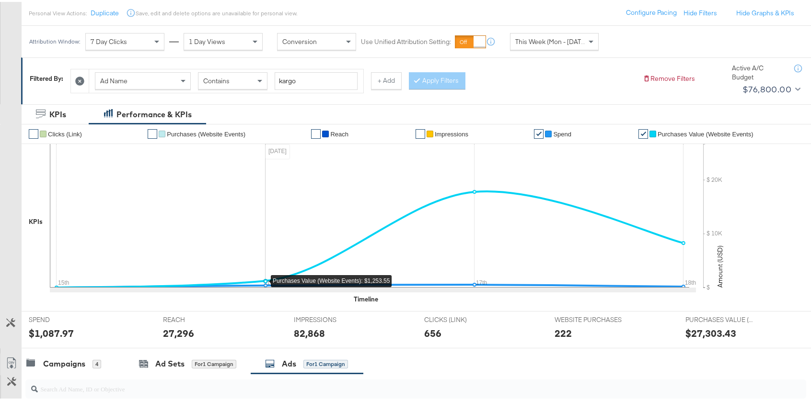
scroll to position [406, 0]
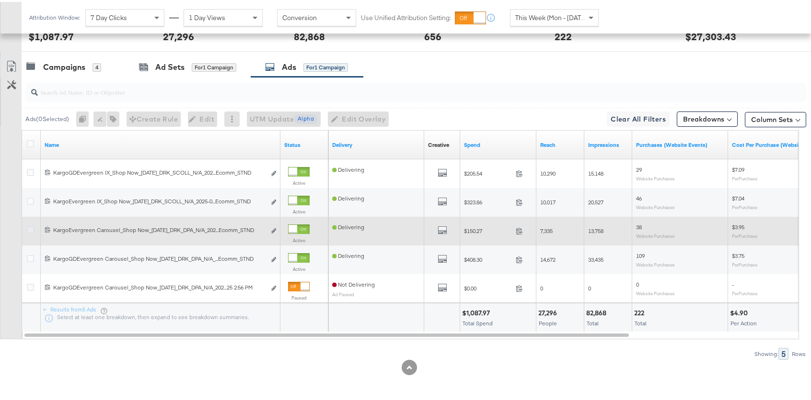
click at [31, 229] on icon at bounding box center [30, 228] width 7 height 7
click at [0, 0] on input "checkbox" at bounding box center [0, 0] width 0 height 0
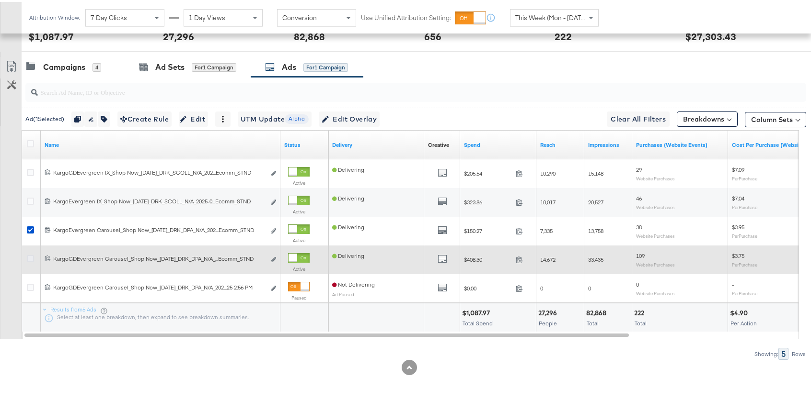
click at [32, 259] on icon at bounding box center [30, 256] width 7 height 7
click at [0, 0] on input "checkbox" at bounding box center [0, 0] width 0 height 0
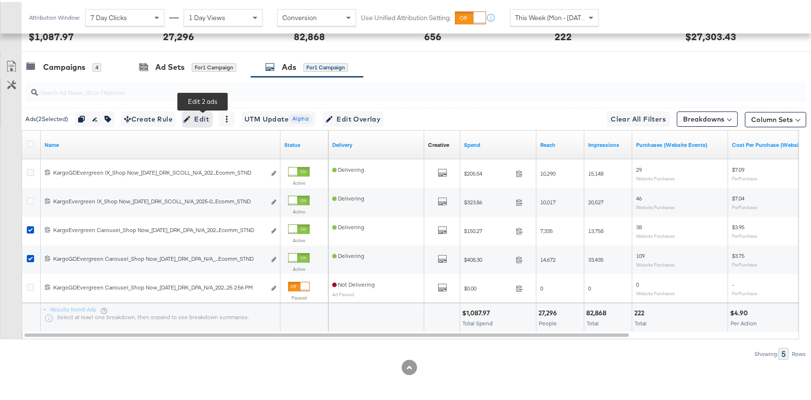
click at [200, 116] on span "Edit" at bounding box center [196, 118] width 23 height 12
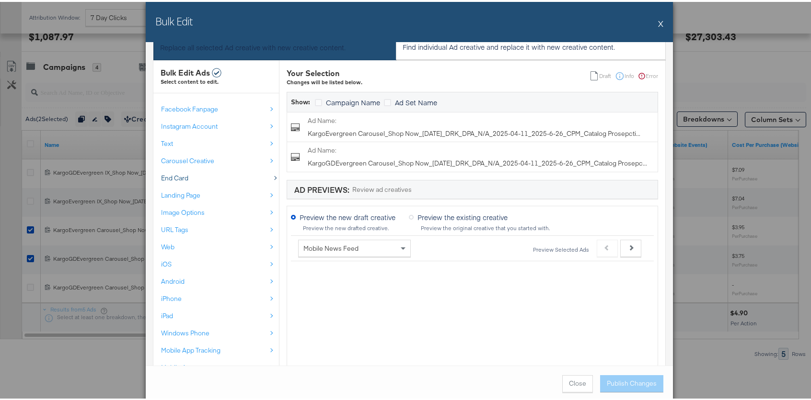
scroll to position [17, 0]
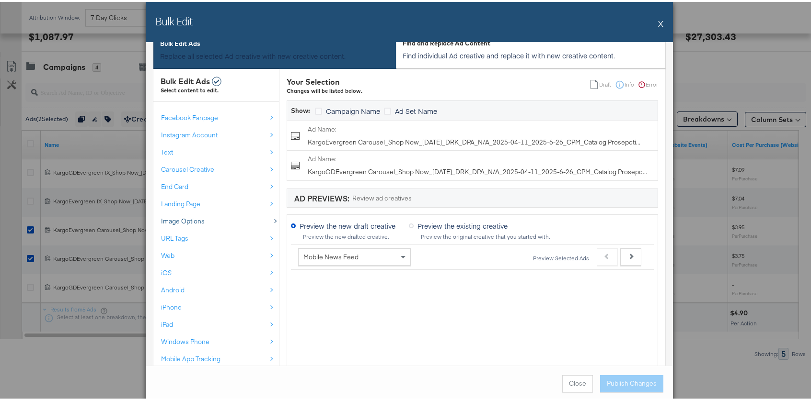
click at [188, 221] on span "Image Options" at bounding box center [183, 219] width 44 height 9
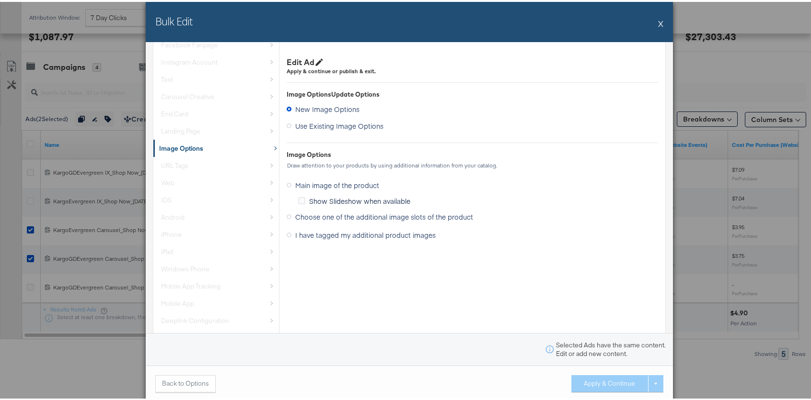
scroll to position [108, 0]
click at [358, 125] on span "Use Existing Image Options" at bounding box center [339, 125] width 88 height 10
click at [0, 0] on input "Use Existing Image Options" at bounding box center [0, 0] width 0 height 0
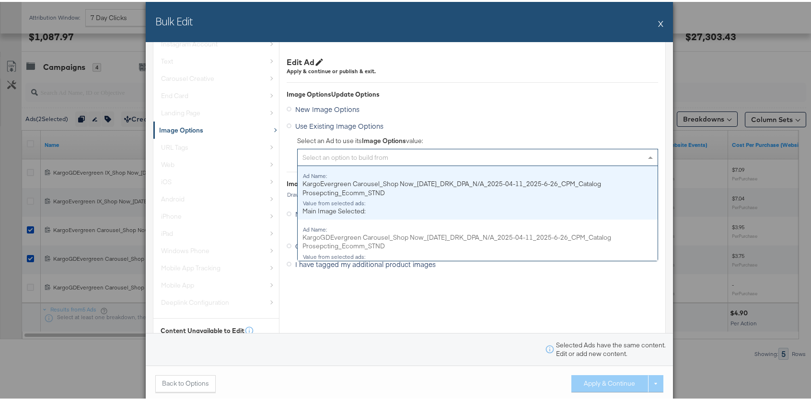
click at [374, 155] on div "Select an option to build from" at bounding box center [477, 156] width 360 height 16
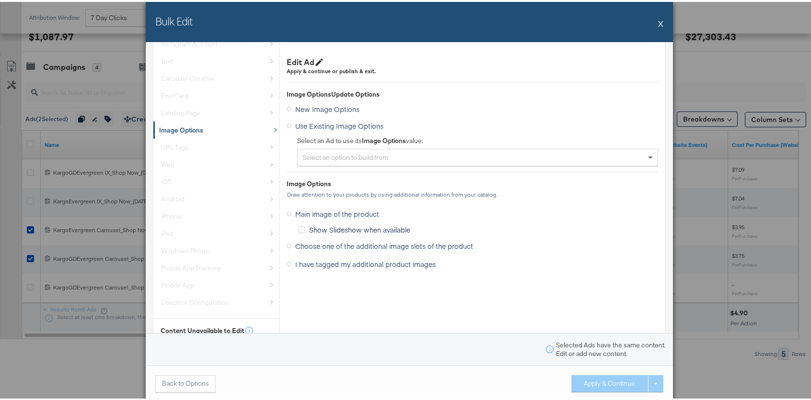
click at [492, 87] on div "Edit Ad Apply & continue or publish & exit. Image Options Update Options New Im…" at bounding box center [471, 160] width 371 height 227
click at [340, 243] on span "Choose one of the additional image slots of the product" at bounding box center [384, 245] width 178 height 10
click at [0, 0] on input "Choose one of the additional image slots of the product" at bounding box center [0, 0] width 0 height 0
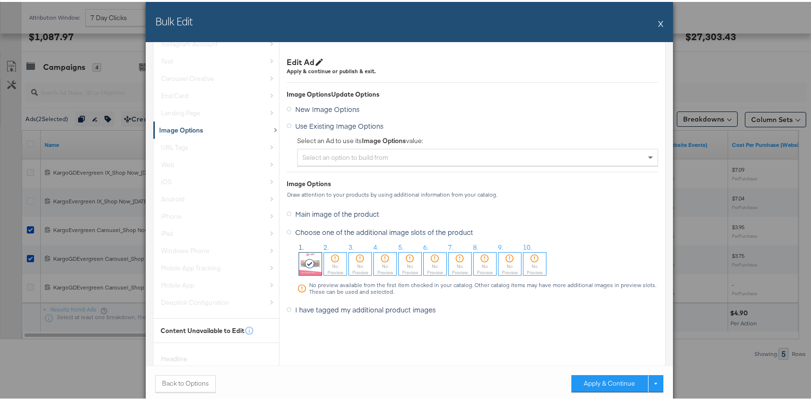
click at [305, 262] on icon at bounding box center [310, 262] width 11 height 10
click at [592, 380] on button "Apply & Continue" at bounding box center [609, 382] width 77 height 17
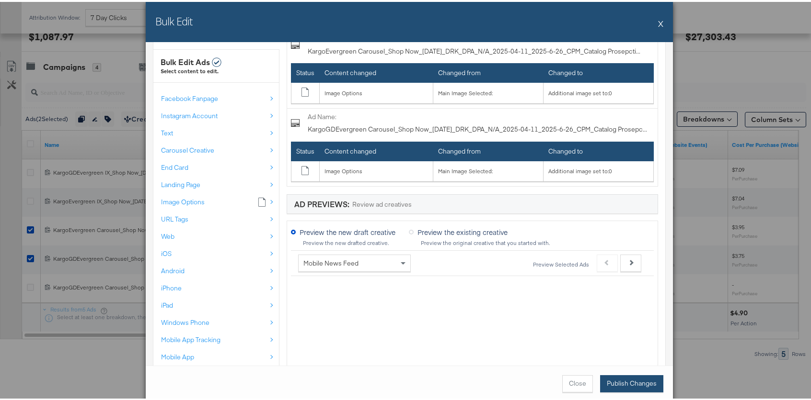
click at [610, 382] on button "Publish Changes" at bounding box center [631, 382] width 63 height 17
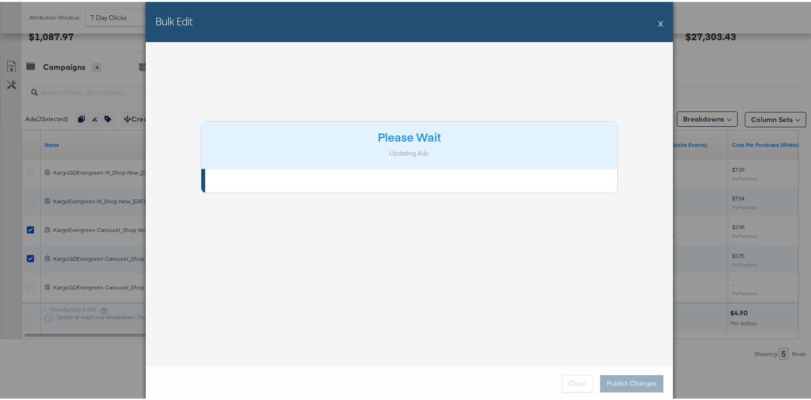
scroll to position [0, 0]
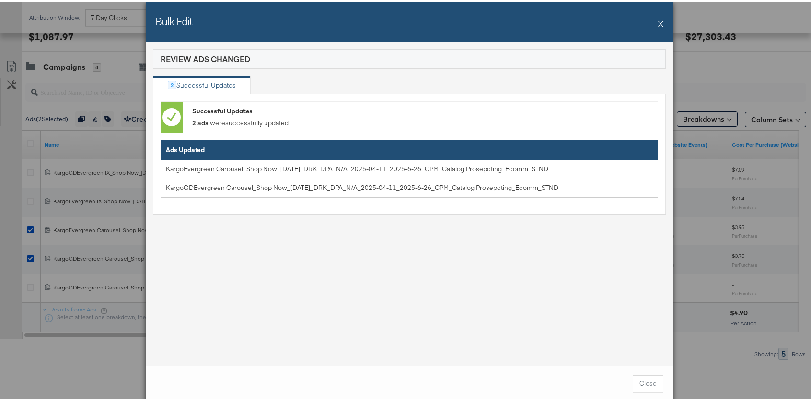
click at [658, 23] on button "X" at bounding box center [660, 21] width 5 height 19
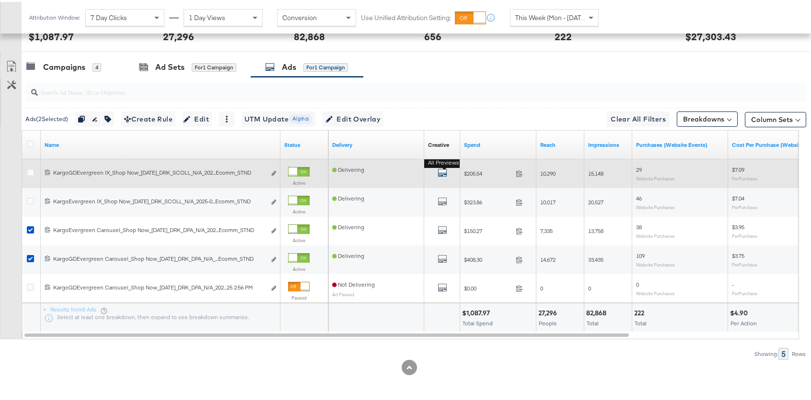
click at [444, 170] on icon "default" at bounding box center [442, 171] width 10 height 10
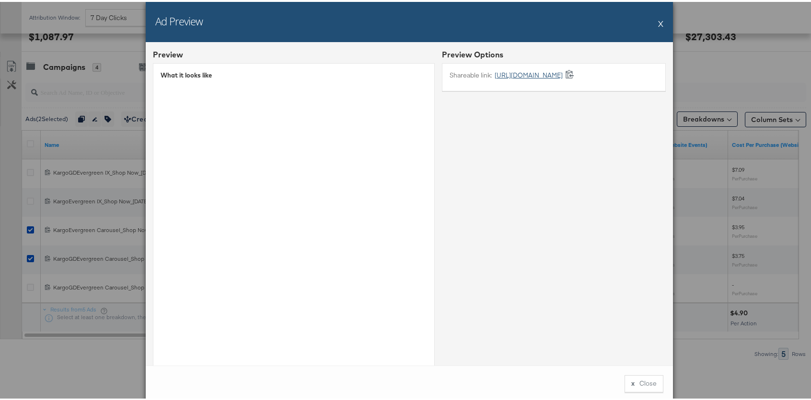
click at [545, 75] on link "https://fb.me/1PkaVEsjn6PN3Gd" at bounding box center [527, 73] width 70 height 9
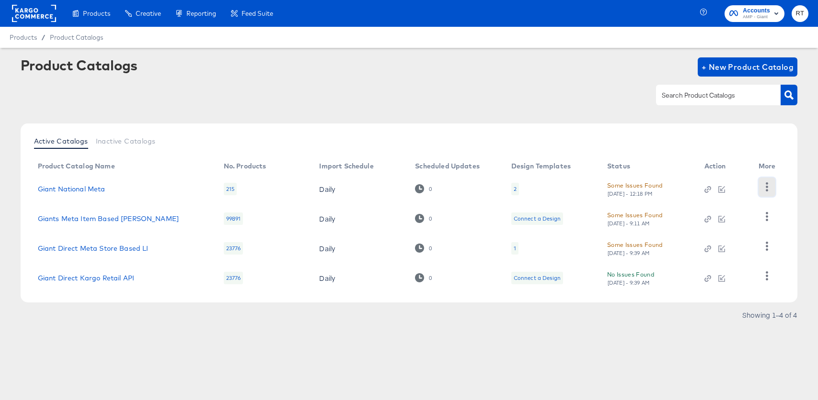
click at [766, 188] on icon "button" at bounding box center [766, 187] width 9 height 9
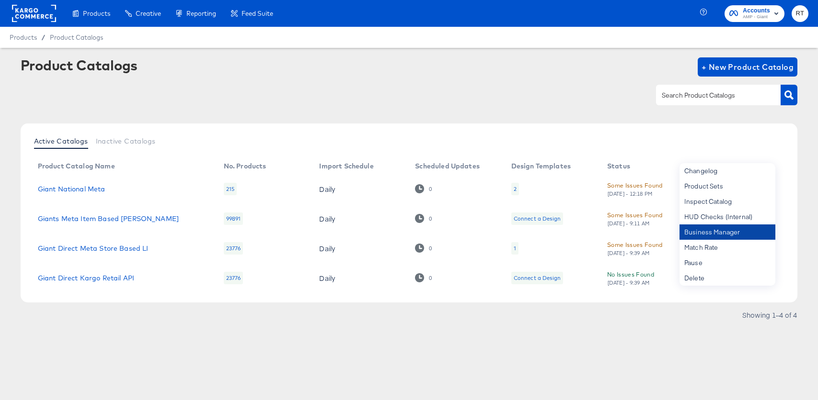
click at [710, 232] on div "Business Manager" at bounding box center [727, 232] width 96 height 15
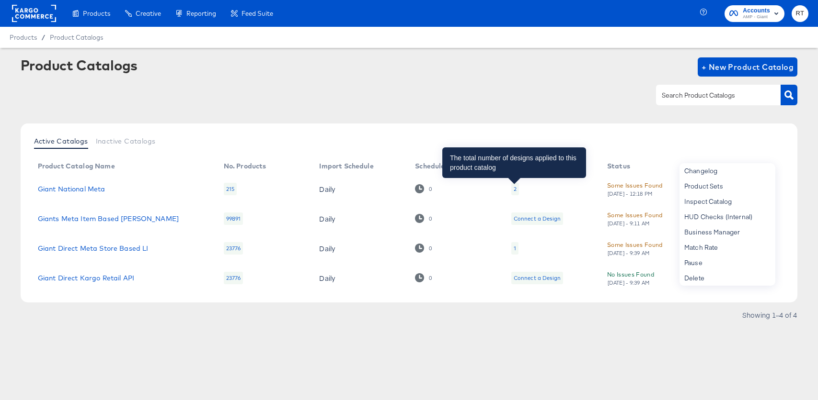
click at [514, 188] on div "2" at bounding box center [515, 189] width 3 height 8
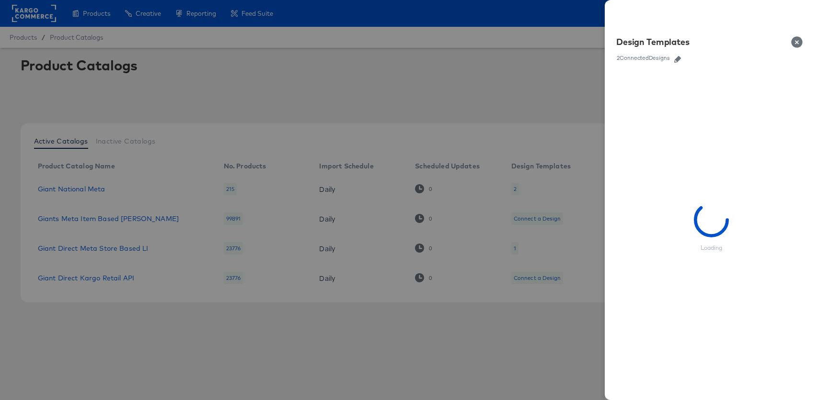
click at [679, 59] on icon "button" at bounding box center [677, 59] width 7 height 7
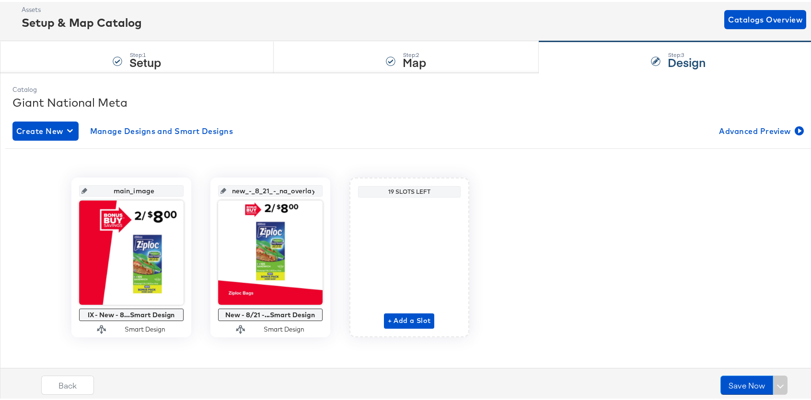
scroll to position [56, 0]
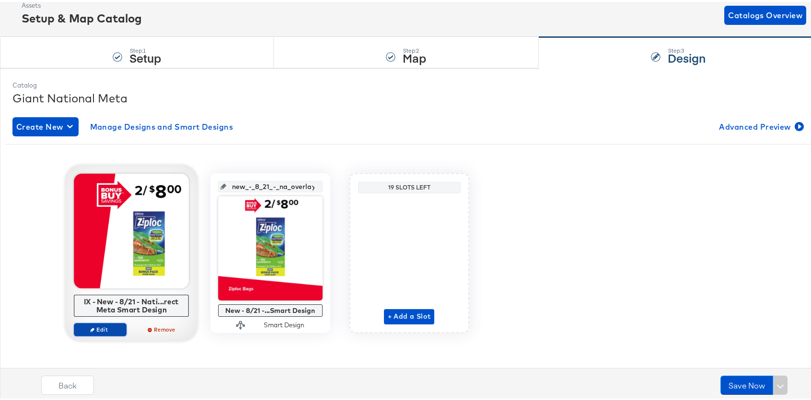
click at [98, 326] on span "Edit" at bounding box center [100, 327] width 44 height 7
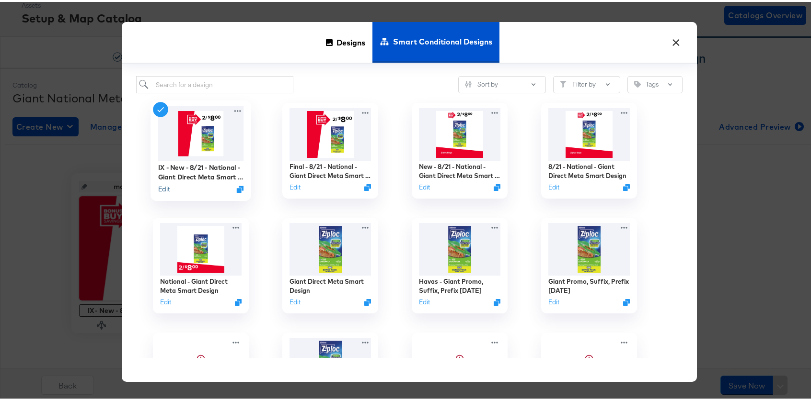
click at [160, 188] on button "Edit" at bounding box center [163, 187] width 11 height 9
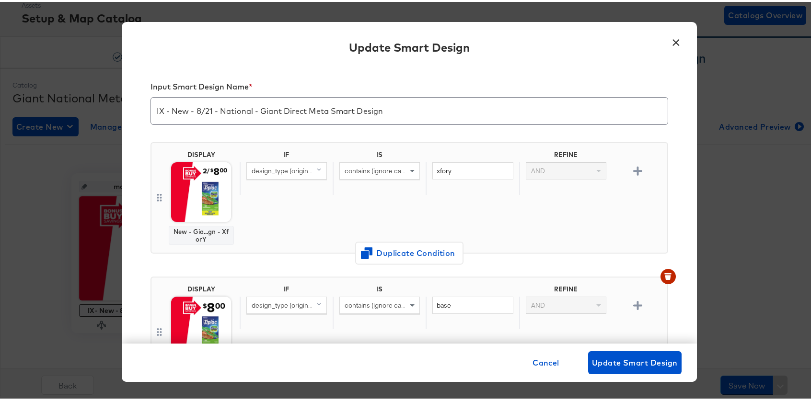
scroll to position [0, 0]
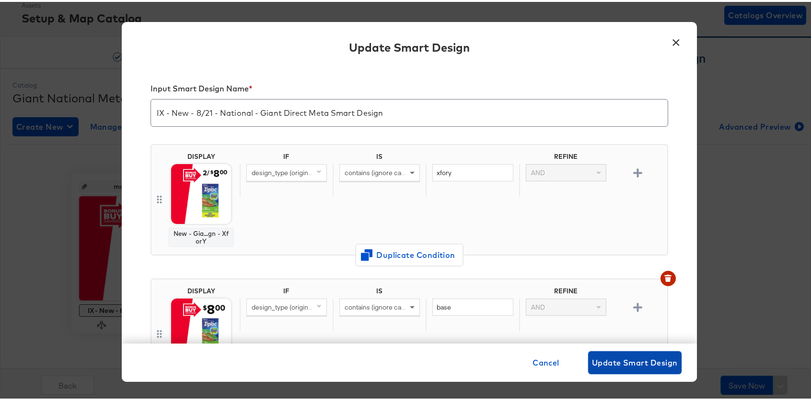
click at [596, 354] on span "Update Smart Design" at bounding box center [635, 360] width 86 height 13
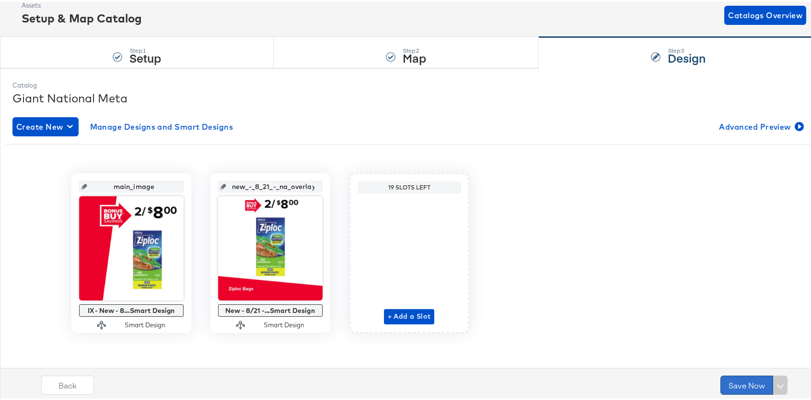
click at [741, 386] on button "Save Now" at bounding box center [746, 383] width 53 height 19
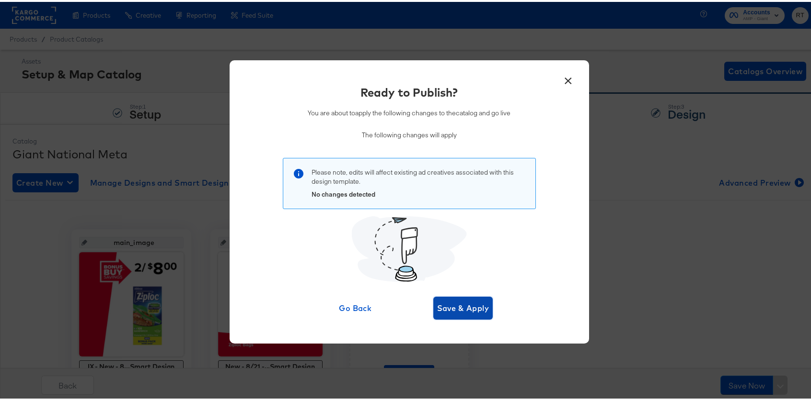
click at [475, 307] on span "Save & Apply" at bounding box center [463, 306] width 52 height 13
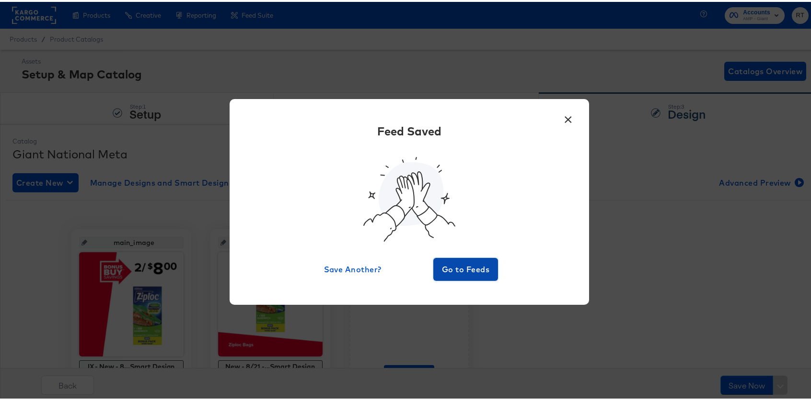
click at [477, 272] on span "Go to Feeds" at bounding box center [465, 267] width 57 height 13
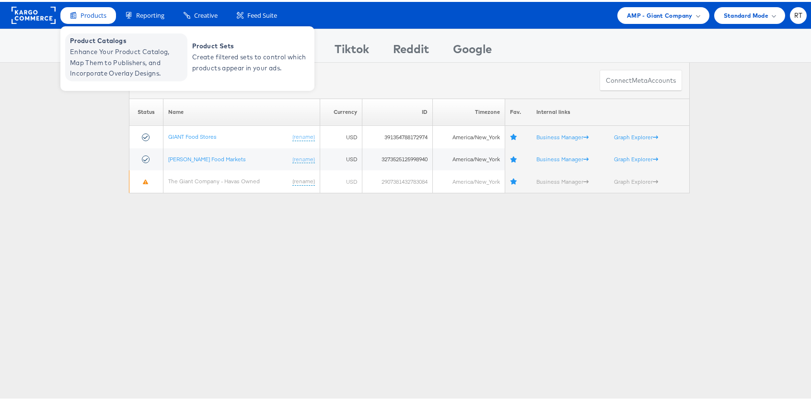
click at [91, 58] on span "Enhance Your Product Catalog, Map Them to Publishers, and Incorporate Overlay D…" at bounding box center [127, 61] width 115 height 33
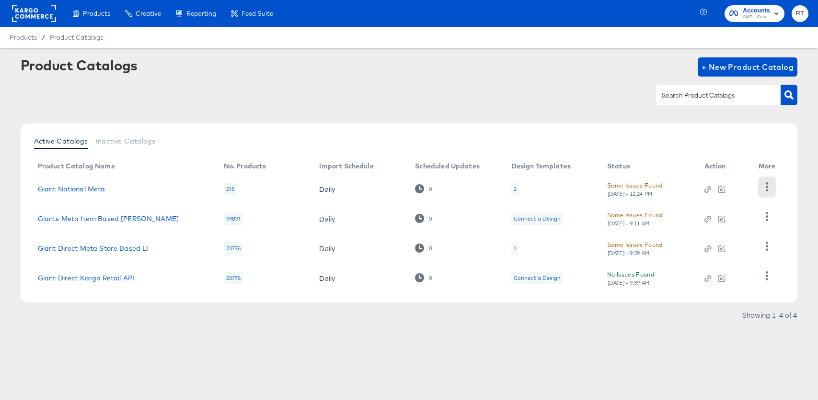
click at [766, 187] on icon "button" at bounding box center [767, 187] width 2 height 9
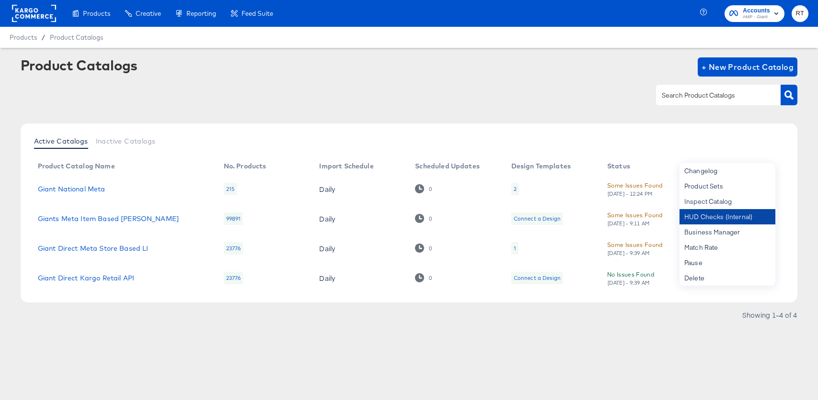
click at [728, 216] on div "HUD Checks (Internal)" at bounding box center [727, 216] width 96 height 15
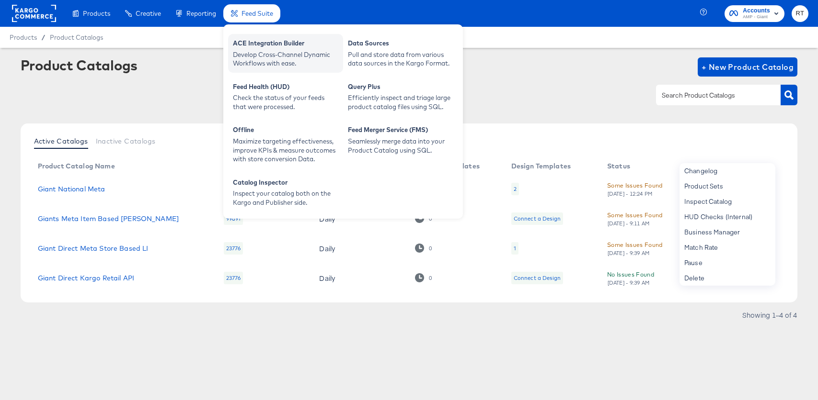
click at [257, 46] on div "ACE Integration Builder" at bounding box center [285, 44] width 105 height 11
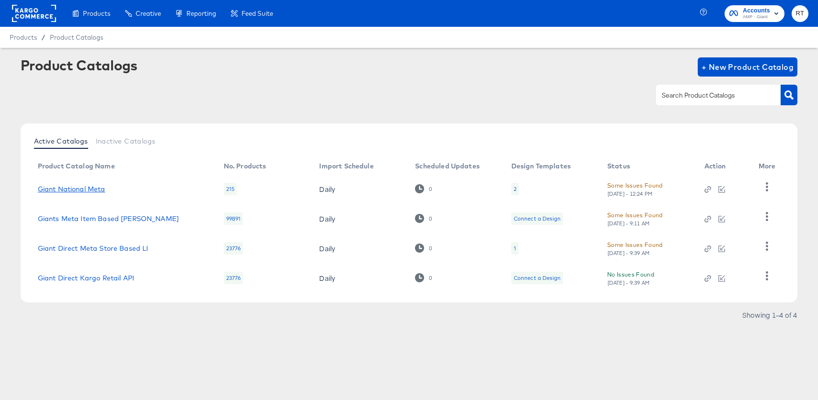
click at [72, 186] on link "Giant National Meta" at bounding box center [72, 189] width 68 height 8
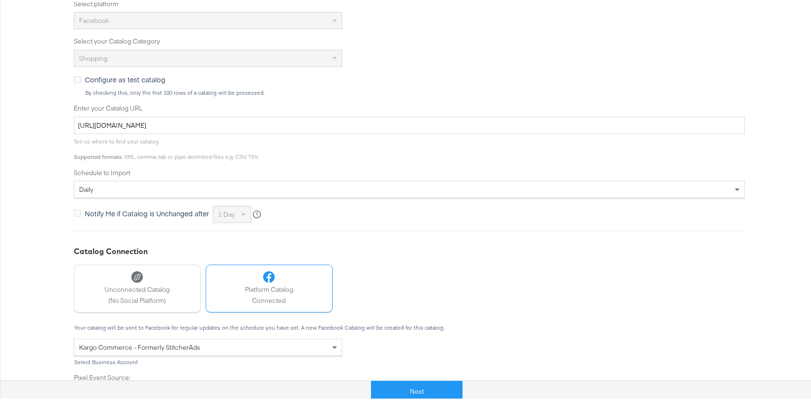
scroll to position [279, 0]
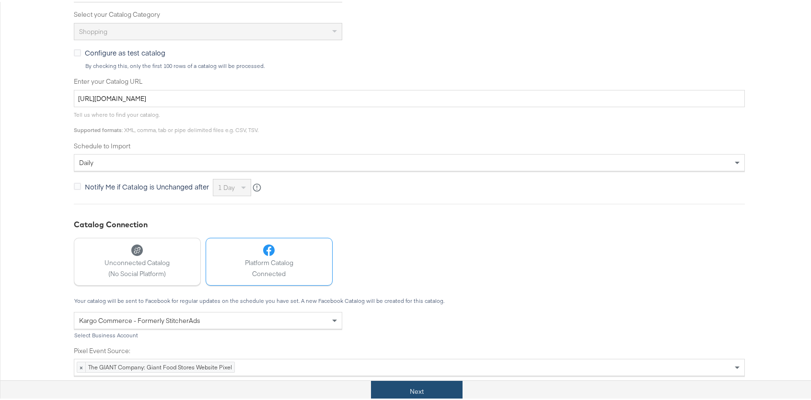
click at [414, 394] on button "Next" at bounding box center [416, 390] width 91 height 22
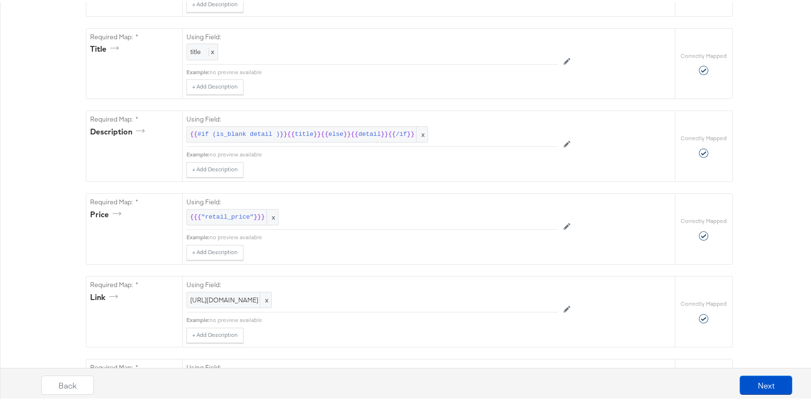
scroll to position [0, 0]
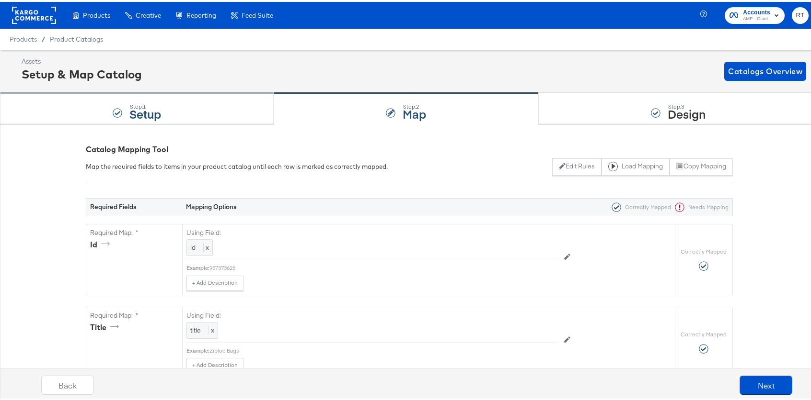
click at [169, 119] on div "Step: 1 Setup" at bounding box center [137, 107] width 274 height 32
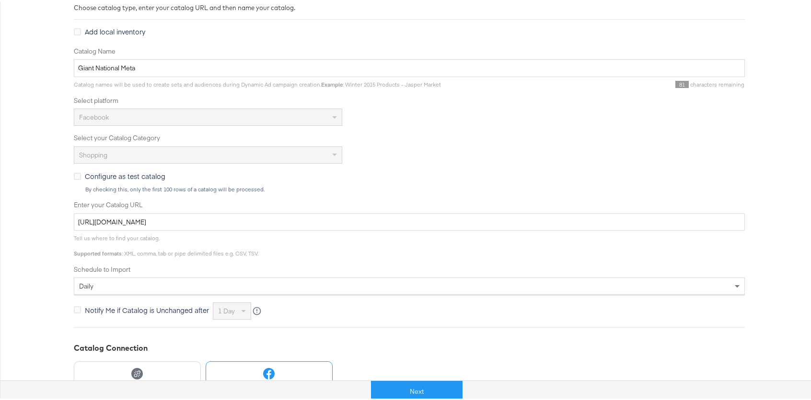
scroll to position [161, 0]
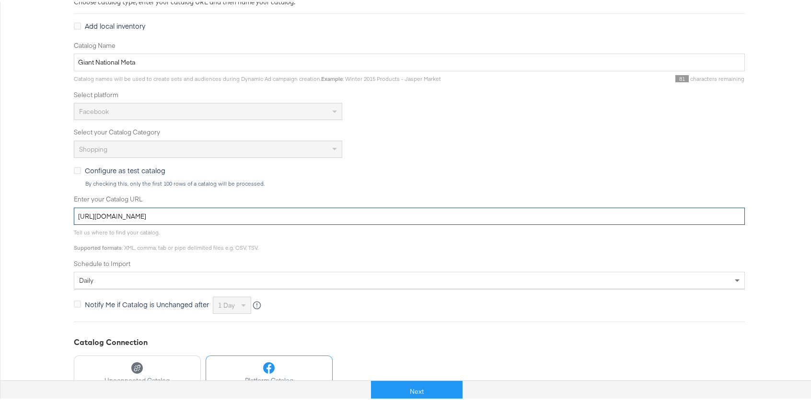
drag, startPoint x: 335, startPoint y: 216, endPoint x: 35, endPoint y: 178, distance: 302.3
click at [35, 178] on div "Configure Your Catalog Settings Choose catalog type, enter your catalog URL and…" at bounding box center [409, 256] width 818 height 588
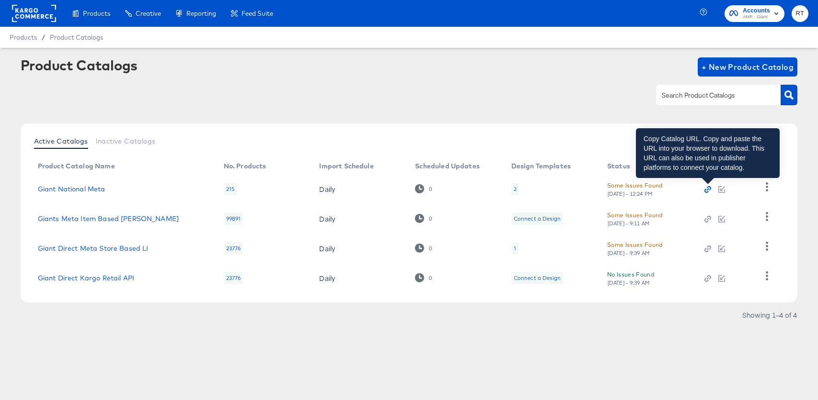
click at [709, 187] on icon "button" at bounding box center [709, 188] width 4 height 4
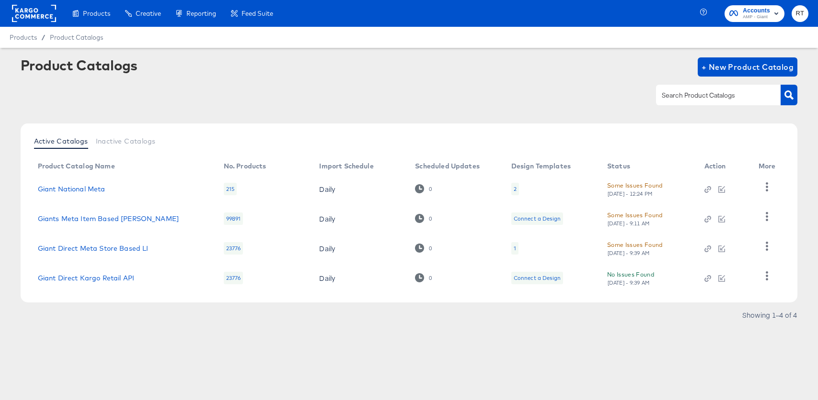
click at [47, 17] on rect at bounding box center [34, 13] width 44 height 17
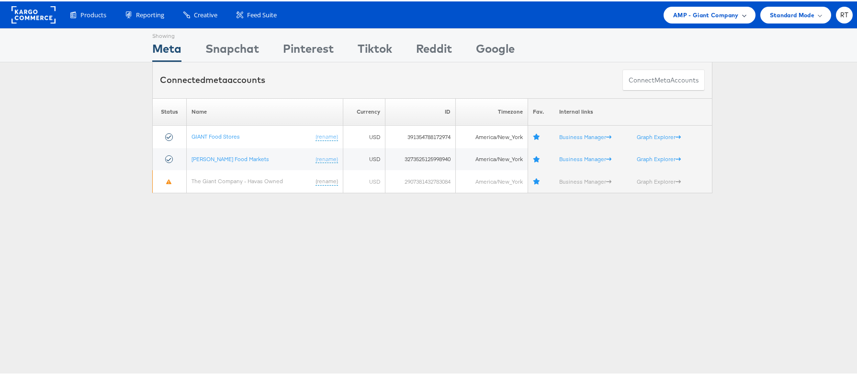
click at [725, 13] on span "AMP - Giant Company" at bounding box center [707, 14] width 66 height 10
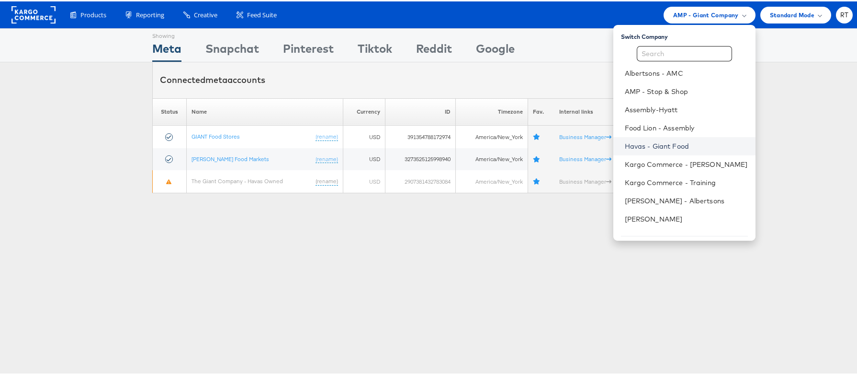
click at [683, 146] on link "Havas - Giant Food" at bounding box center [686, 145] width 123 height 10
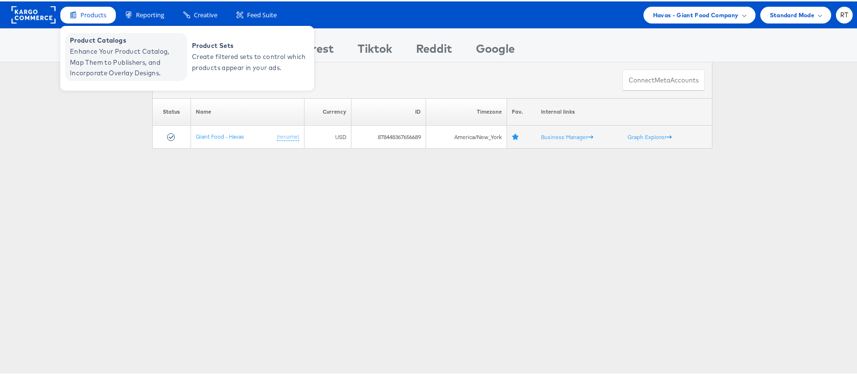
click at [106, 59] on span "Enhance Your Product Catalog, Map Them to Publishers, and Incorporate Overlay D…" at bounding box center [127, 61] width 115 height 33
